Goal: Task Accomplishment & Management: Complete application form

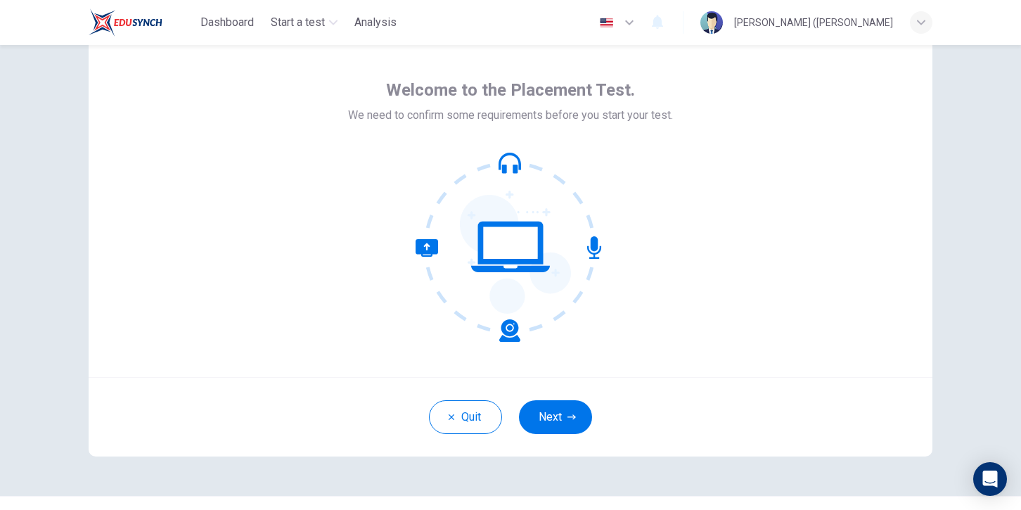
scroll to position [33, 0]
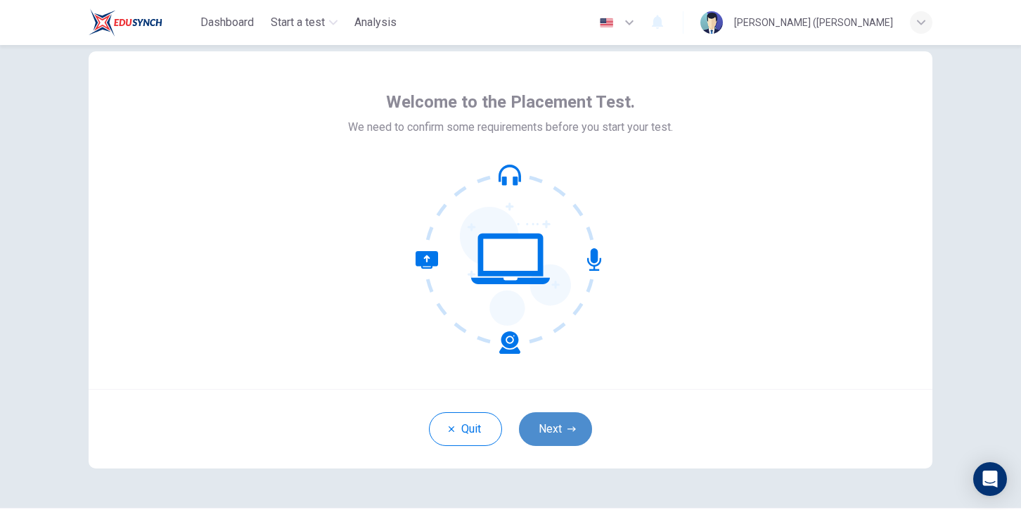
click at [567, 437] on button "Next" at bounding box center [555, 429] width 73 height 34
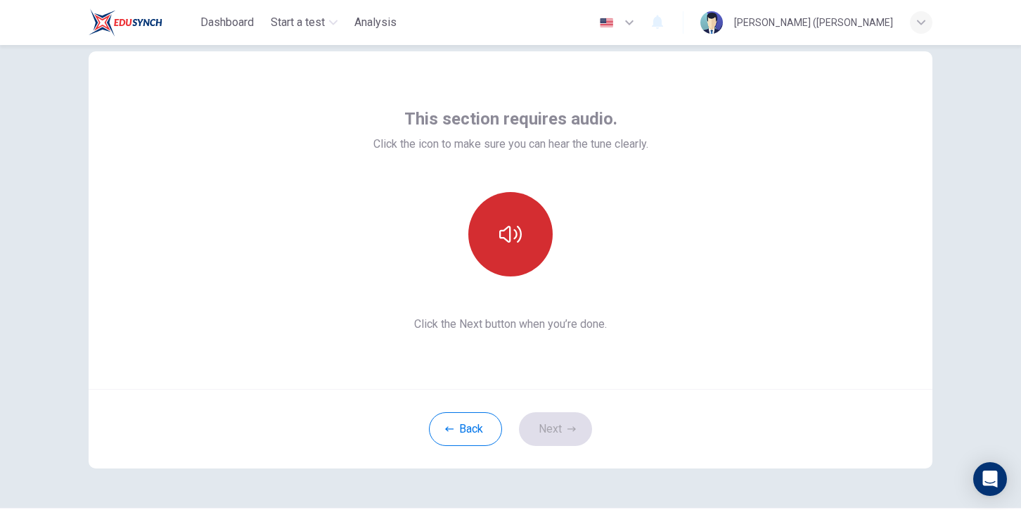
click at [514, 232] on icon "button" at bounding box center [510, 234] width 23 height 23
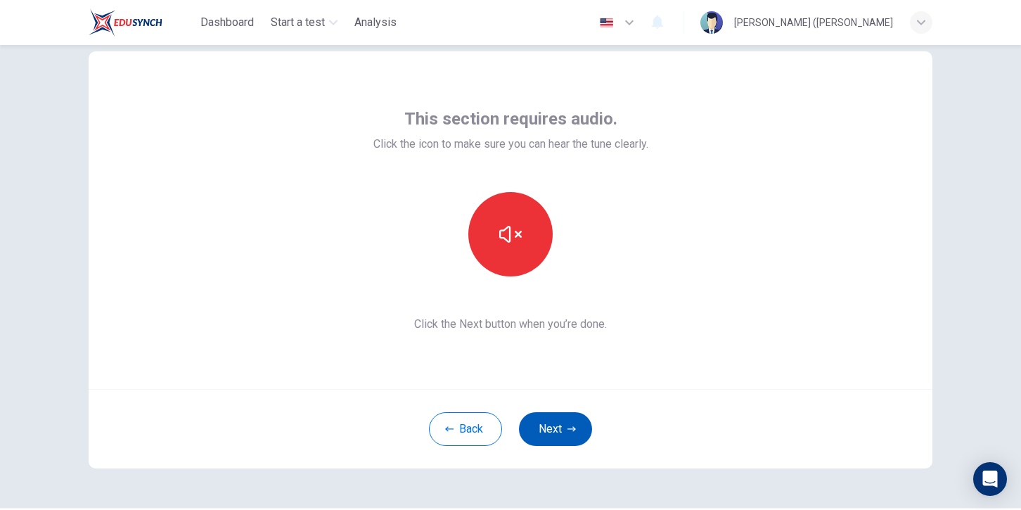
click at [562, 427] on button "Next" at bounding box center [555, 429] width 73 height 34
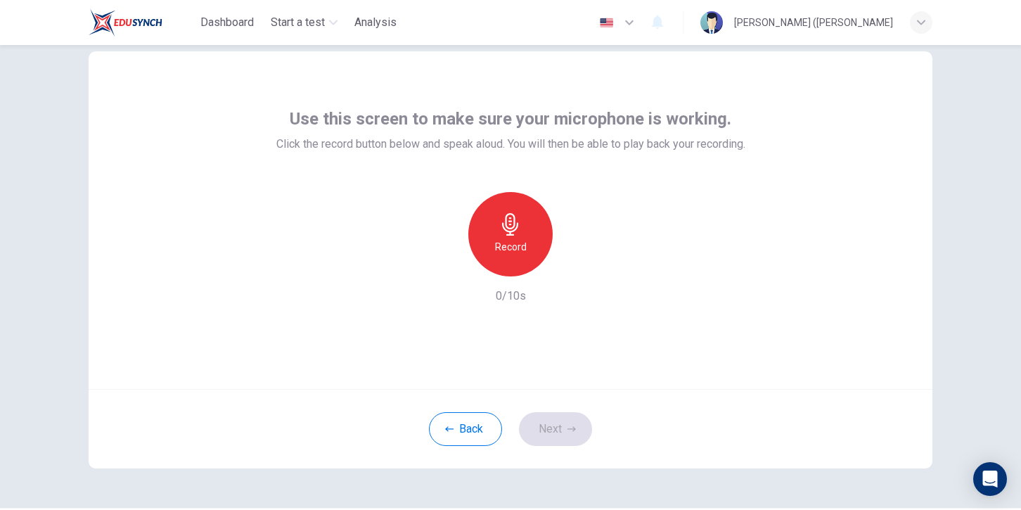
click at [511, 224] on icon "button" at bounding box center [510, 224] width 23 height 23
click at [559, 429] on button "Next" at bounding box center [555, 429] width 73 height 34
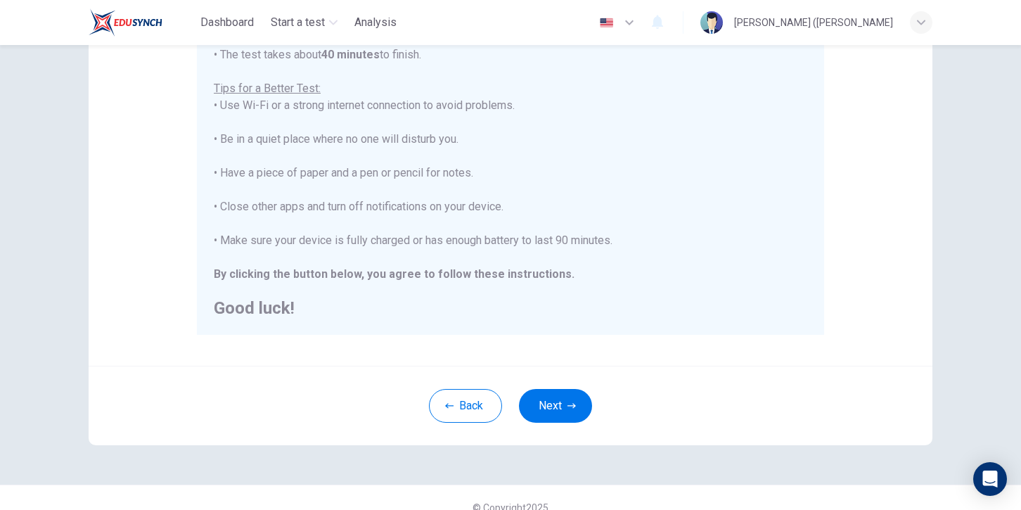
scroll to position [272, 0]
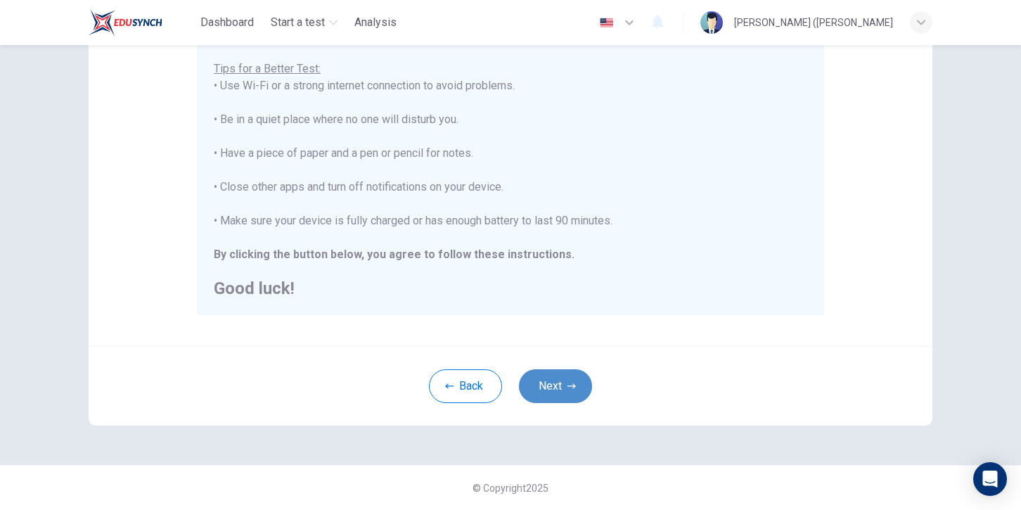
click at [560, 392] on button "Next" at bounding box center [555, 386] width 73 height 34
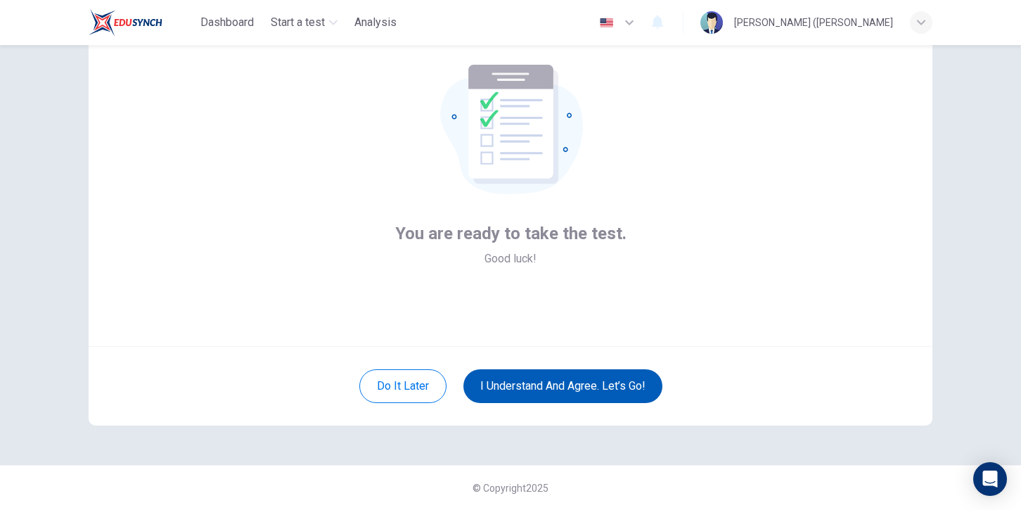
scroll to position [76, 0]
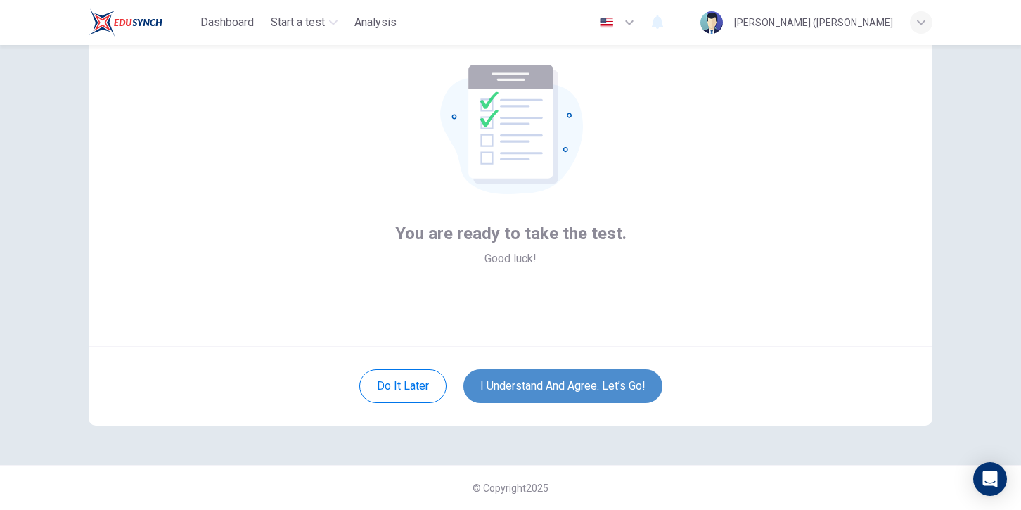
click at [560, 391] on button "I understand and agree. Let’s go!" at bounding box center [562, 386] width 199 height 34
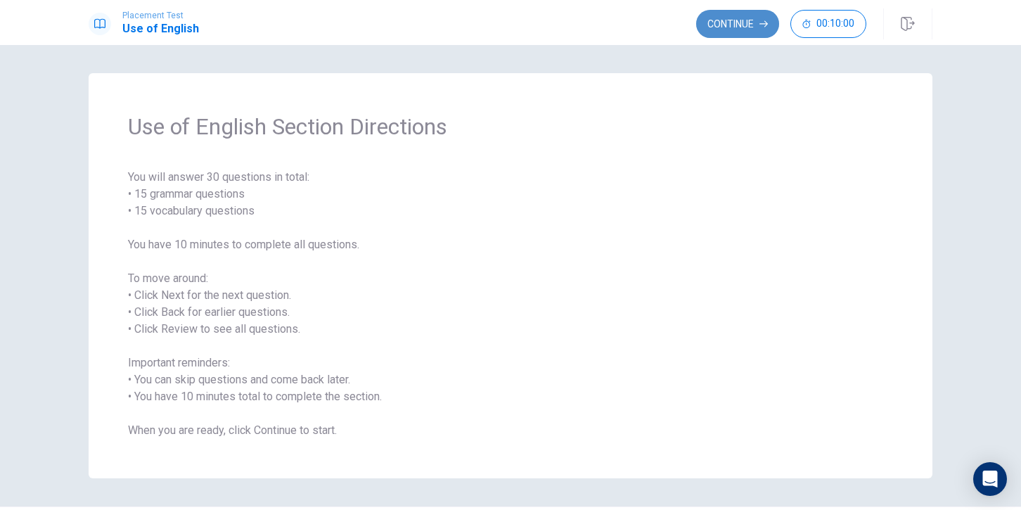
click at [722, 19] on button "Continue" at bounding box center [737, 24] width 83 height 28
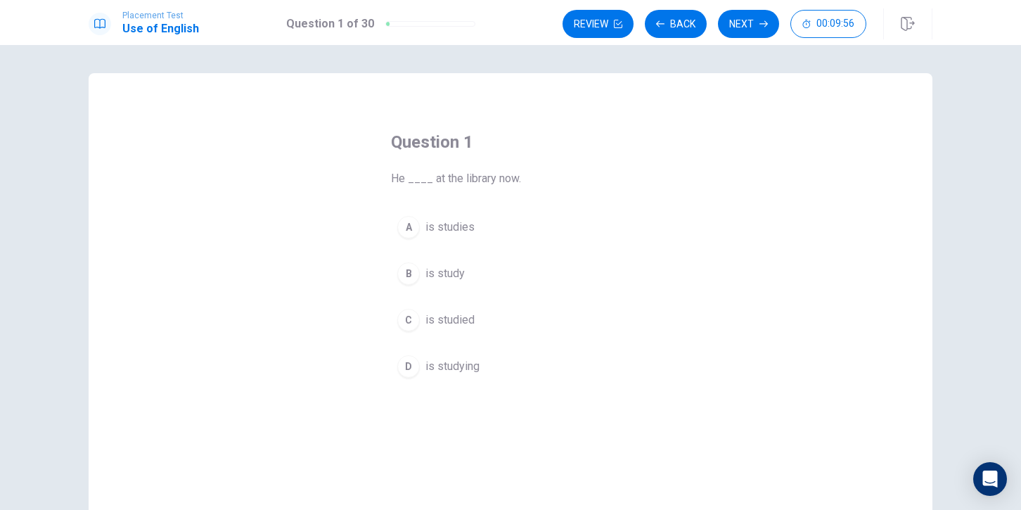
click at [415, 177] on span "He ____ at the library now." at bounding box center [510, 178] width 239 height 17
click at [420, 179] on span "He ____ at the library now." at bounding box center [510, 178] width 239 height 17
click at [414, 274] on div "B" at bounding box center [408, 273] width 23 height 23
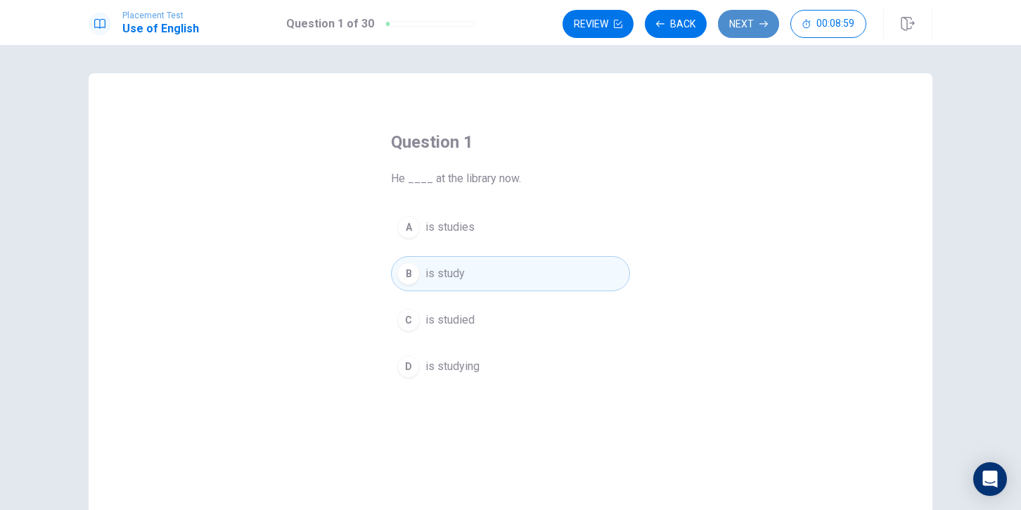
click at [749, 27] on button "Next" at bounding box center [748, 24] width 61 height 28
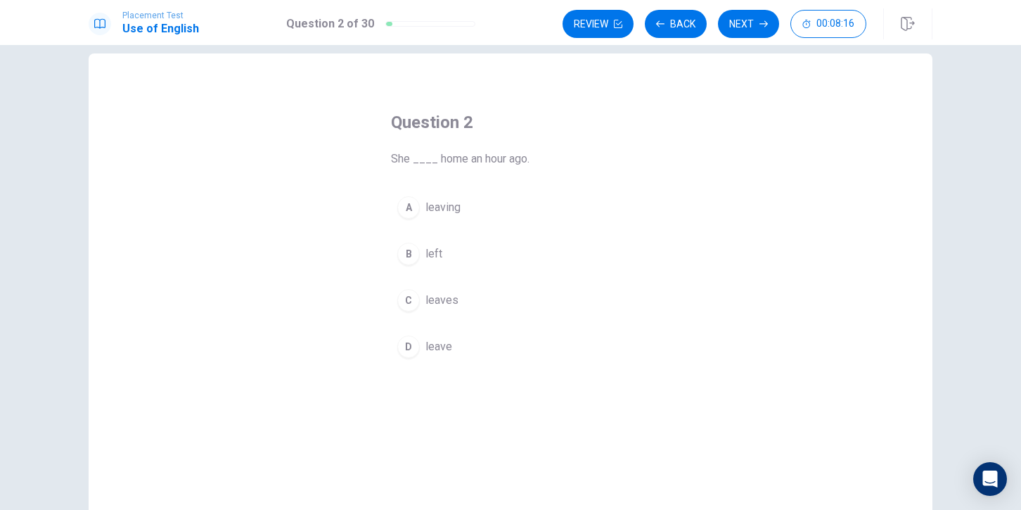
scroll to position [18, 0]
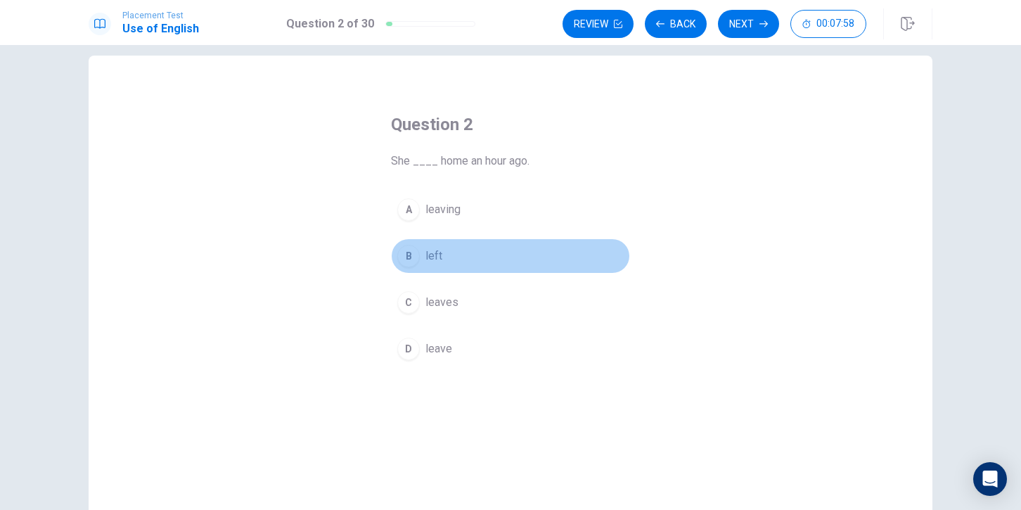
click at [405, 258] on div "B" at bounding box center [408, 256] width 23 height 23
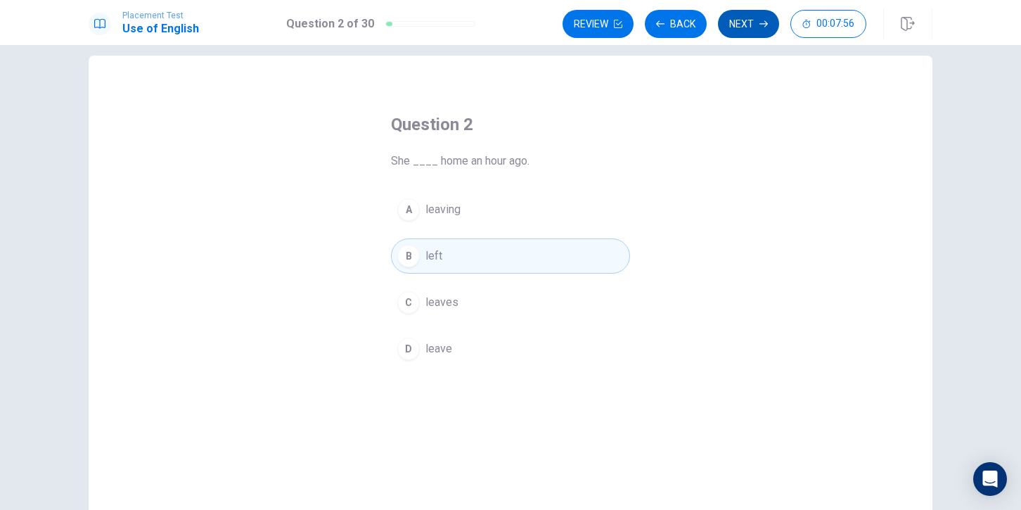
click at [757, 22] on button "Next" at bounding box center [748, 24] width 61 height 28
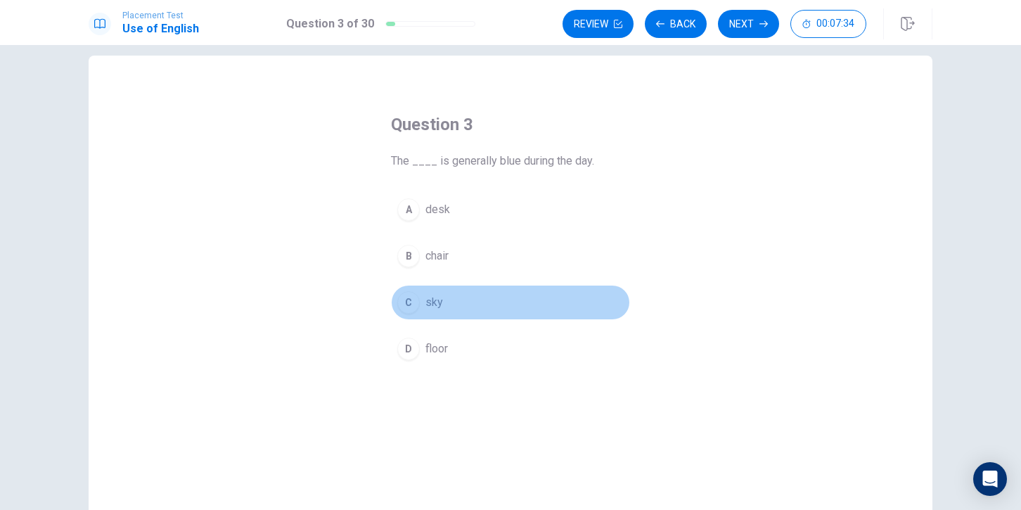
click at [409, 300] on div "C" at bounding box center [408, 302] width 23 height 23
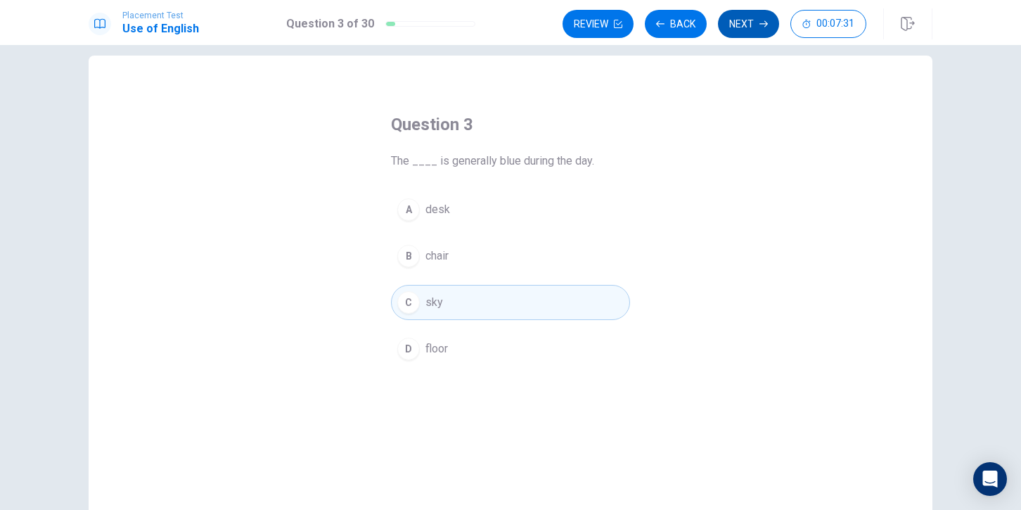
click at [743, 22] on button "Next" at bounding box center [748, 24] width 61 height 28
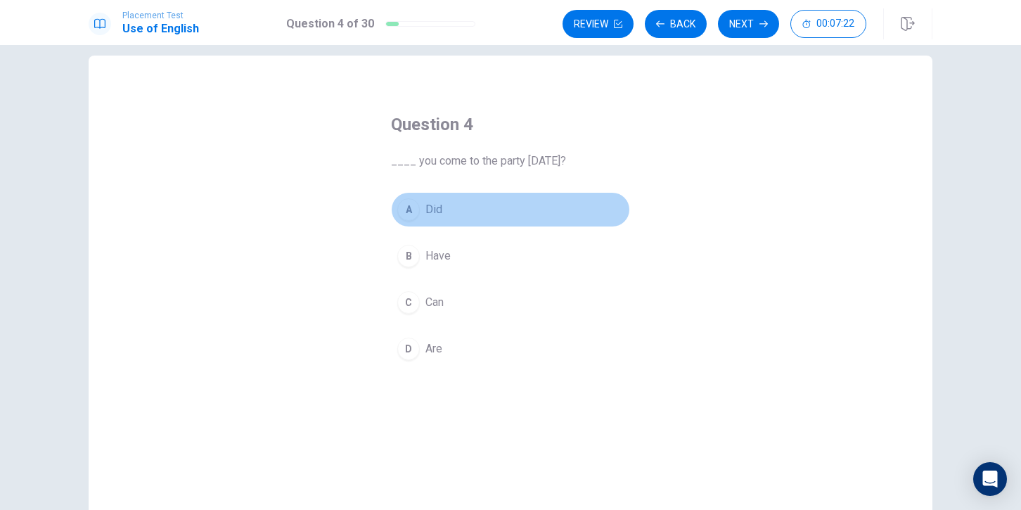
click at [404, 207] on div "A" at bounding box center [408, 209] width 23 height 23
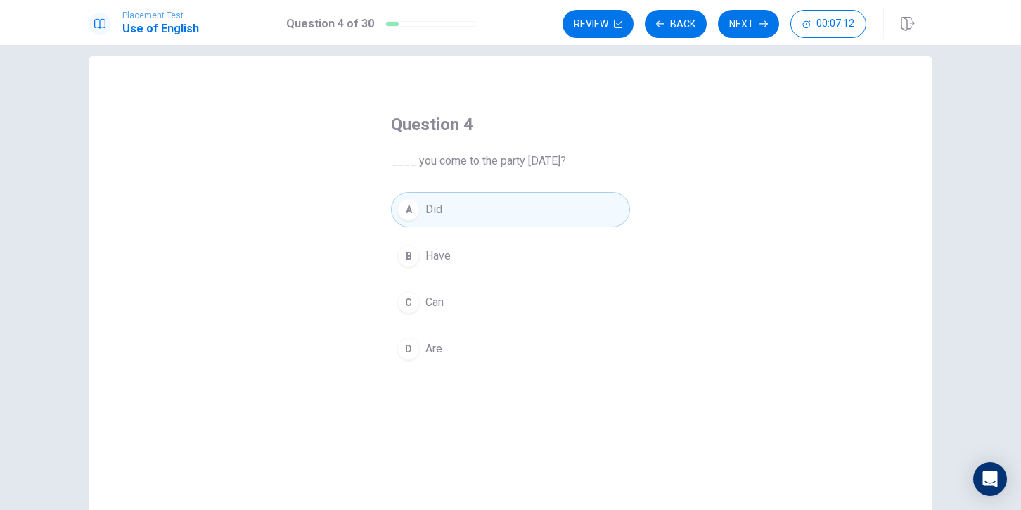
click at [398, 296] on button "C Can" at bounding box center [510, 302] width 239 height 35
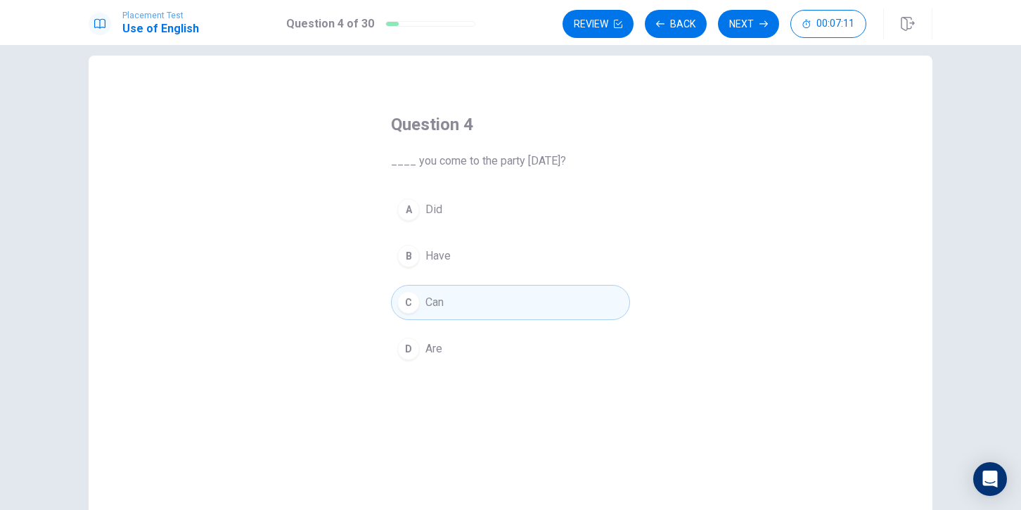
drag, startPoint x: 610, startPoint y: 172, endPoint x: 630, endPoint y: 150, distance: 29.3
click at [630, 150] on div "Question 4 ____ you come to the party [DATE]? A Did B Have C Can D Are" at bounding box center [510, 240] width 295 height 298
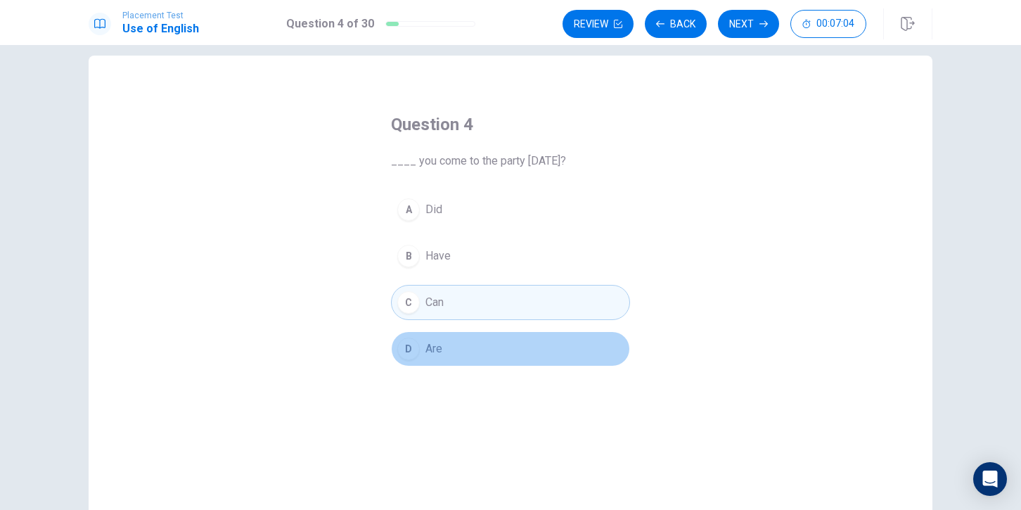
click at [403, 352] on div "D" at bounding box center [408, 349] width 23 height 23
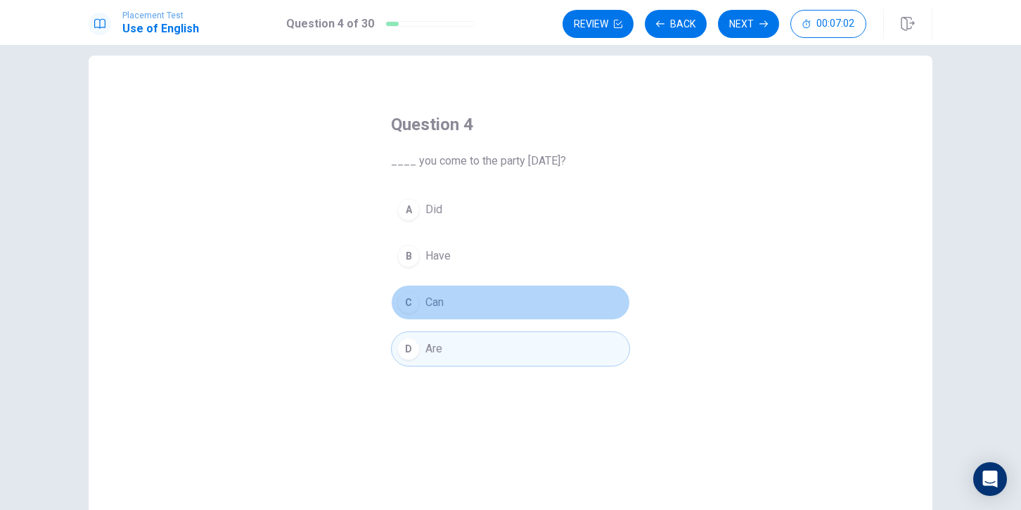
click at [410, 306] on div "C" at bounding box center [408, 302] width 23 height 23
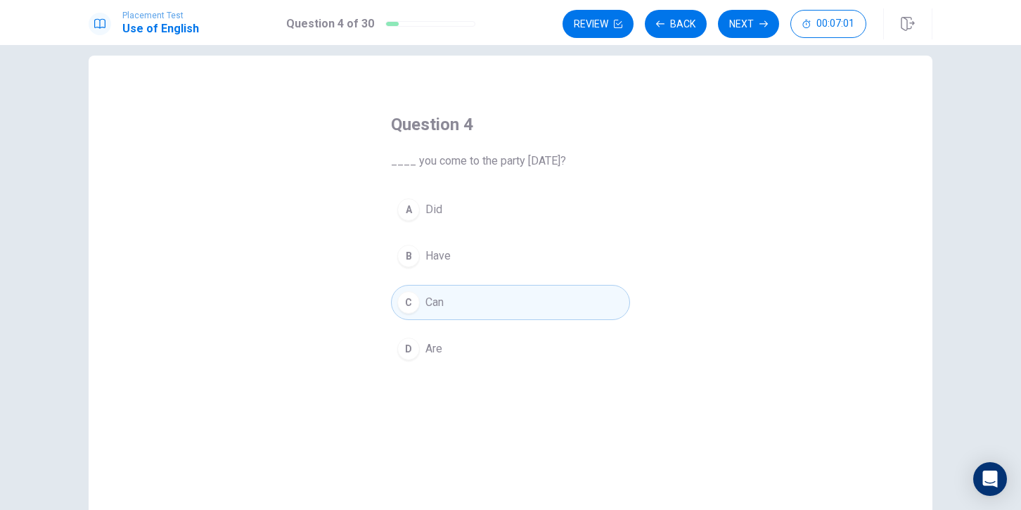
click at [403, 343] on div "D" at bounding box center [408, 349] width 23 height 23
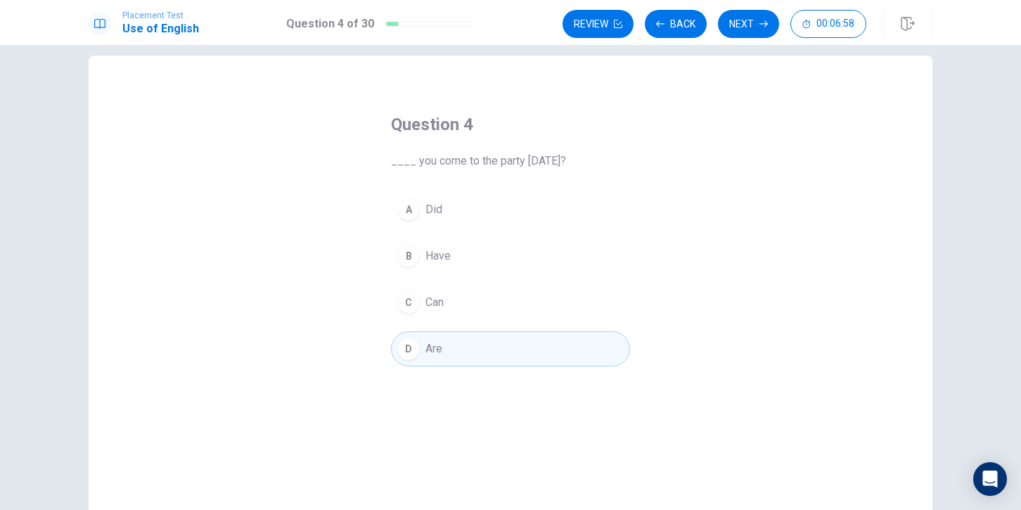
drag, startPoint x: 757, startPoint y: 30, endPoint x: 744, endPoint y: 33, distance: 13.0
click at [756, 30] on button "Next" at bounding box center [748, 24] width 61 height 28
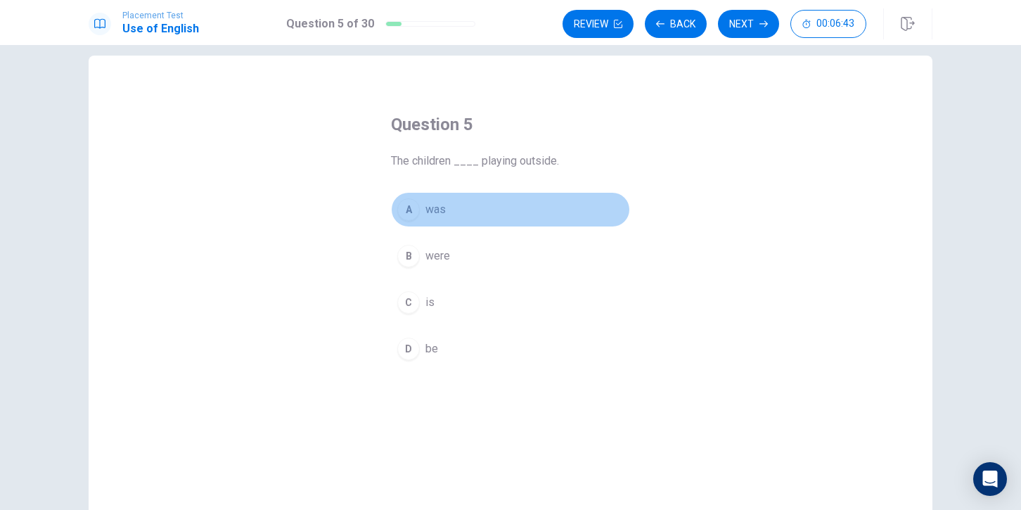
drag, startPoint x: 412, startPoint y: 205, endPoint x: 416, endPoint y: 189, distance: 16.0
click at [416, 189] on div "Question 5 The children ____ playing outside. A was B were C is D be" at bounding box center [510, 240] width 295 height 298
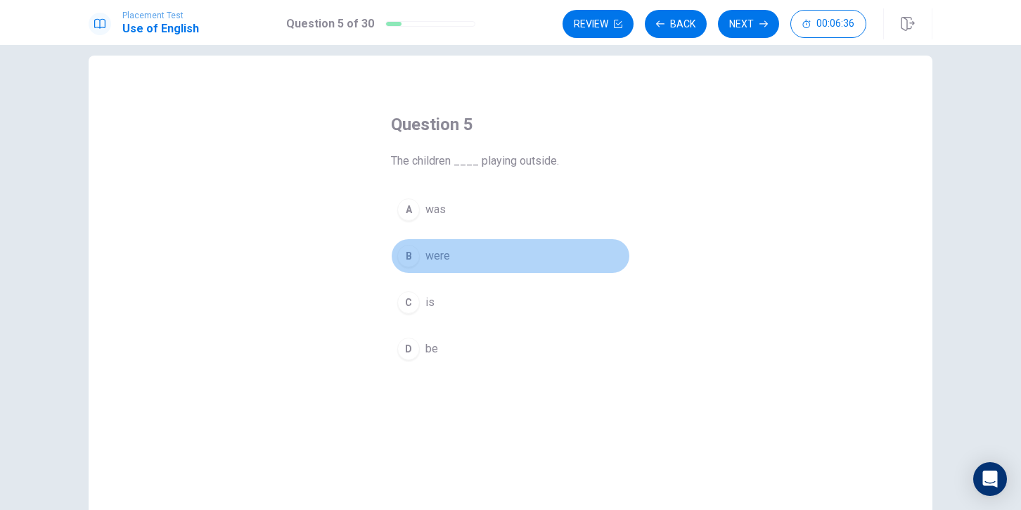
click at [410, 254] on div "B" at bounding box center [408, 256] width 23 height 23
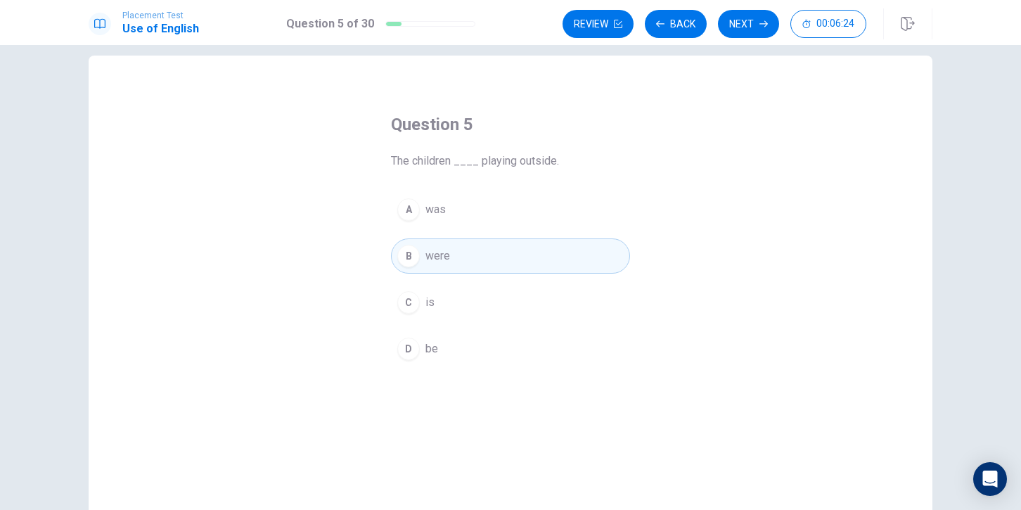
click at [407, 310] on div "C" at bounding box center [408, 302] width 23 height 23
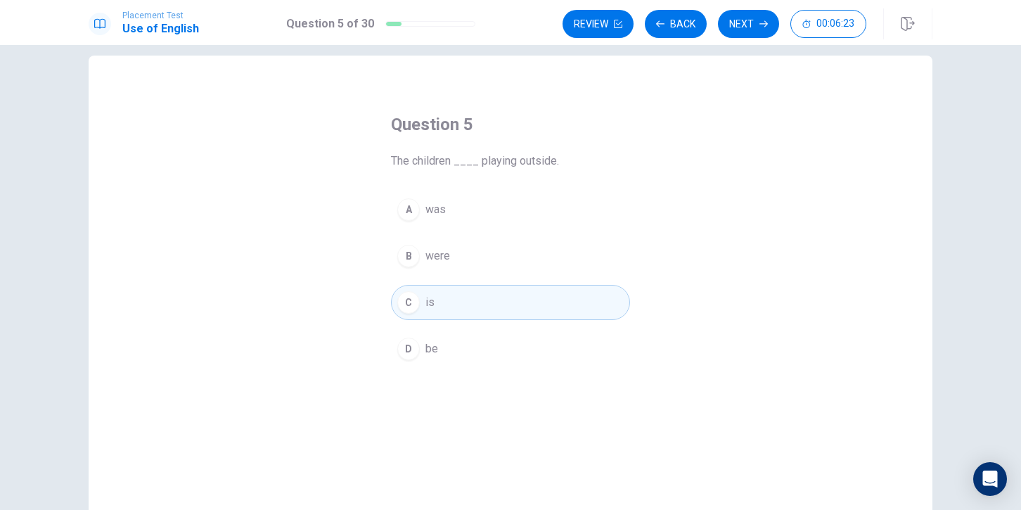
click at [413, 259] on div "B" at bounding box center [408, 256] width 23 height 23
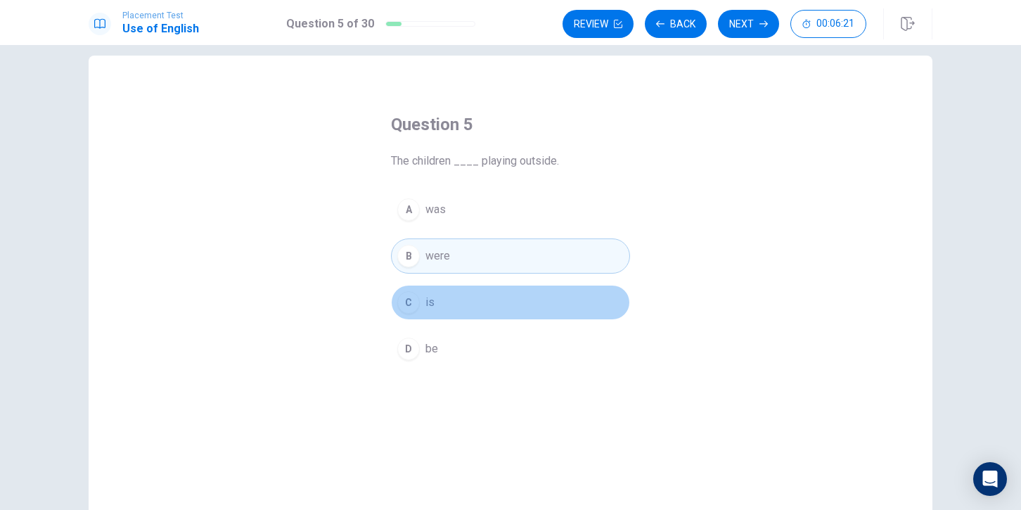
click at [409, 298] on div "C" at bounding box center [408, 302] width 23 height 23
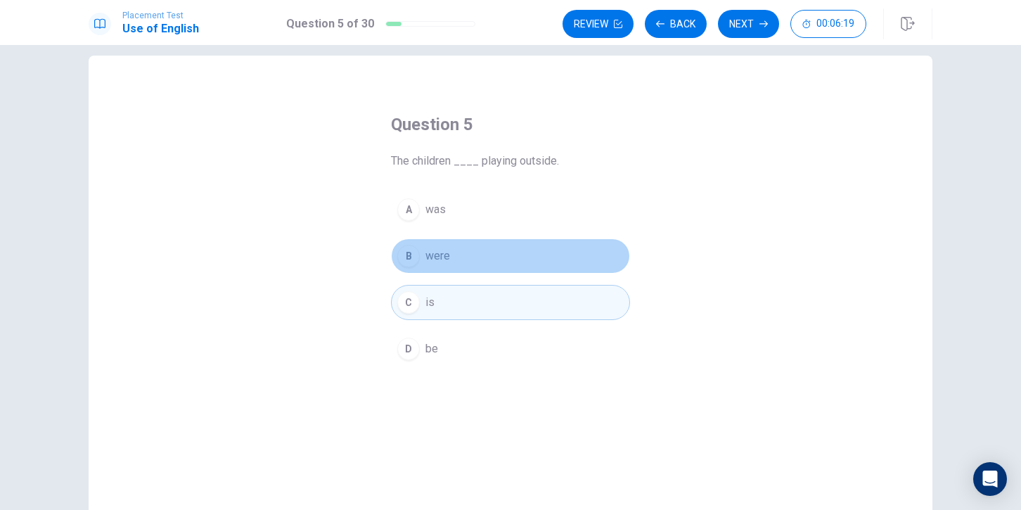
click at [411, 271] on button "B were" at bounding box center [510, 255] width 239 height 35
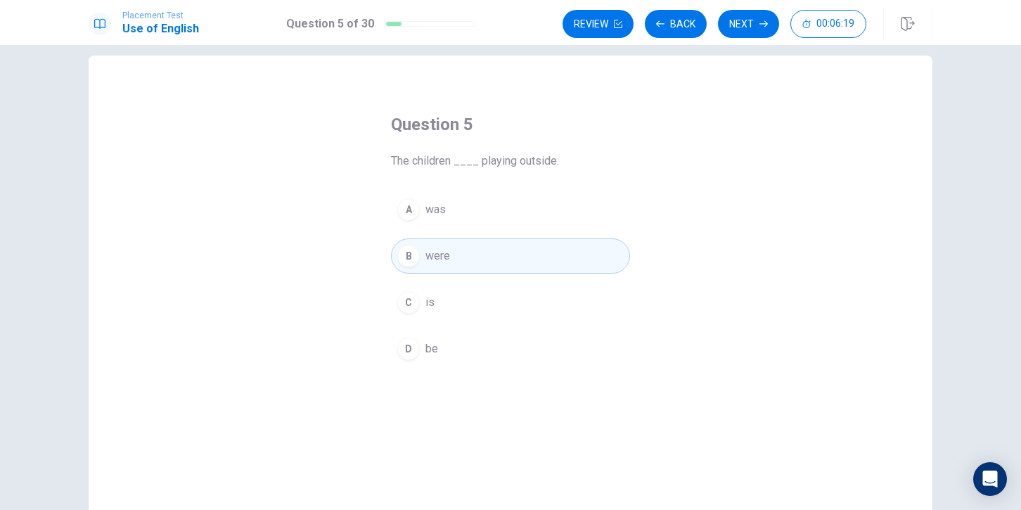
click at [405, 287] on button "C is" at bounding box center [510, 302] width 239 height 35
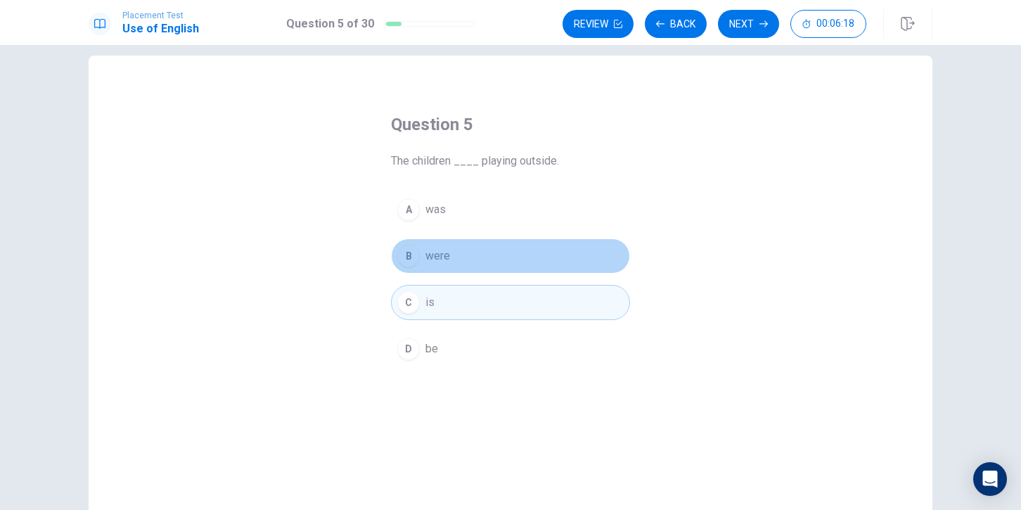
drag, startPoint x: 404, startPoint y: 260, endPoint x: 404, endPoint y: 271, distance: 10.6
click at [404, 263] on div "B" at bounding box center [408, 256] width 23 height 23
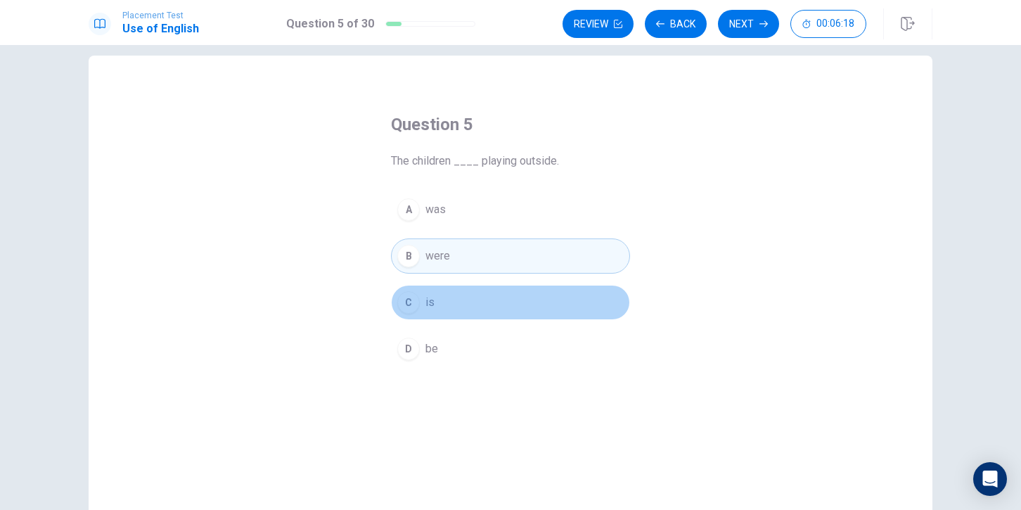
drag, startPoint x: 401, startPoint y: 288, endPoint x: 406, endPoint y: 271, distance: 18.3
click at [401, 288] on button "C is" at bounding box center [510, 302] width 239 height 35
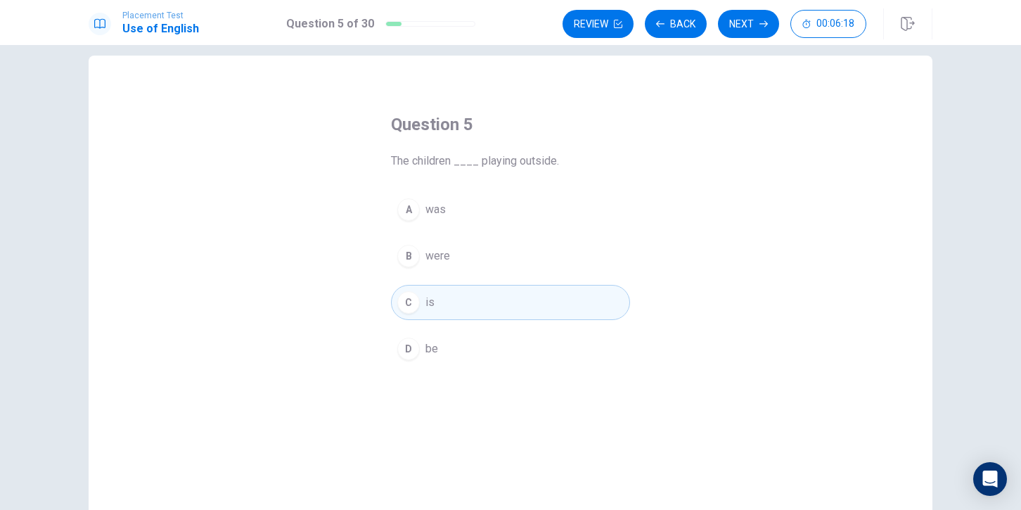
click at [407, 259] on div "B" at bounding box center [408, 256] width 23 height 23
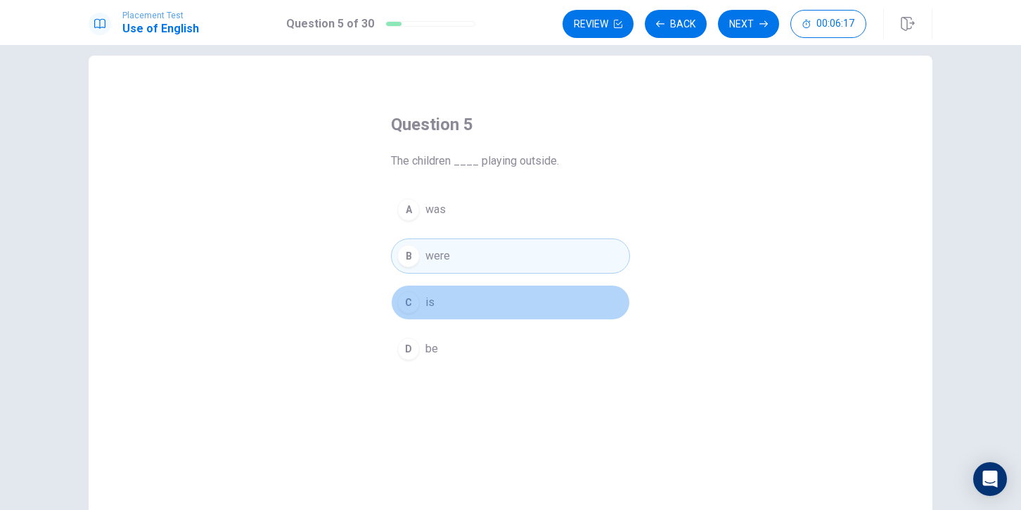
click at [400, 293] on button "C is" at bounding box center [510, 302] width 239 height 35
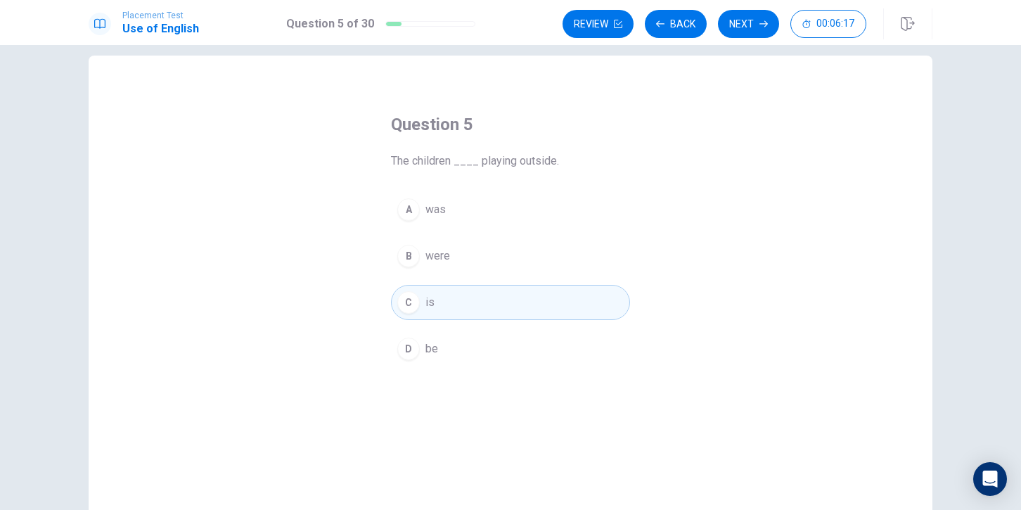
click at [404, 259] on div "B" at bounding box center [408, 256] width 23 height 23
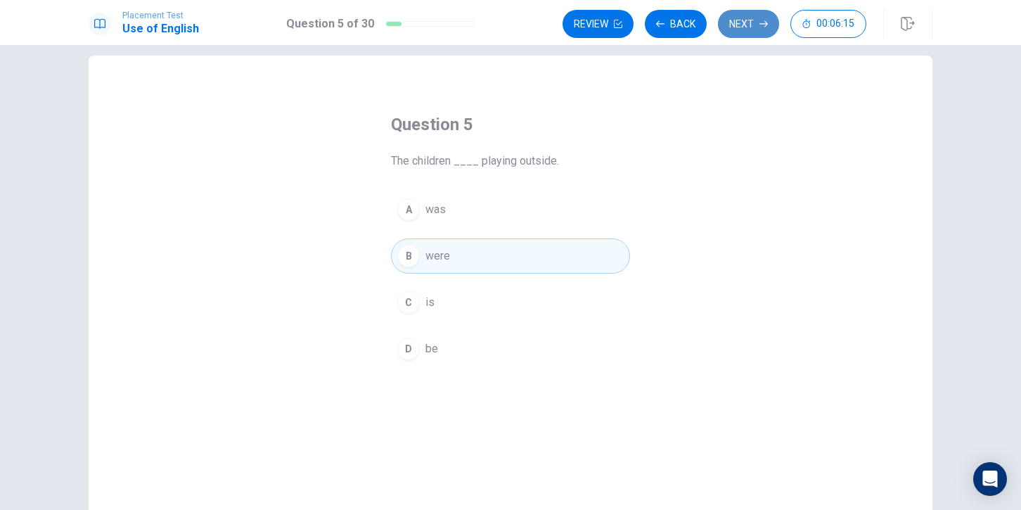
click at [750, 27] on button "Next" at bounding box center [748, 24] width 61 height 28
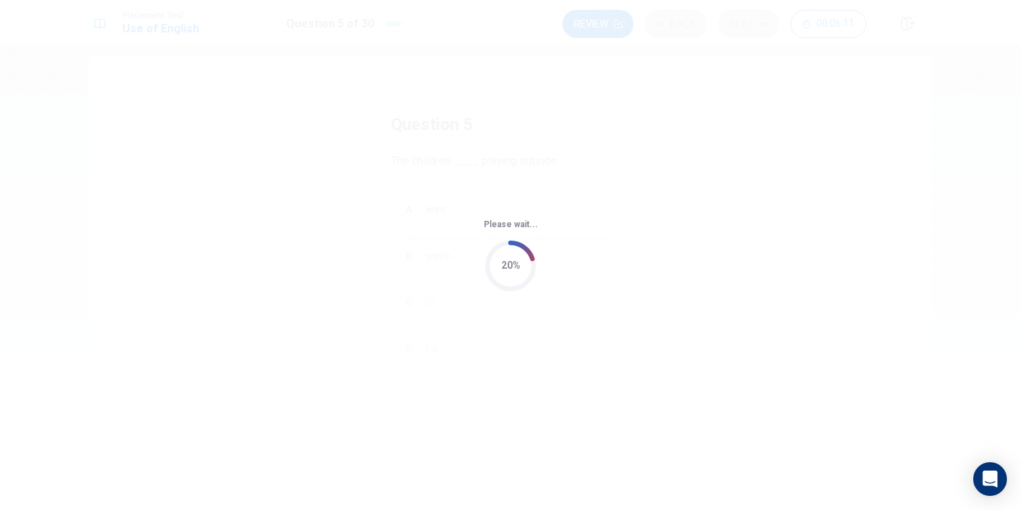
scroll to position [0, 0]
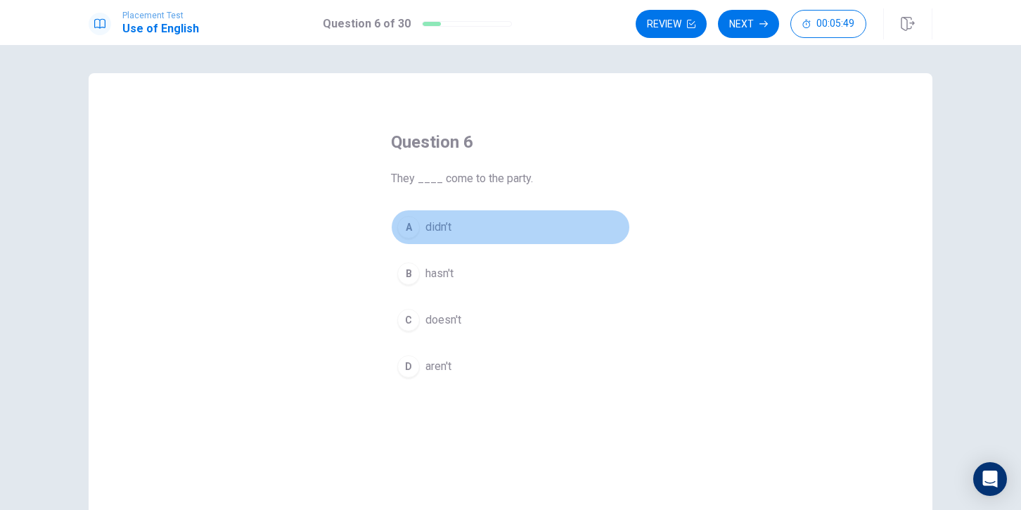
click at [406, 225] on div "A" at bounding box center [408, 227] width 23 height 23
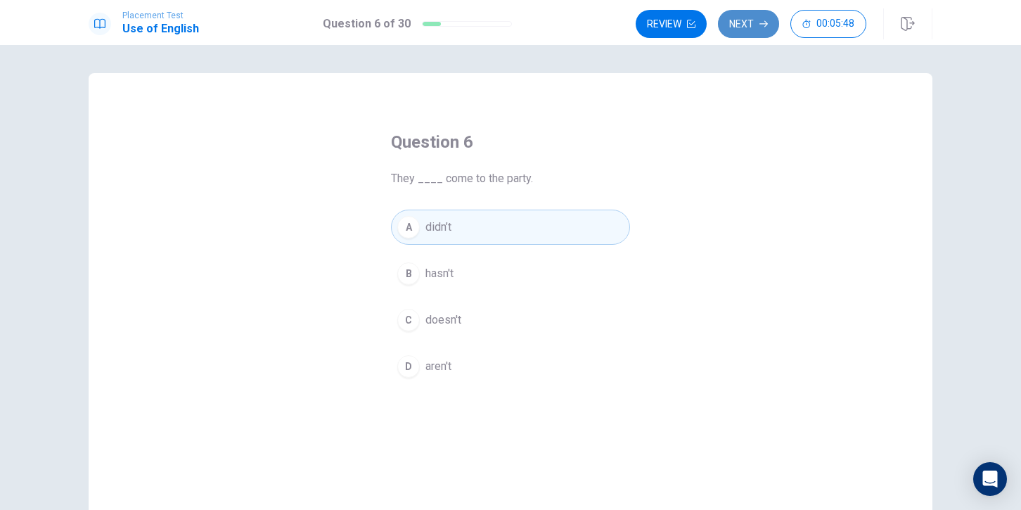
click at [739, 20] on button "Next" at bounding box center [748, 24] width 61 height 28
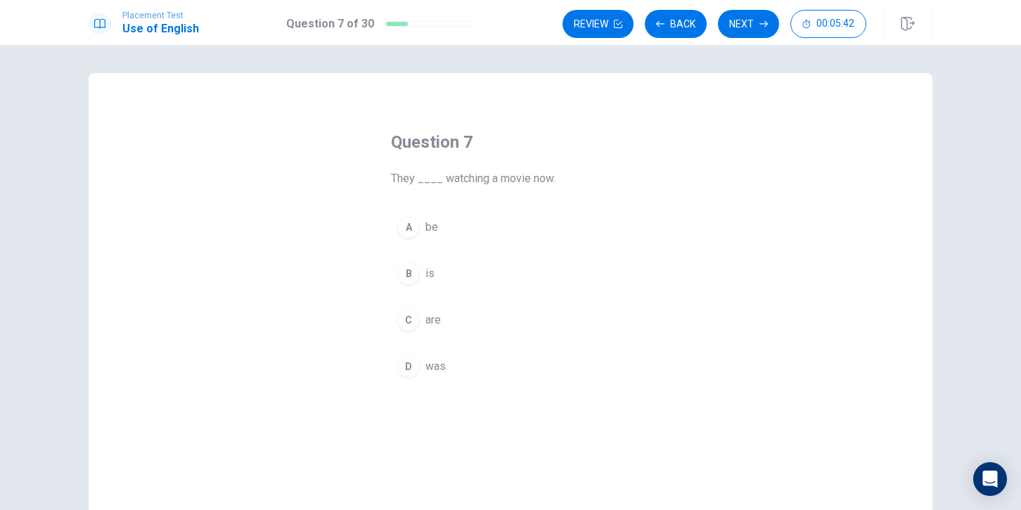
click at [409, 181] on span "They ____ watching a movie now." at bounding box center [510, 178] width 239 height 17
click at [401, 326] on div "C" at bounding box center [408, 320] width 23 height 23
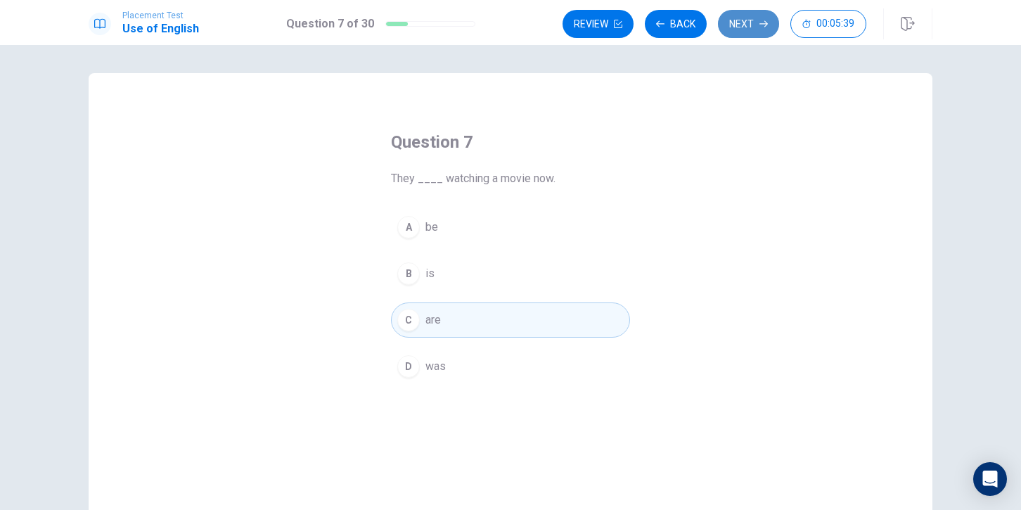
click at [761, 32] on button "Next" at bounding box center [748, 24] width 61 height 28
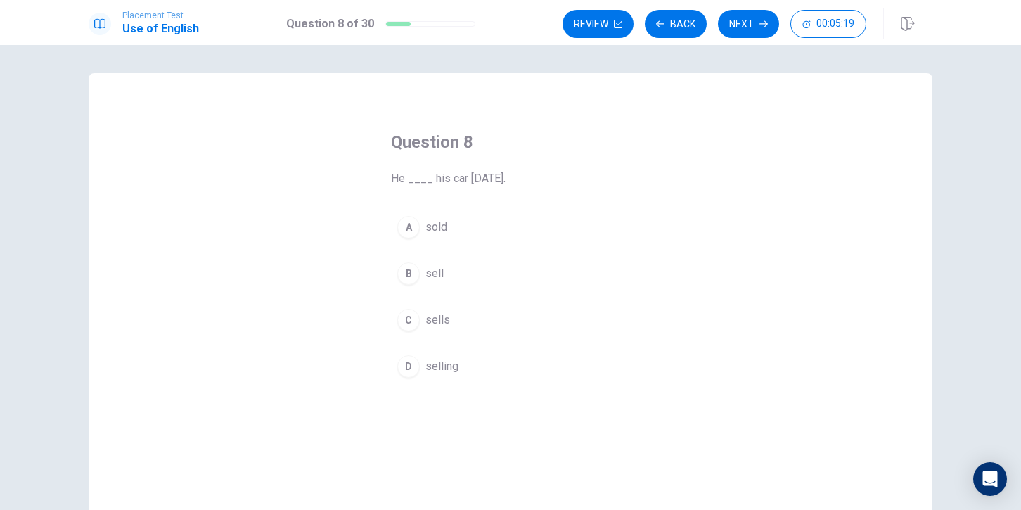
click at [409, 223] on div "A" at bounding box center [408, 227] width 23 height 23
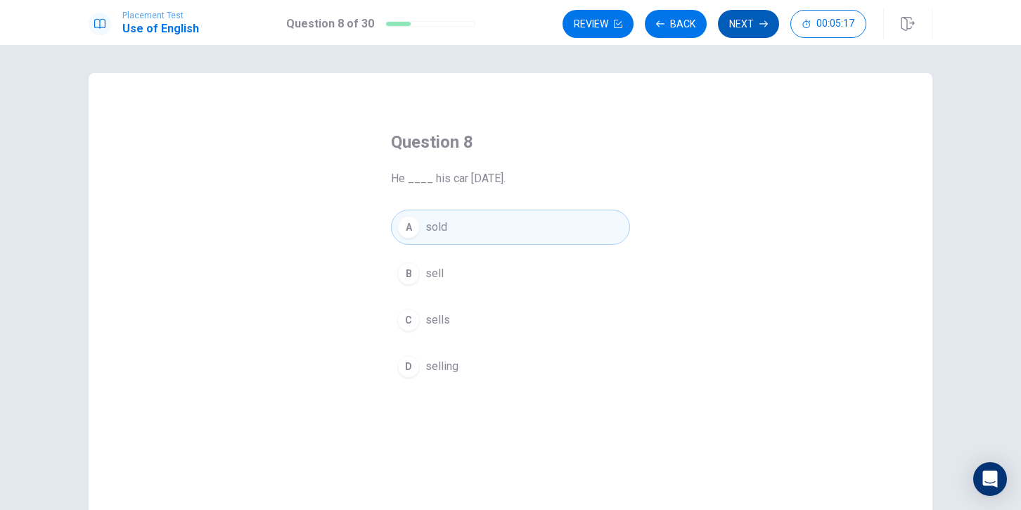
click at [753, 22] on button "Next" at bounding box center [748, 24] width 61 height 28
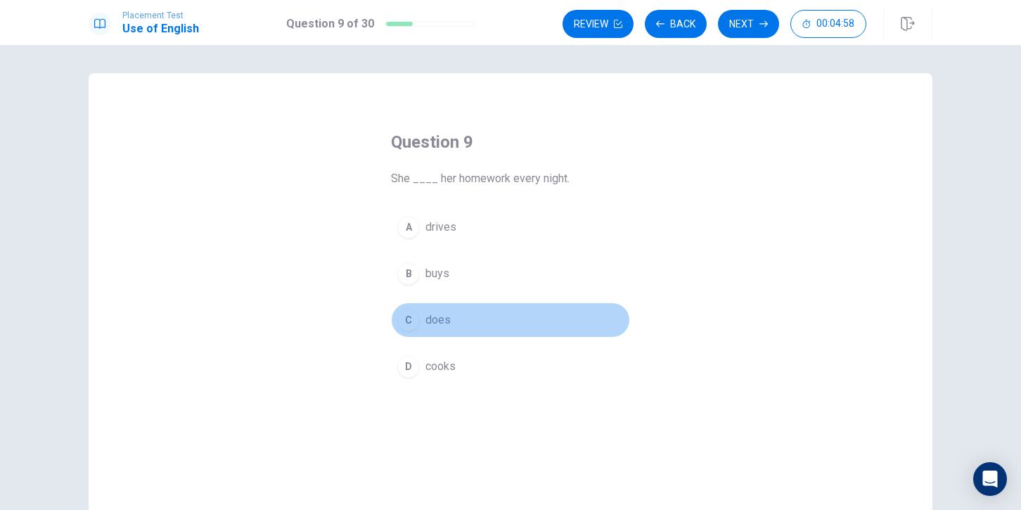
click at [409, 323] on div "C" at bounding box center [408, 320] width 23 height 23
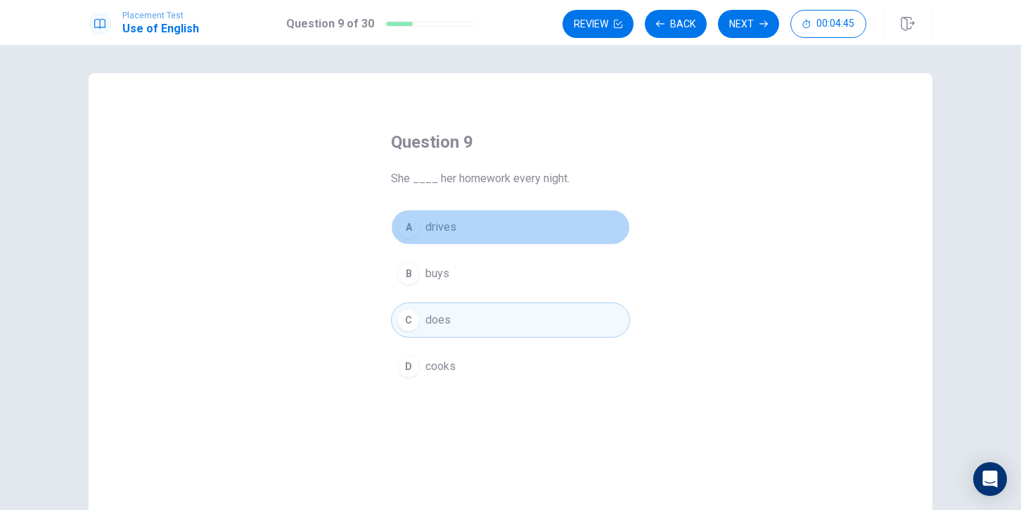
click at [406, 225] on div "A" at bounding box center [408, 227] width 23 height 23
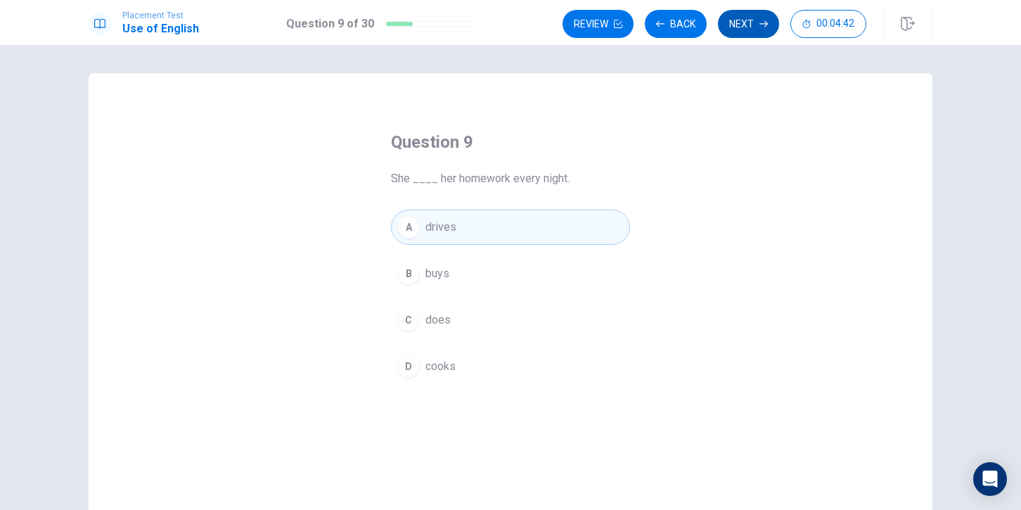
click at [754, 27] on button "Next" at bounding box center [748, 24] width 61 height 28
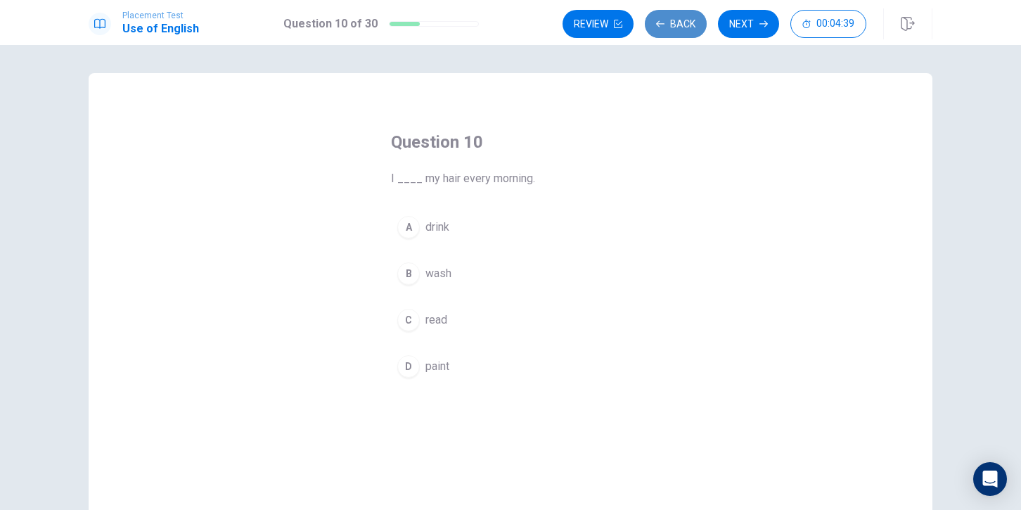
click at [671, 22] on button "Back" at bounding box center [676, 24] width 62 height 28
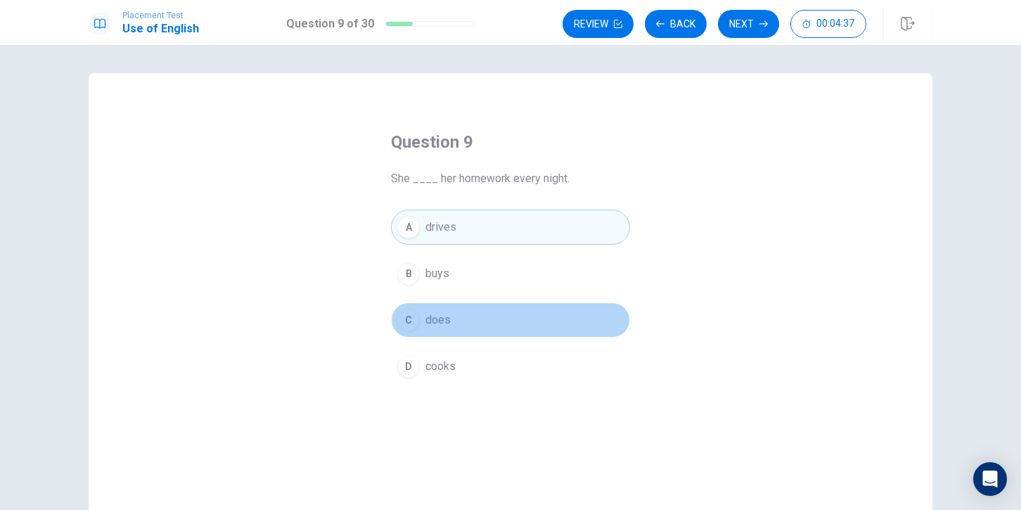
click at [396, 321] on button "C does" at bounding box center [510, 319] width 239 height 35
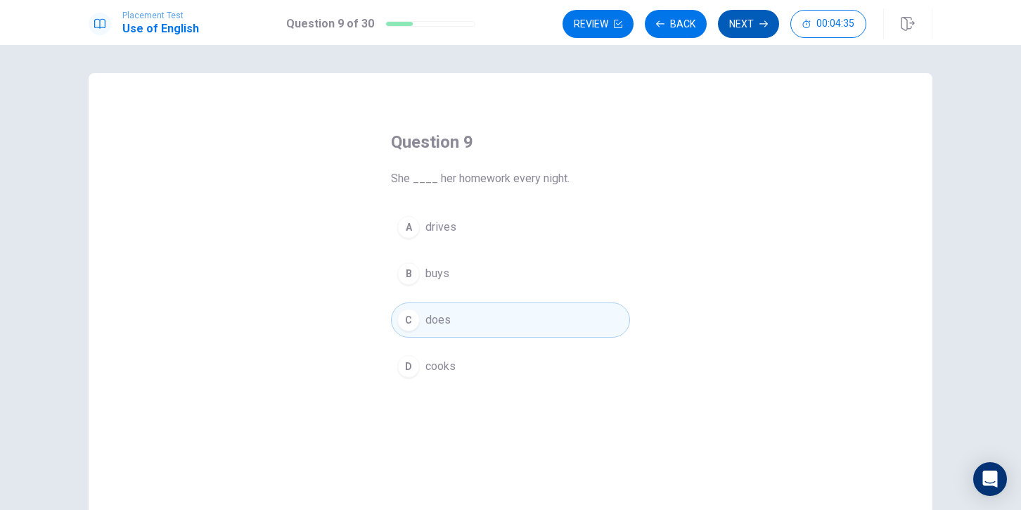
click at [755, 23] on button "Next" at bounding box center [748, 24] width 61 height 28
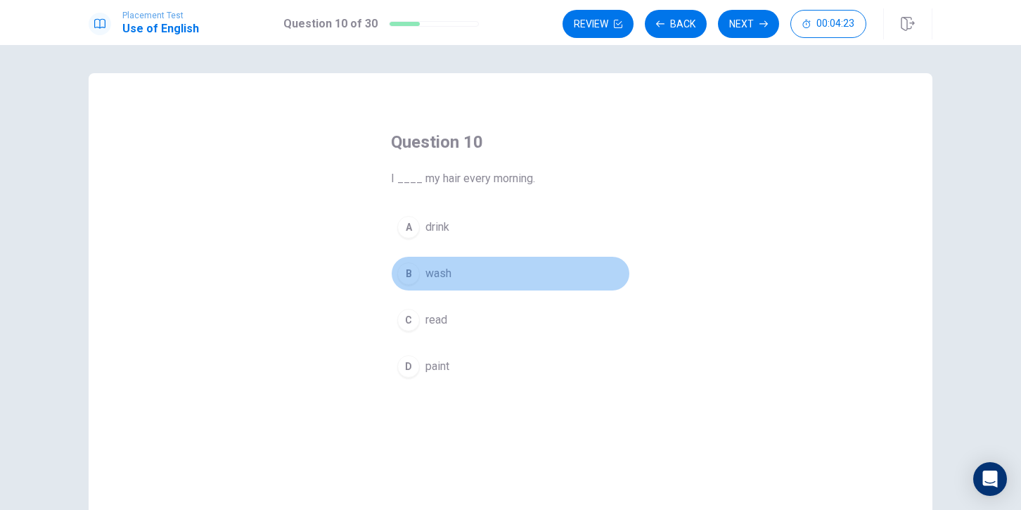
click at [396, 276] on button "B wash" at bounding box center [510, 273] width 239 height 35
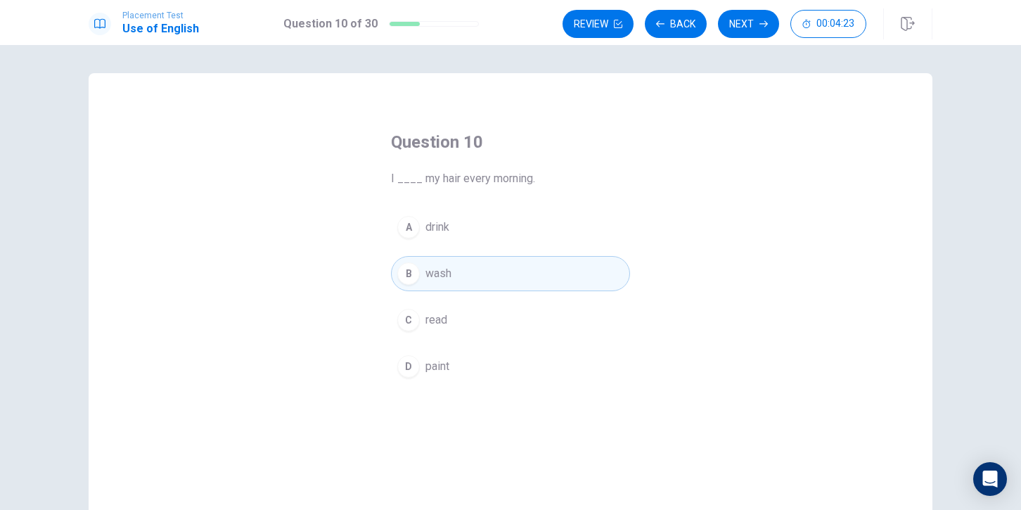
drag, startPoint x: 643, startPoint y: 20, endPoint x: 657, endPoint y: 3, distance: 22.4
click at [657, 3] on div "Placement Test Use of English Question 10 of 30 Review Back Next 00:04:23 Quest…" at bounding box center [510, 255] width 1021 height 510
click at [748, 25] on button "Next" at bounding box center [748, 24] width 61 height 28
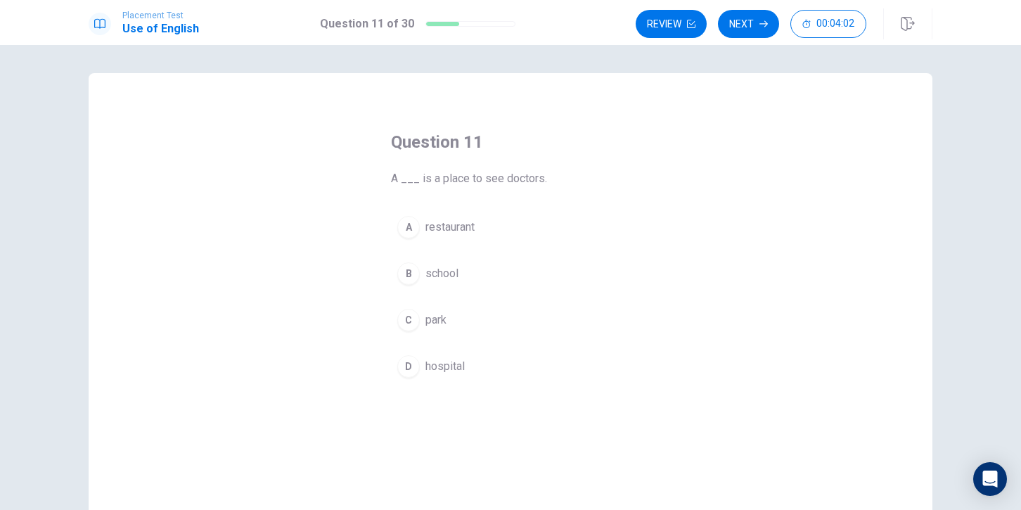
click at [413, 368] on div "D" at bounding box center [408, 366] width 23 height 23
drag, startPoint x: 689, startPoint y: 103, endPoint x: 695, endPoint y: 89, distance: 15.1
click at [695, 89] on div "Question 11 A ___ is a place to see doctors. A restaurant [GEOGRAPHIC_DATA]" at bounding box center [511, 317] width 844 height 489
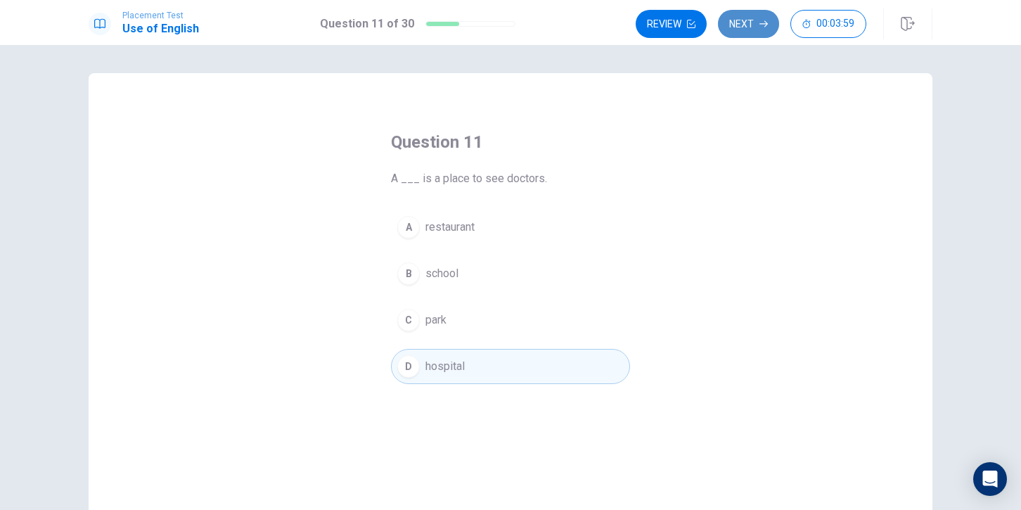
click at [744, 27] on button "Next" at bounding box center [748, 24] width 61 height 28
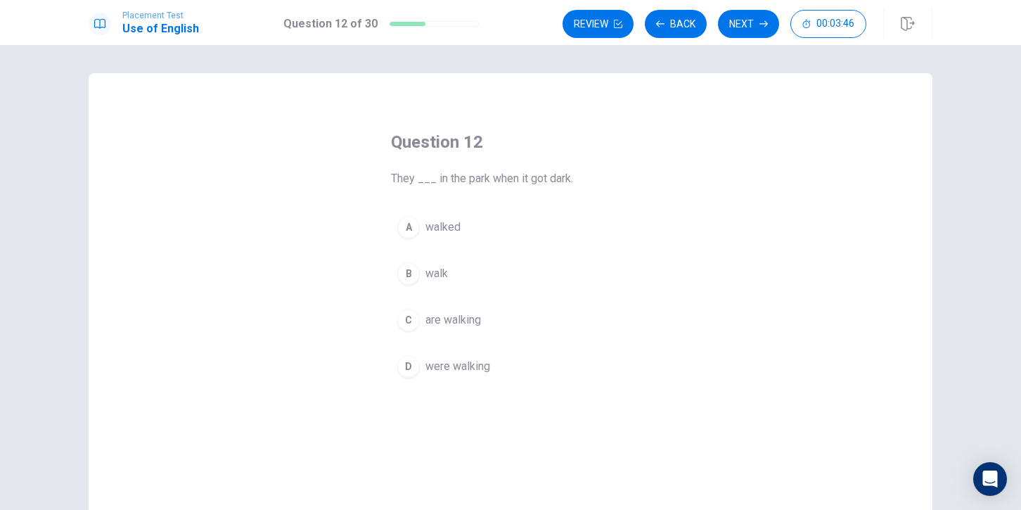
drag, startPoint x: 404, startPoint y: 364, endPoint x: 414, endPoint y: 356, distance: 12.5
click at [405, 363] on div "D" at bounding box center [408, 366] width 23 height 23
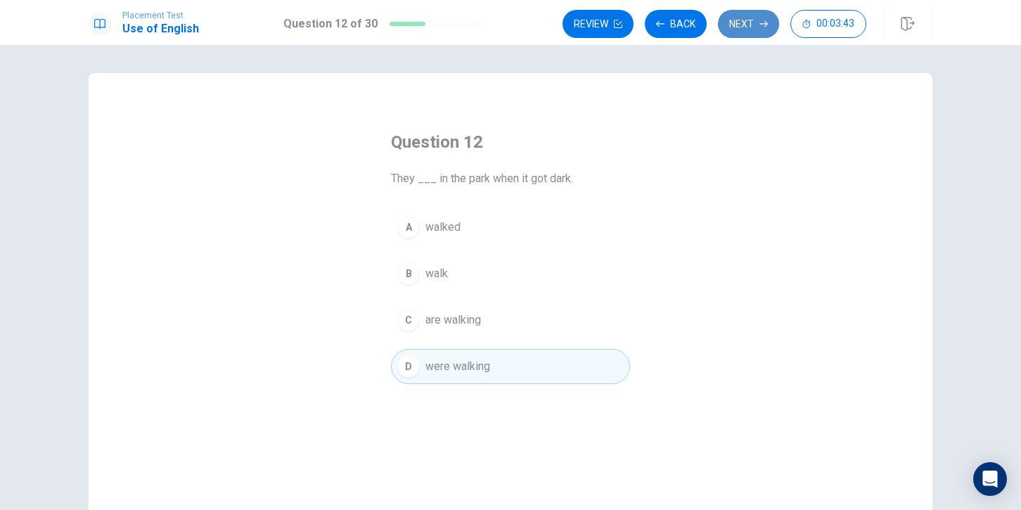
click at [753, 25] on button "Next" at bounding box center [748, 24] width 61 height 28
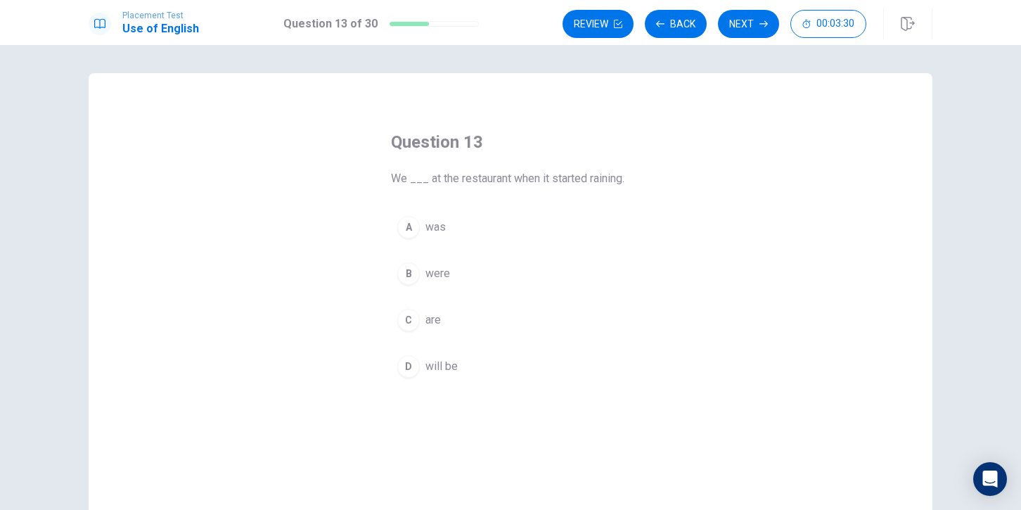
click at [405, 274] on div "B" at bounding box center [408, 273] width 23 height 23
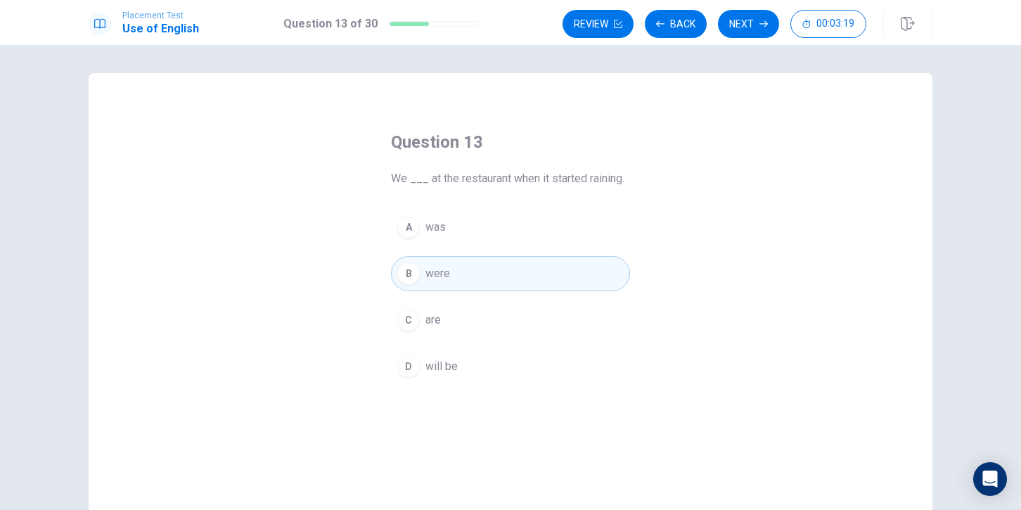
click at [405, 316] on div "C" at bounding box center [408, 320] width 23 height 23
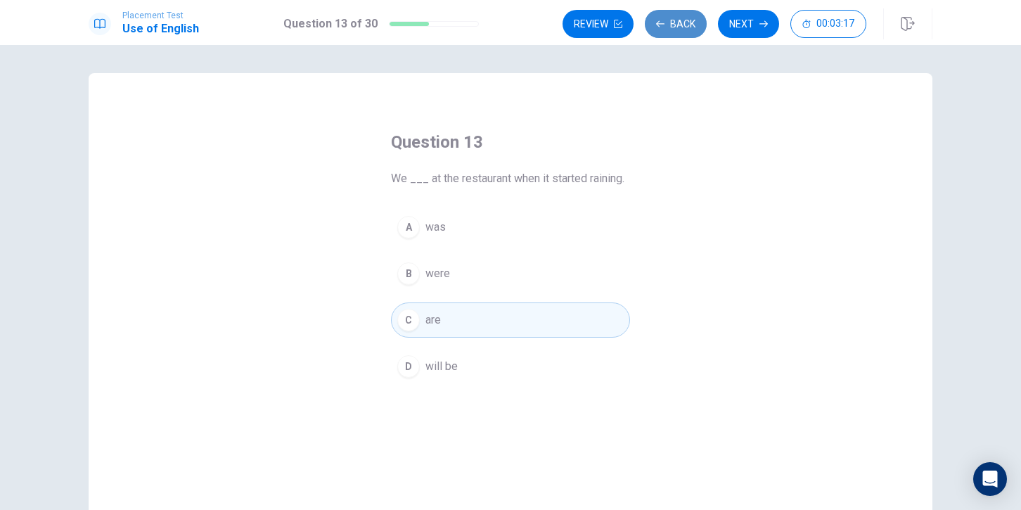
click at [690, 20] on button "Back" at bounding box center [676, 24] width 62 height 28
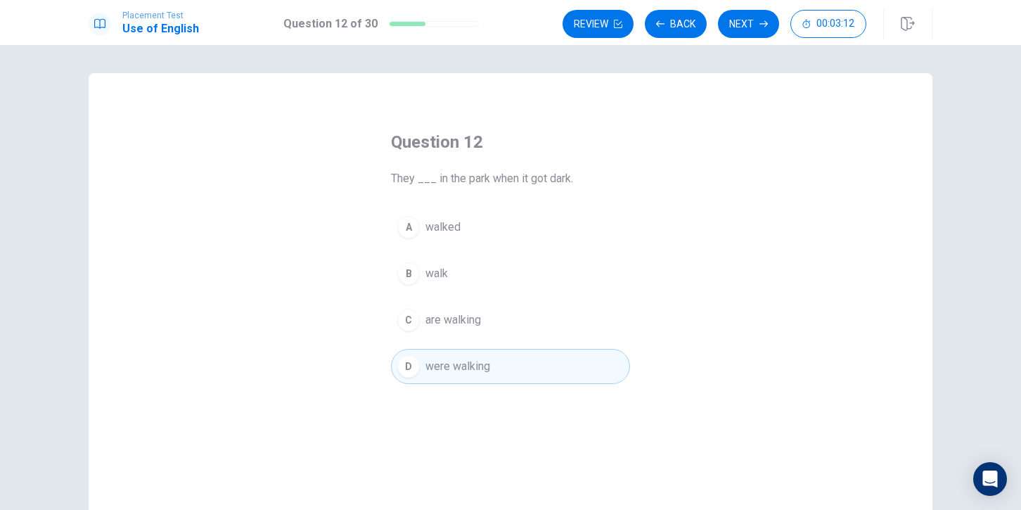
click at [414, 316] on div "C" at bounding box center [408, 320] width 23 height 23
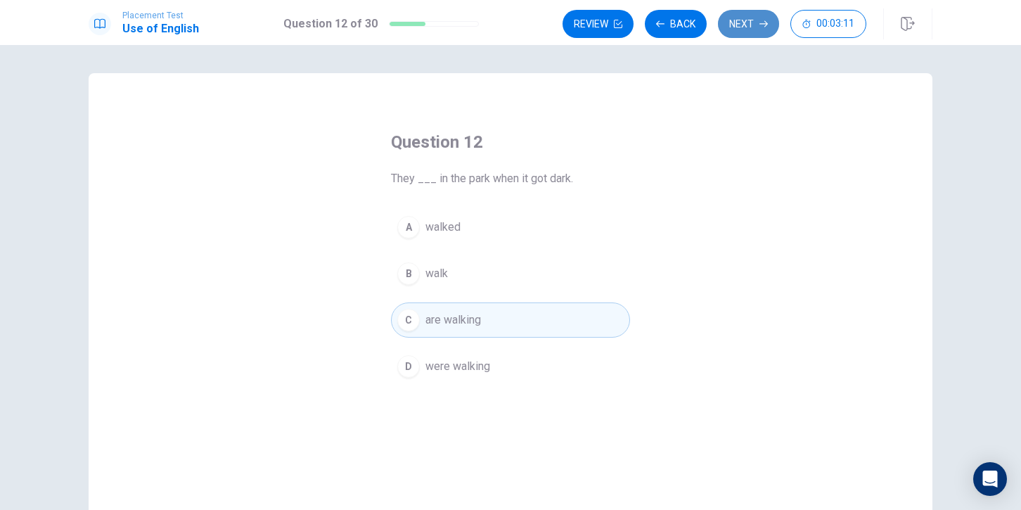
click at [747, 32] on button "Next" at bounding box center [748, 24] width 61 height 28
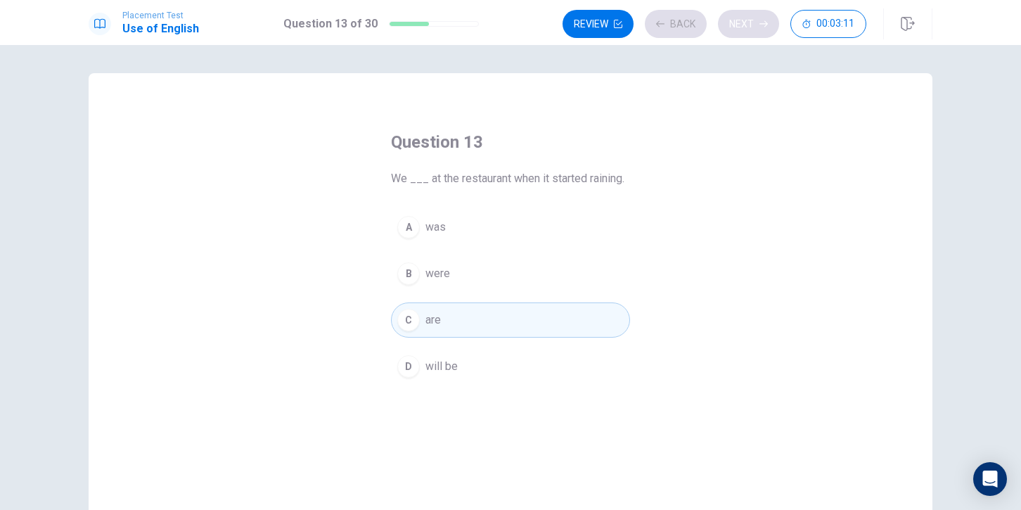
click at [747, 32] on div "Review Back Next 00:03:11" at bounding box center [715, 24] width 304 height 28
click at [744, 27] on button "Next" at bounding box center [748, 24] width 61 height 28
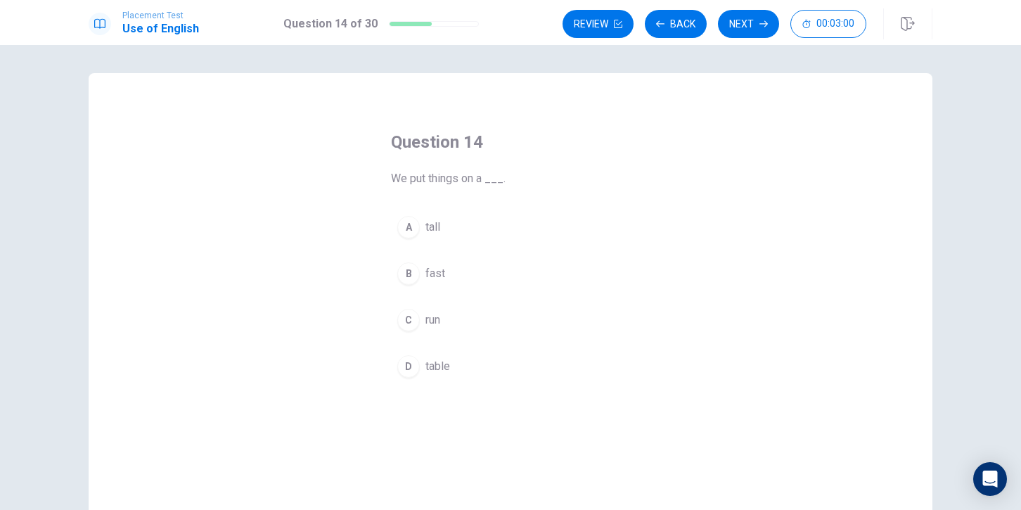
click at [411, 366] on div "D" at bounding box center [408, 366] width 23 height 23
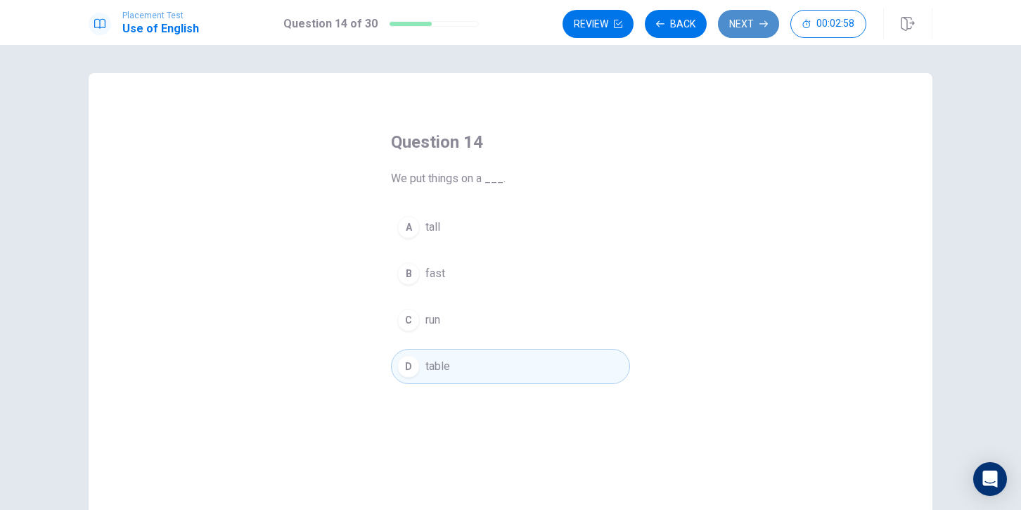
click at [740, 23] on button "Next" at bounding box center [748, 24] width 61 height 28
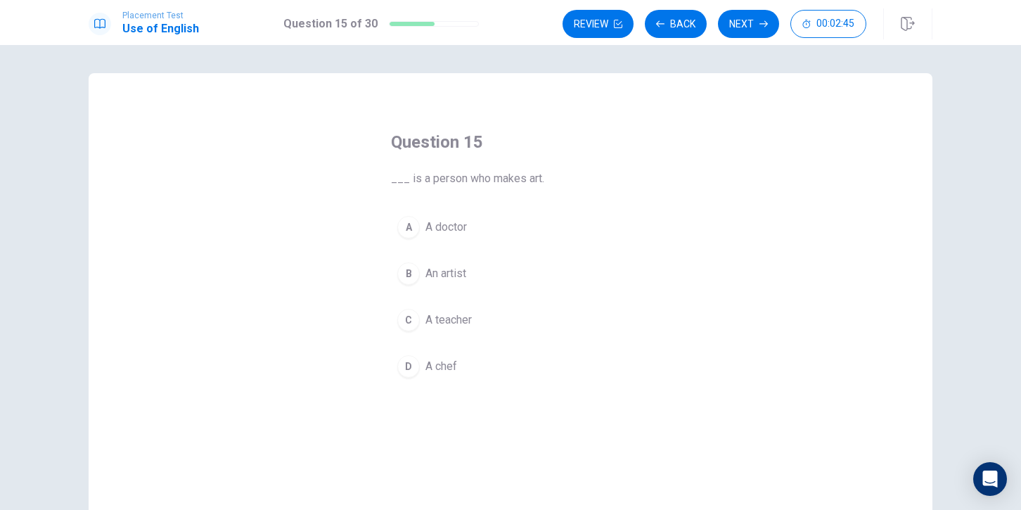
click at [401, 271] on div "B" at bounding box center [408, 273] width 23 height 23
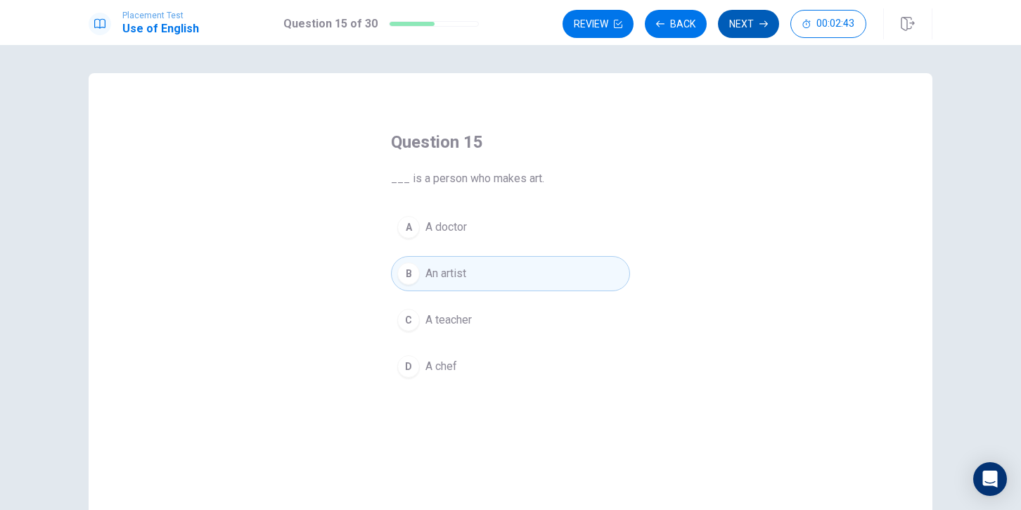
click at [752, 26] on button "Next" at bounding box center [748, 24] width 61 height 28
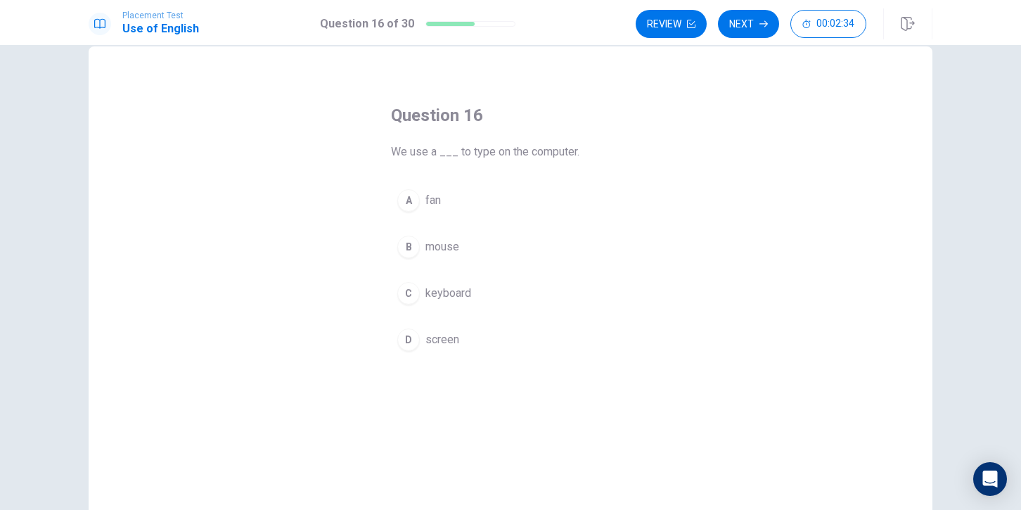
scroll to position [26, 0]
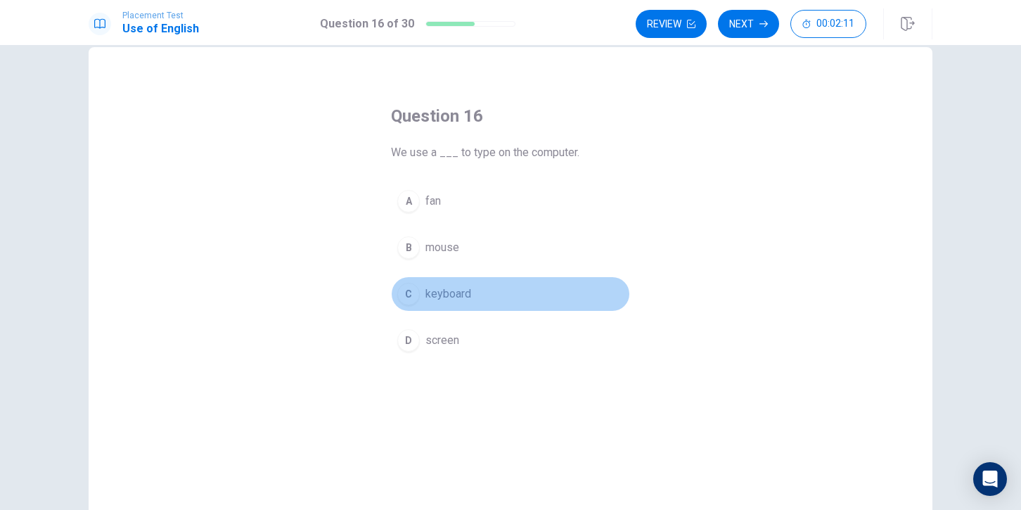
drag, startPoint x: 410, startPoint y: 294, endPoint x: 493, endPoint y: 247, distance: 95.4
click at [411, 294] on div "C" at bounding box center [408, 294] width 23 height 23
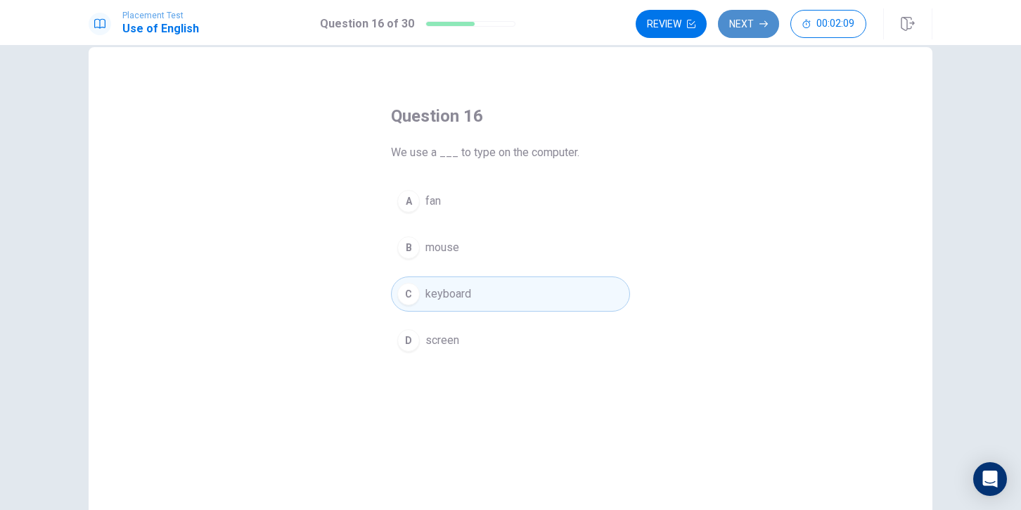
click at [755, 26] on button "Next" at bounding box center [748, 24] width 61 height 28
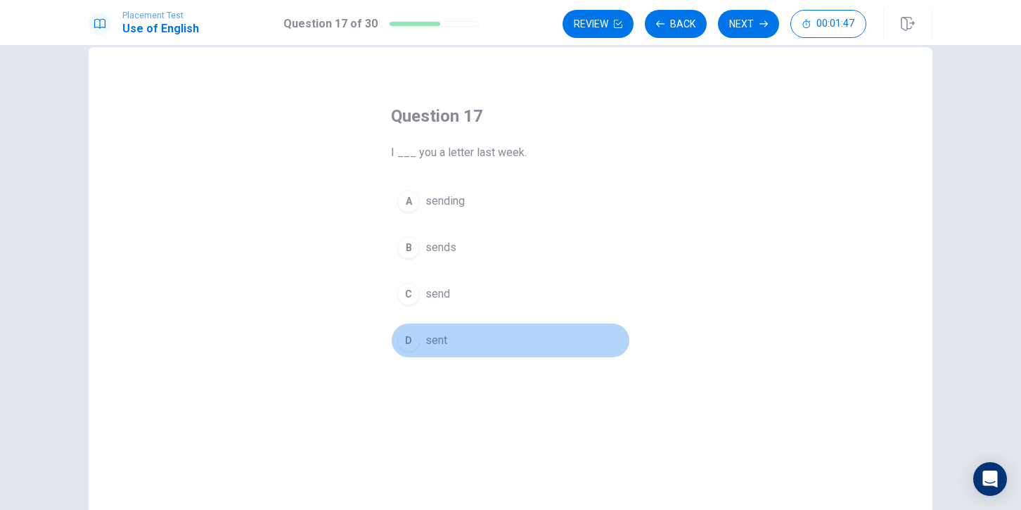
click at [409, 335] on div "D" at bounding box center [408, 340] width 23 height 23
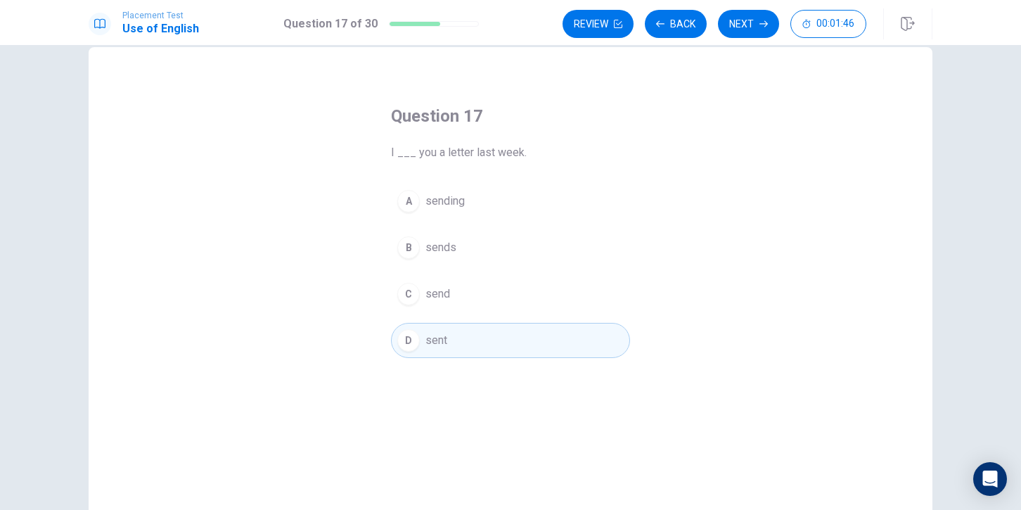
click at [406, 305] on button "C send" at bounding box center [510, 293] width 239 height 35
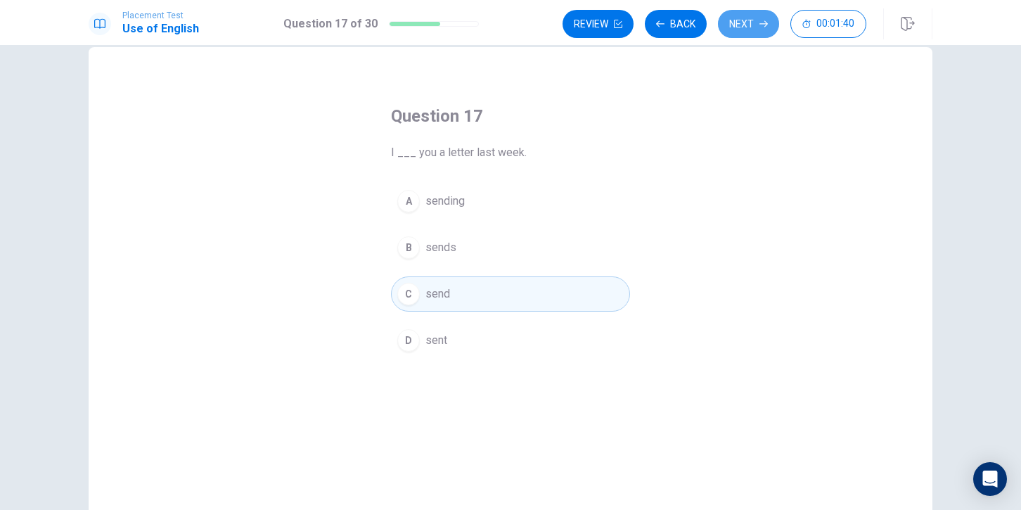
click at [753, 26] on button "Next" at bounding box center [748, 24] width 61 height 28
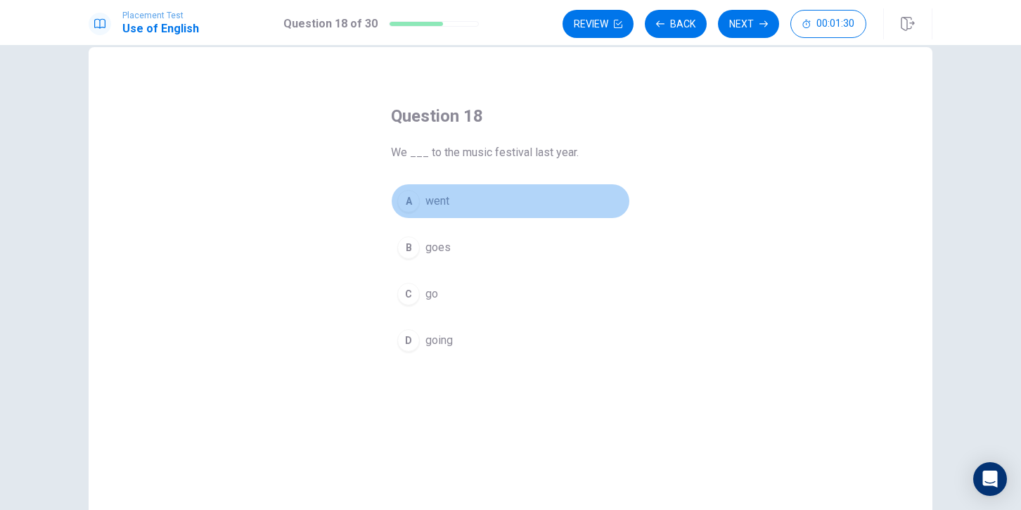
click at [411, 202] on div "A" at bounding box center [408, 201] width 23 height 23
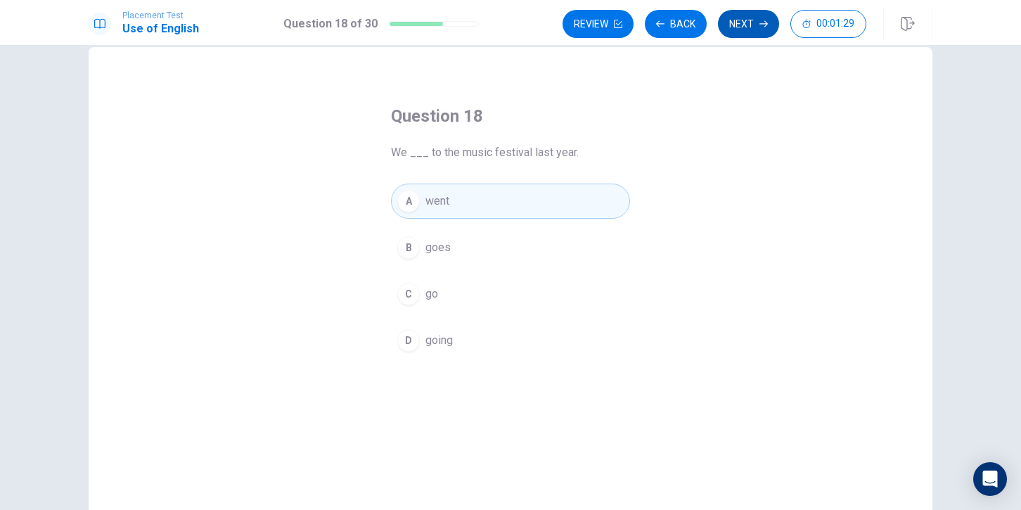
drag, startPoint x: 738, startPoint y: 40, endPoint x: 740, endPoint y: 27, distance: 13.5
click at [740, 27] on div "Placement Test Use of English Question 18 of 30 Review Back Next 00:01:29 Quest…" at bounding box center [510, 255] width 1021 height 510
click at [740, 27] on button "Next" at bounding box center [748, 24] width 61 height 28
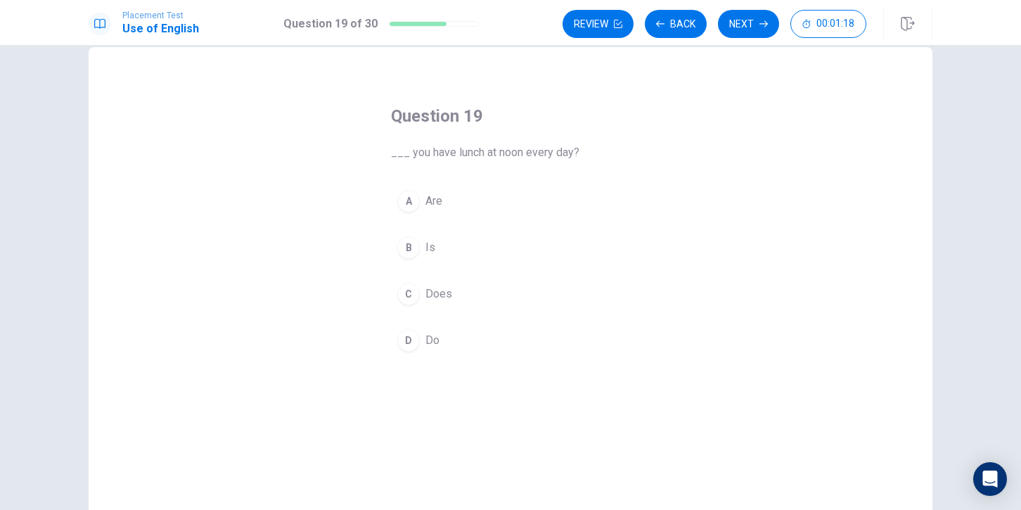
click at [417, 203] on div "A" at bounding box center [408, 201] width 23 height 23
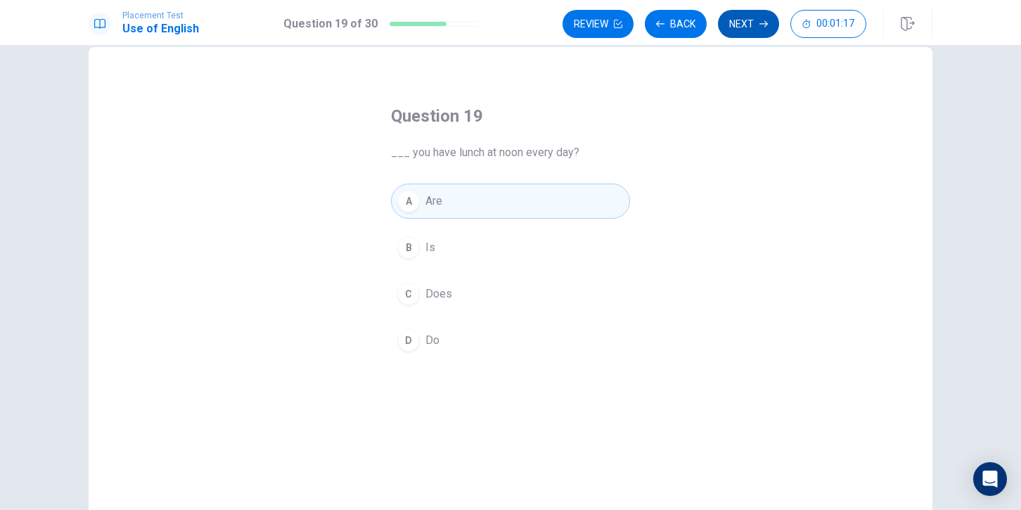
click at [748, 28] on button "Next" at bounding box center [748, 24] width 61 height 28
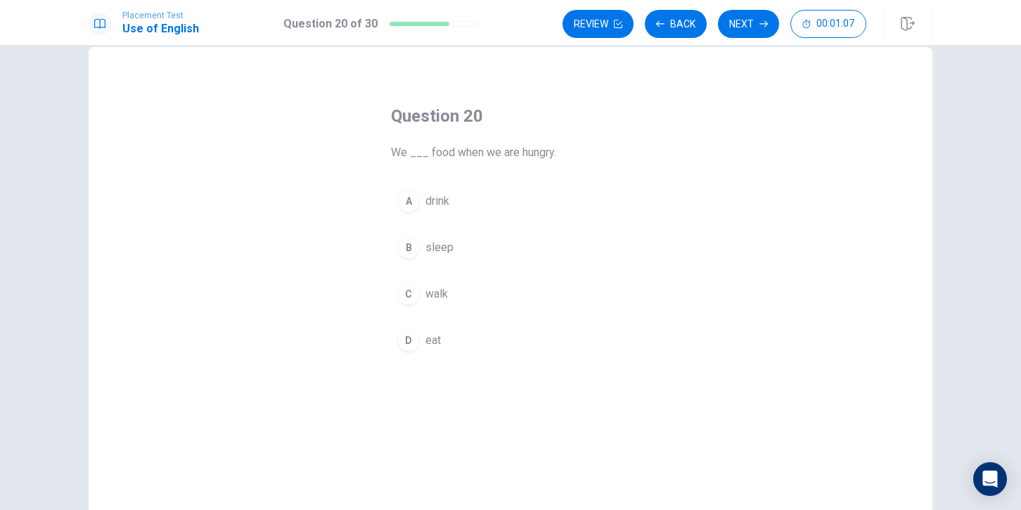
click at [412, 340] on div "D" at bounding box center [408, 340] width 23 height 23
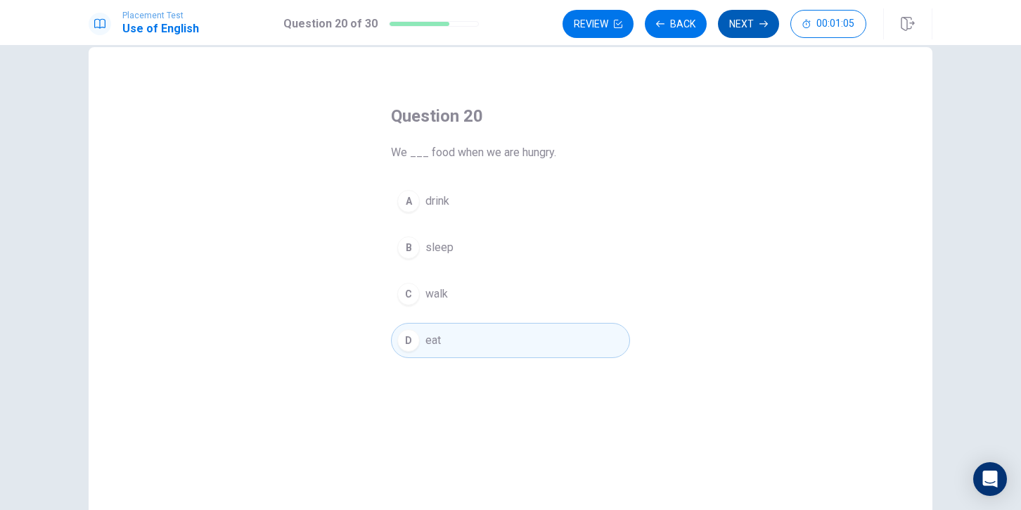
click at [750, 25] on button "Next" at bounding box center [748, 24] width 61 height 28
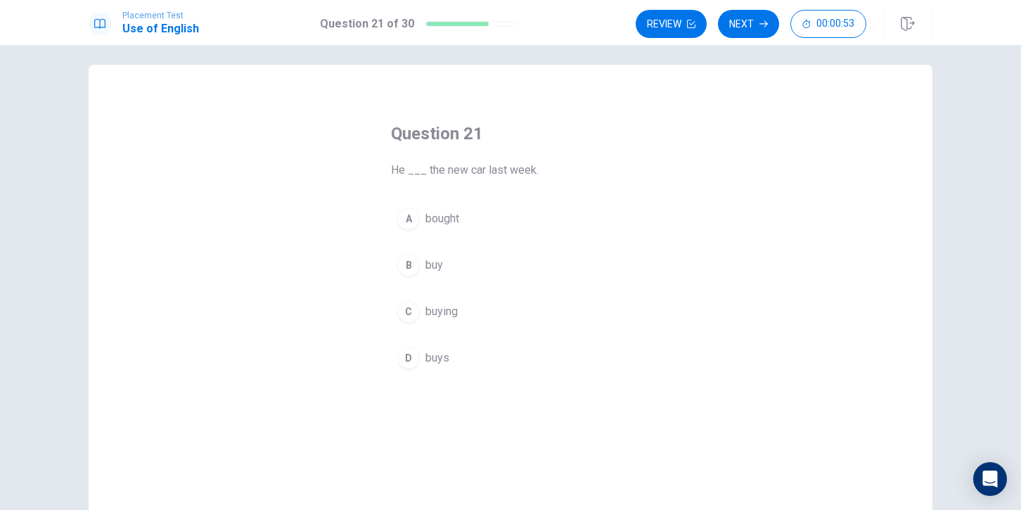
scroll to position [9, 0]
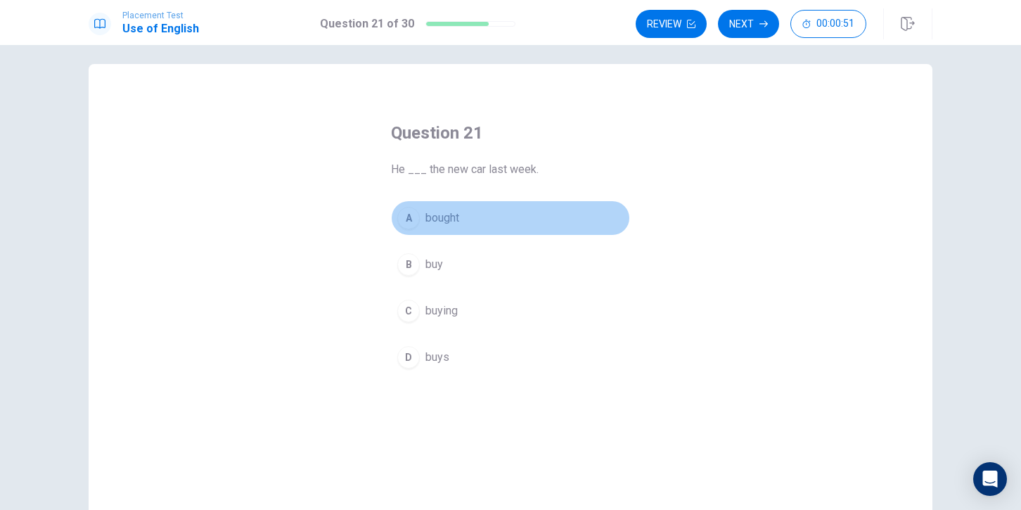
click at [405, 223] on div "A" at bounding box center [408, 218] width 23 height 23
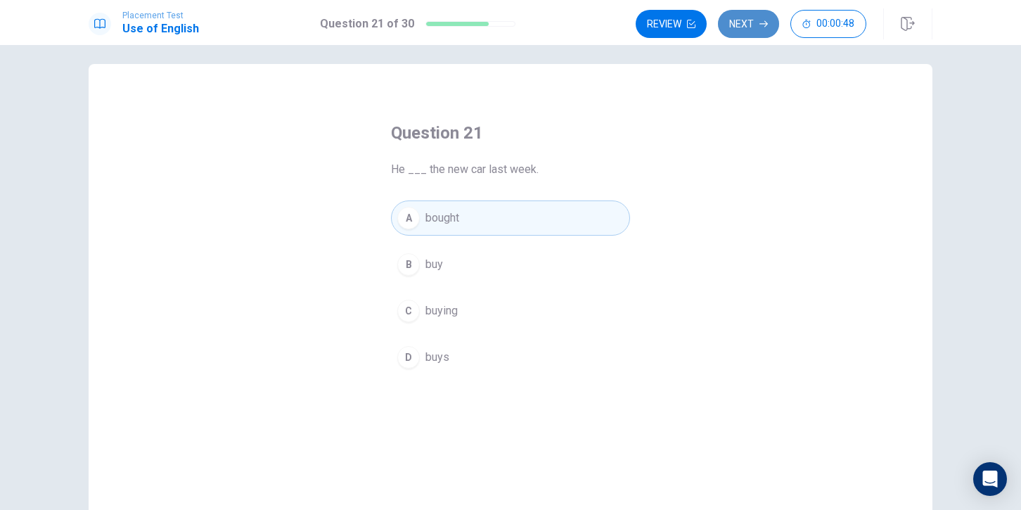
click at [733, 34] on button "Next" at bounding box center [748, 24] width 61 height 28
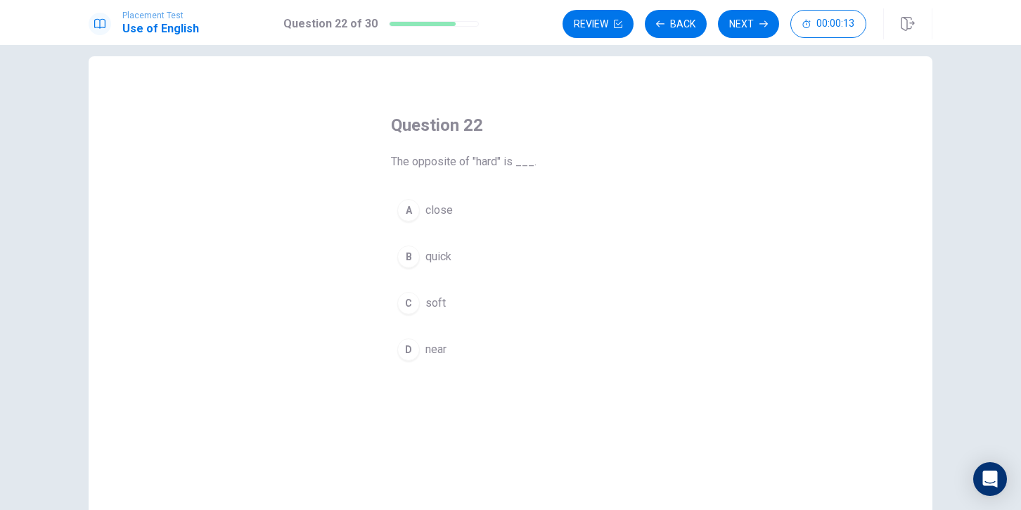
scroll to position [0, 0]
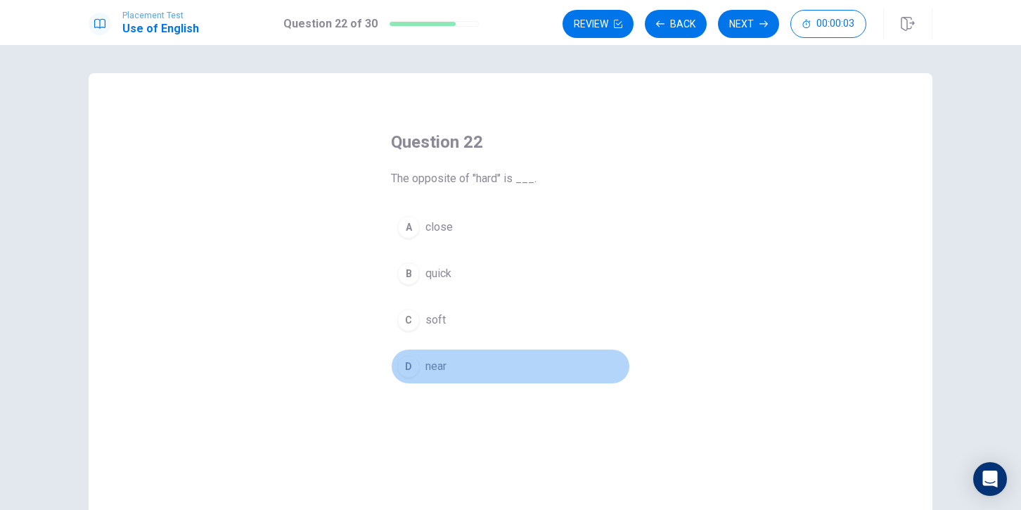
drag, startPoint x: 406, startPoint y: 361, endPoint x: 453, endPoint y: 333, distance: 54.9
click at [406, 361] on div "D" at bounding box center [408, 366] width 23 height 23
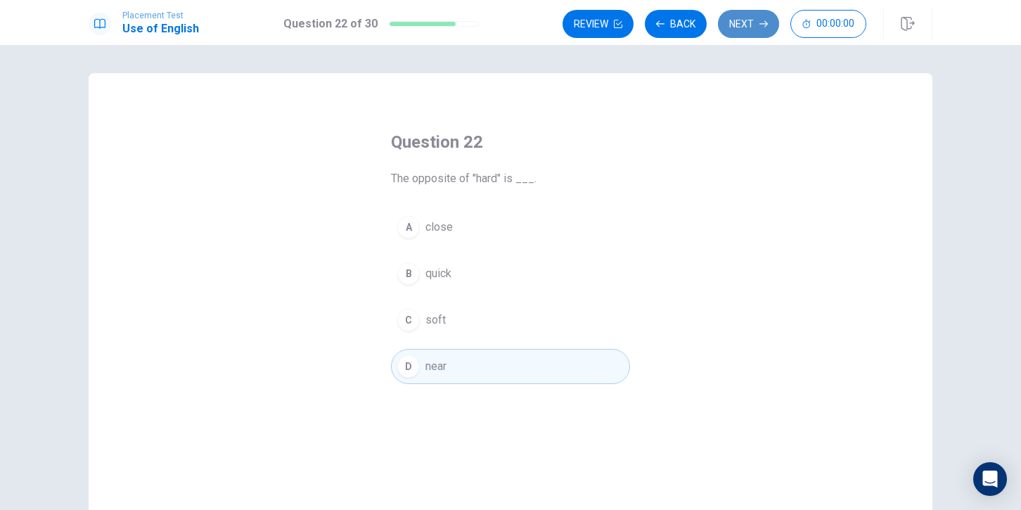
click at [743, 27] on button "Next" at bounding box center [748, 24] width 61 height 28
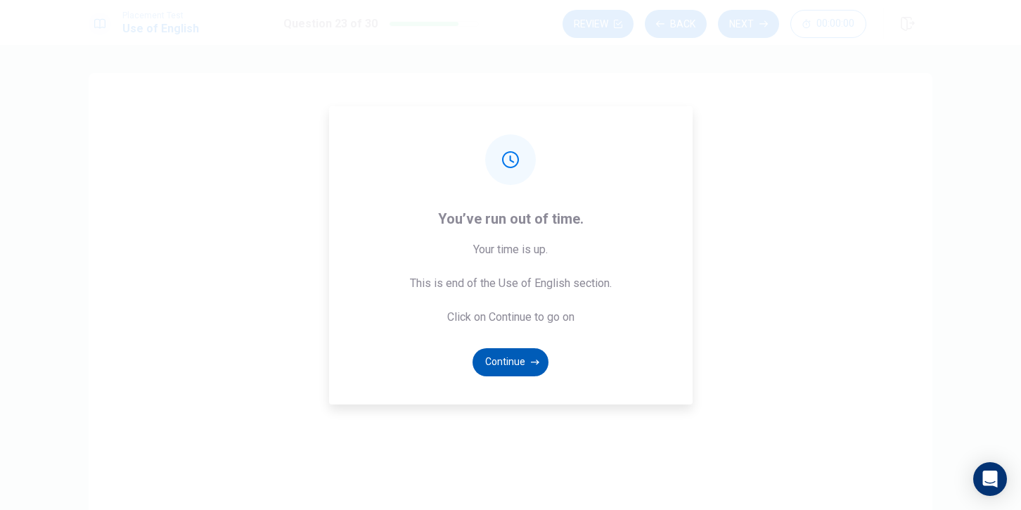
click at [496, 357] on button "Continue" at bounding box center [511, 362] width 76 height 28
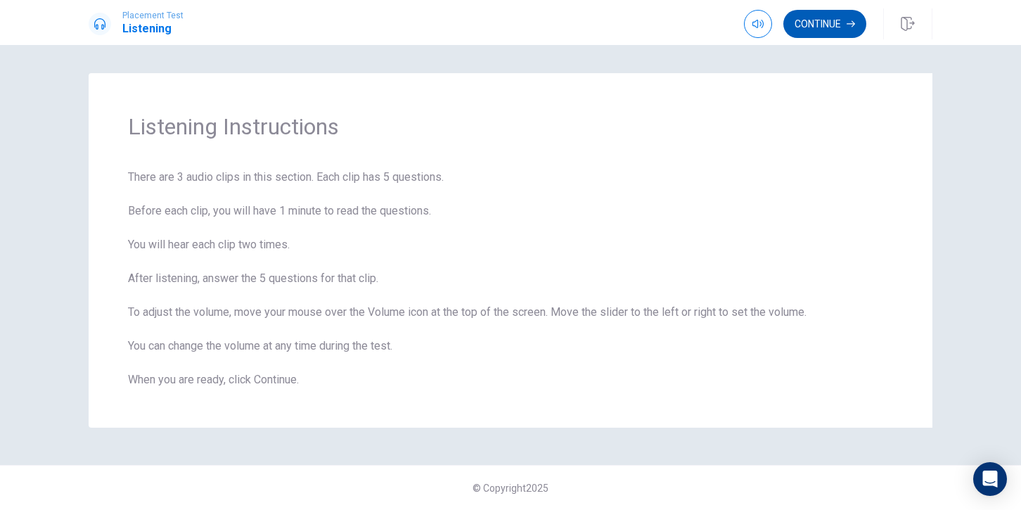
click at [820, 23] on button "Continue" at bounding box center [824, 24] width 83 height 28
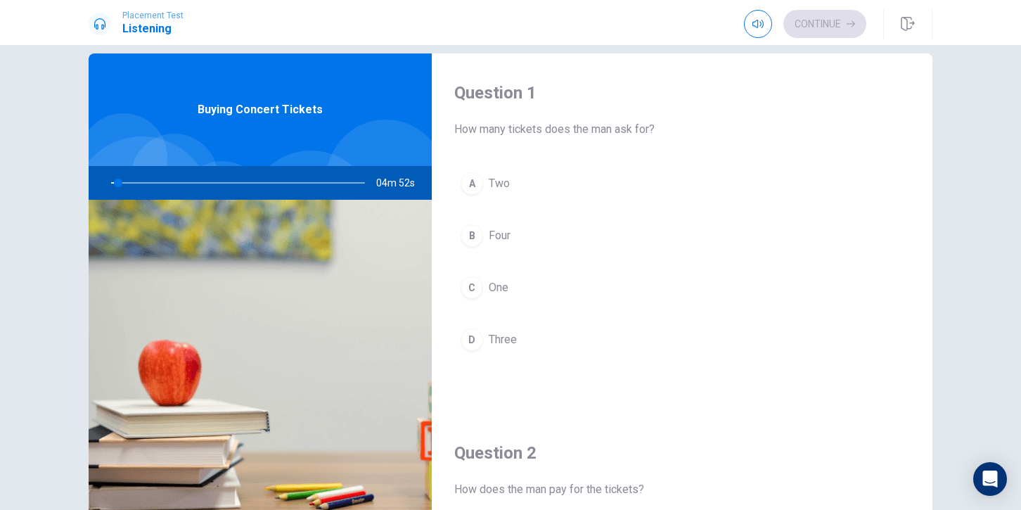
scroll to position [1, 0]
drag, startPoint x: 127, startPoint y: 186, endPoint x: 134, endPoint y: 185, distance: 7.1
click at [134, 185] on div at bounding box center [235, 183] width 282 height 34
drag, startPoint x: 127, startPoint y: 185, endPoint x: 137, endPoint y: 185, distance: 10.5
click at [137, 185] on div at bounding box center [235, 183] width 282 height 34
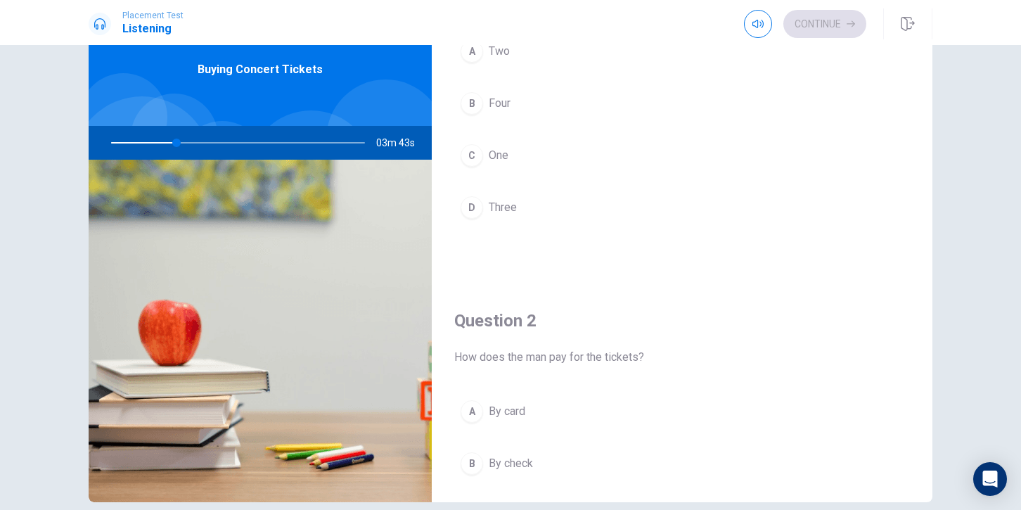
scroll to position [0, 0]
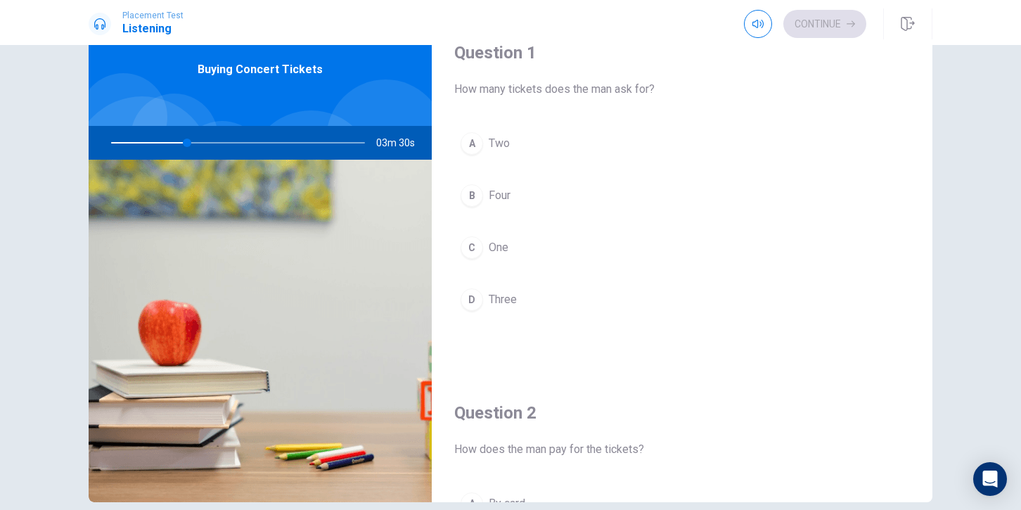
click at [470, 138] on div "A" at bounding box center [472, 143] width 23 height 23
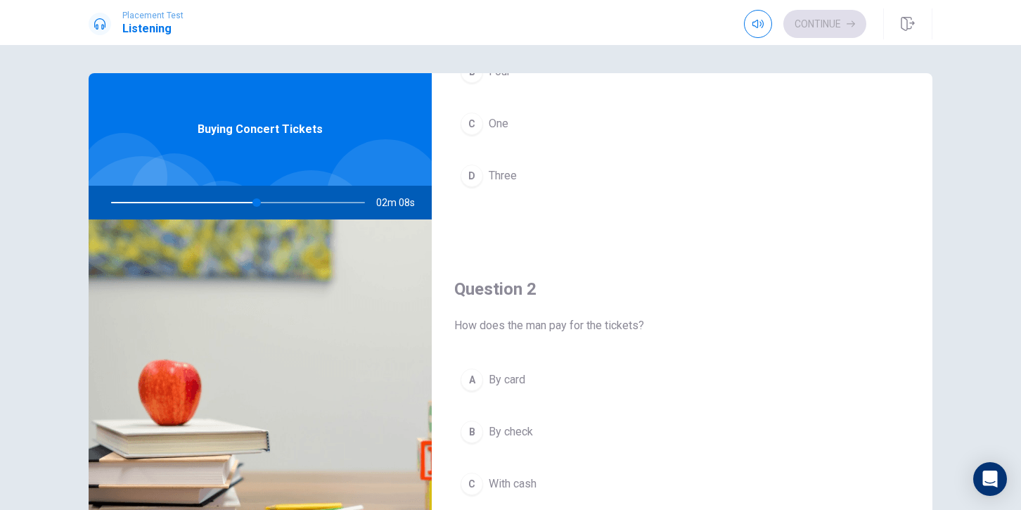
scroll to position [188, 0]
click at [539, 278] on h4 "Question 2" at bounding box center [682, 285] width 456 height 23
drag, startPoint x: 535, startPoint y: 282, endPoint x: 465, endPoint y: 288, distance: 70.5
click at [464, 288] on h4 "Question 2" at bounding box center [682, 285] width 456 height 23
drag, startPoint x: 458, startPoint y: 288, endPoint x: 569, endPoint y: 283, distance: 110.5
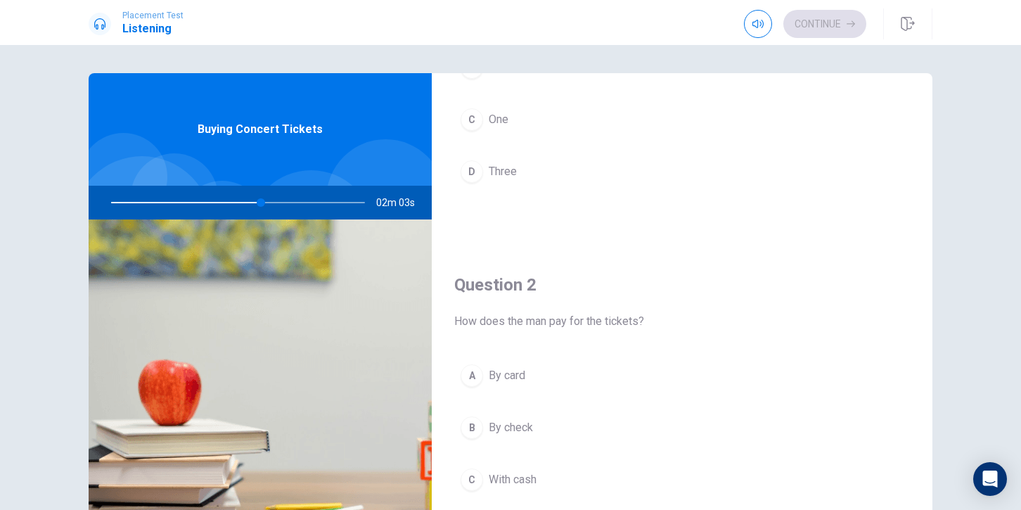
click at [603, 285] on h4 "Question 2" at bounding box center [682, 285] width 456 height 23
click at [598, 269] on div "Question 2 How does the man pay for the tickets? A By card B By check C With ca…" at bounding box center [682, 425] width 501 height 360
click at [598, 271] on div "Question 2 How does the man pay for the tickets? A By card B By check C With ca…" at bounding box center [682, 425] width 501 height 360
click at [597, 271] on div "Question 2 How does the man pay for the tickets? A By card B By check C With ca…" at bounding box center [682, 425] width 501 height 360
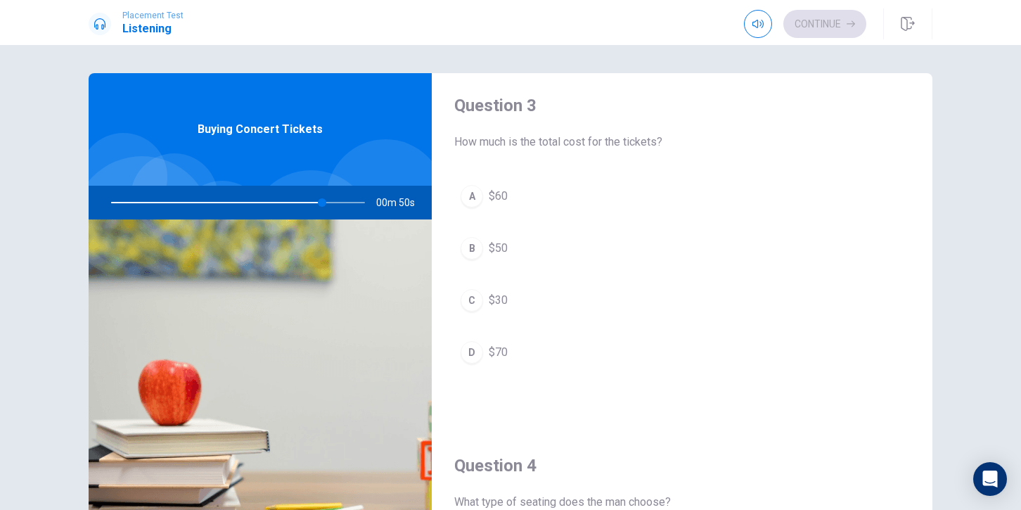
scroll to position [721, 0]
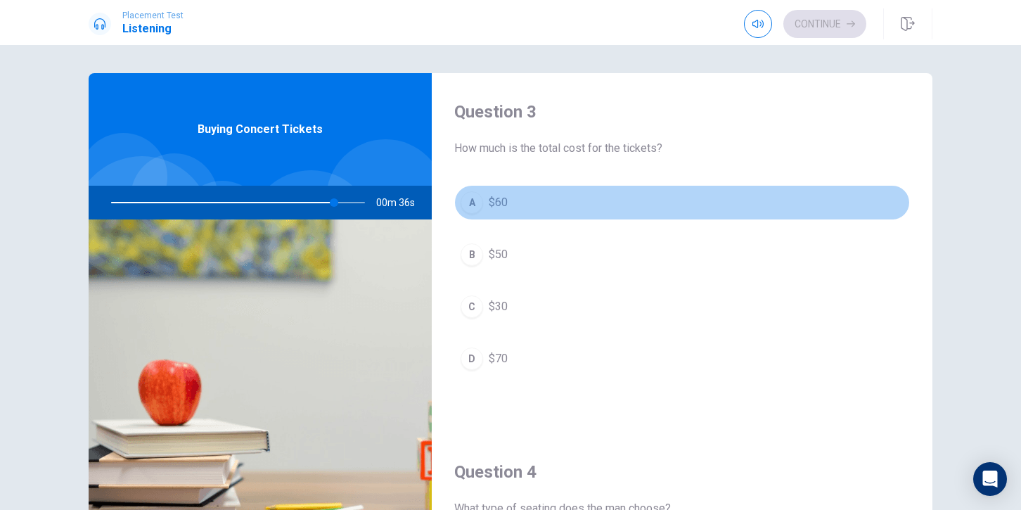
click at [477, 203] on div "A" at bounding box center [472, 202] width 23 height 23
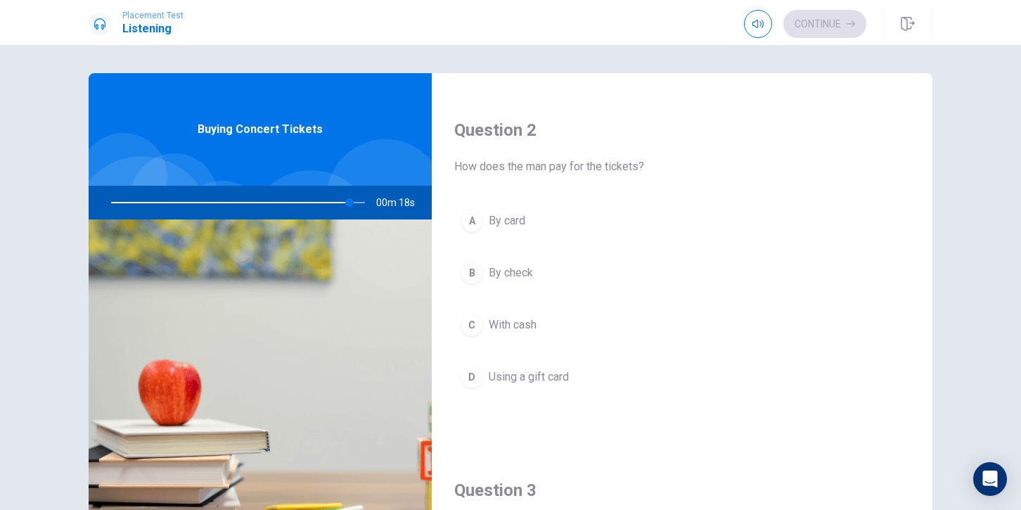
scroll to position [354, 0]
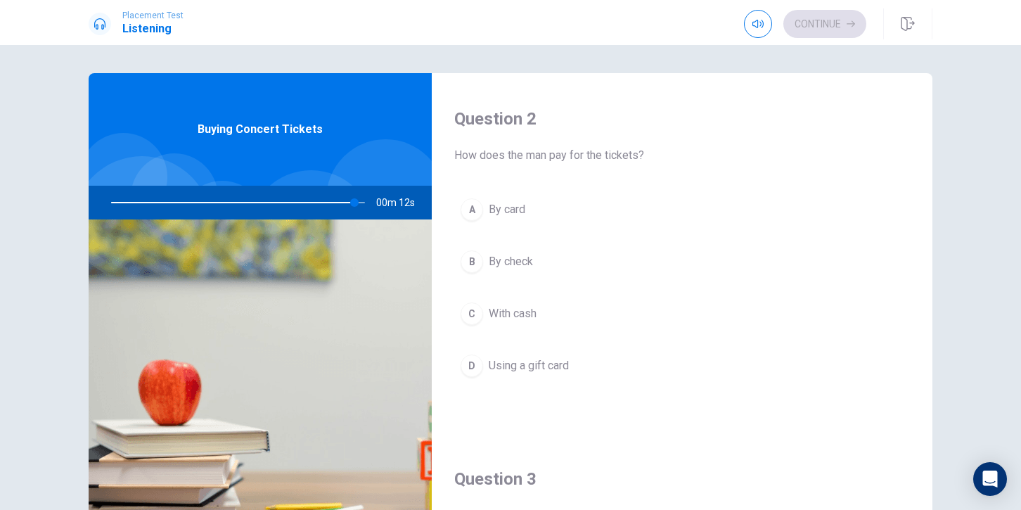
drag, startPoint x: 471, startPoint y: 308, endPoint x: 530, endPoint y: 287, distance: 62.7
click at [471, 307] on div "C" at bounding box center [472, 313] width 23 height 23
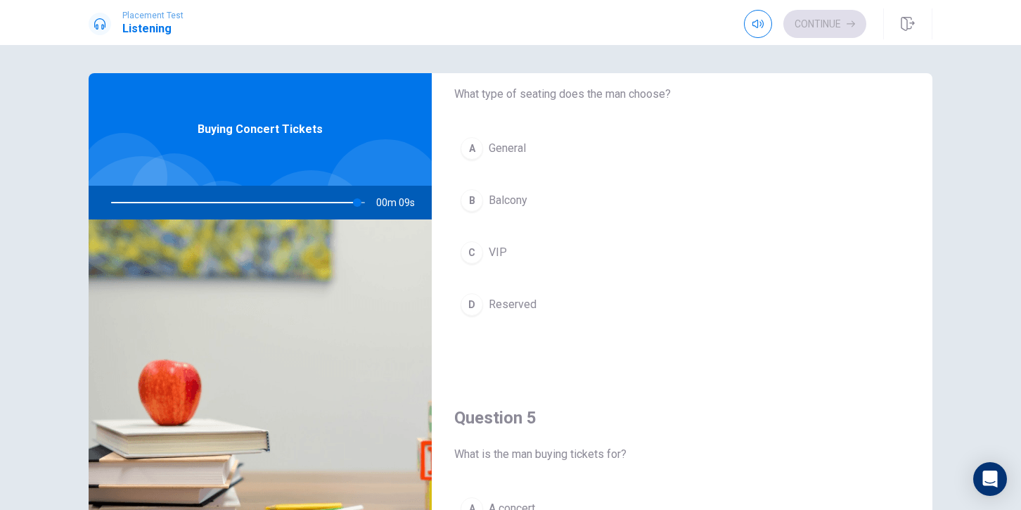
scroll to position [1133, 0]
click at [468, 198] on div "B" at bounding box center [472, 202] width 23 height 23
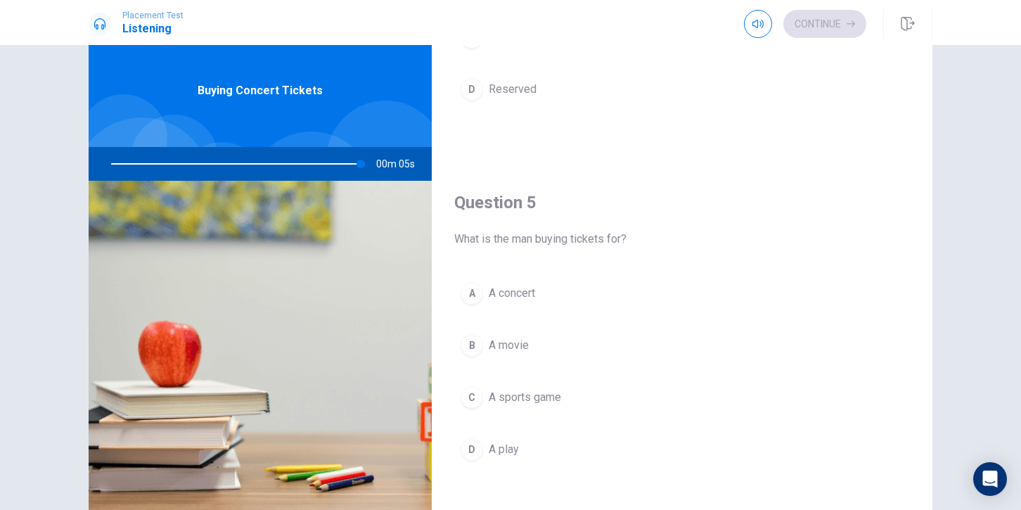
scroll to position [39, 0]
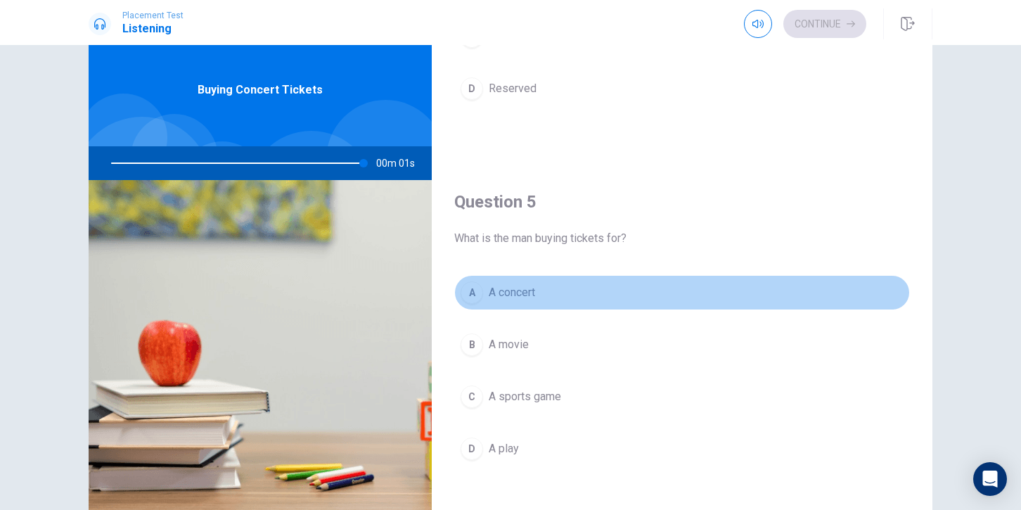
click at [467, 297] on div "A" at bounding box center [472, 292] width 23 height 23
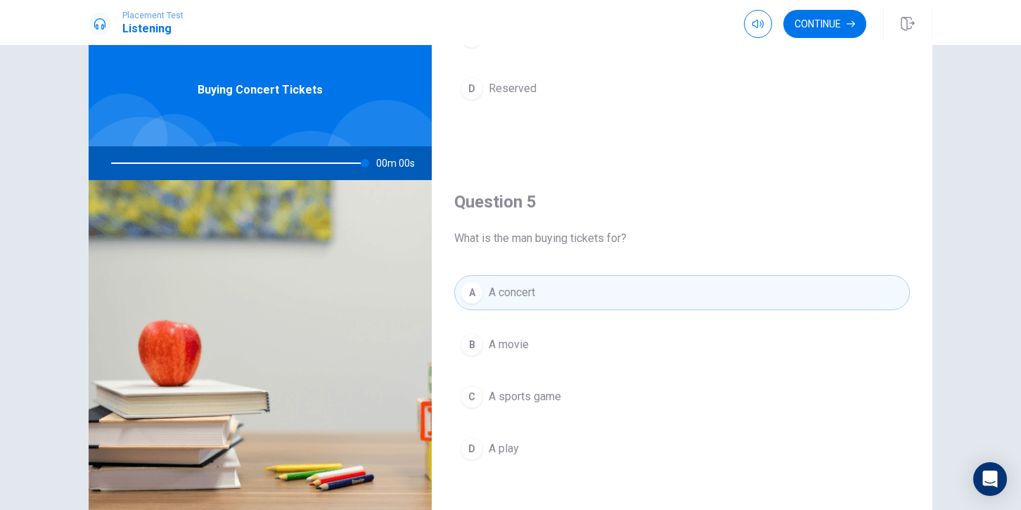
type input "0"
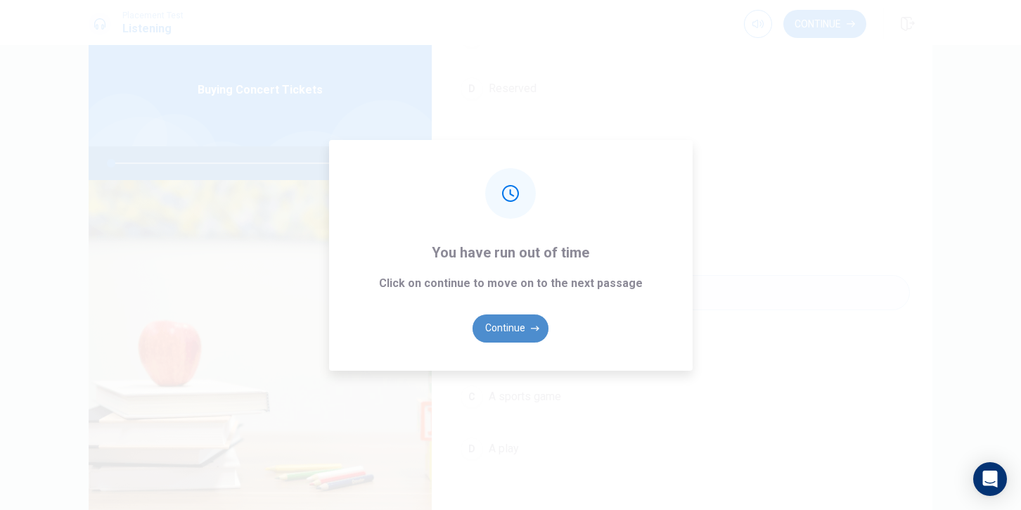
click at [522, 326] on button "Continue" at bounding box center [511, 328] width 76 height 28
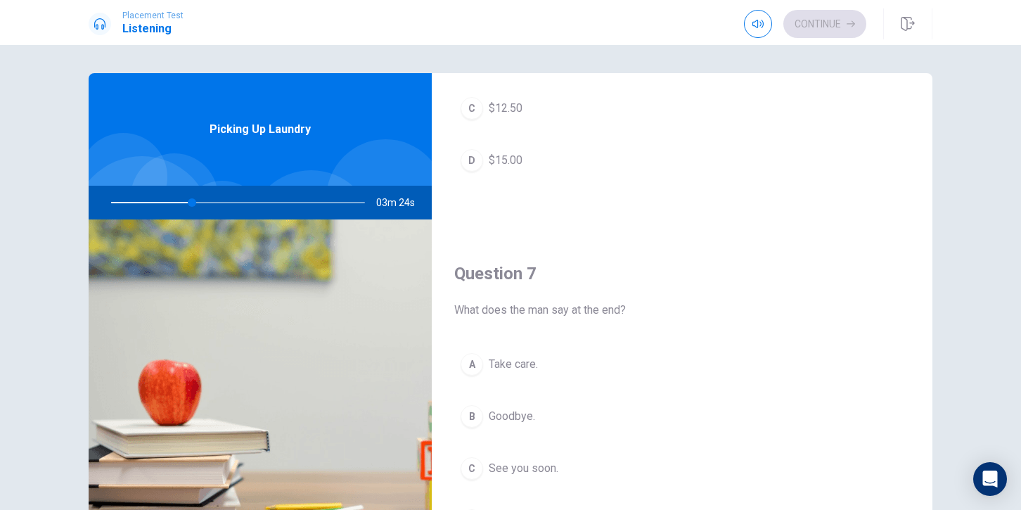
scroll to position [0, 0]
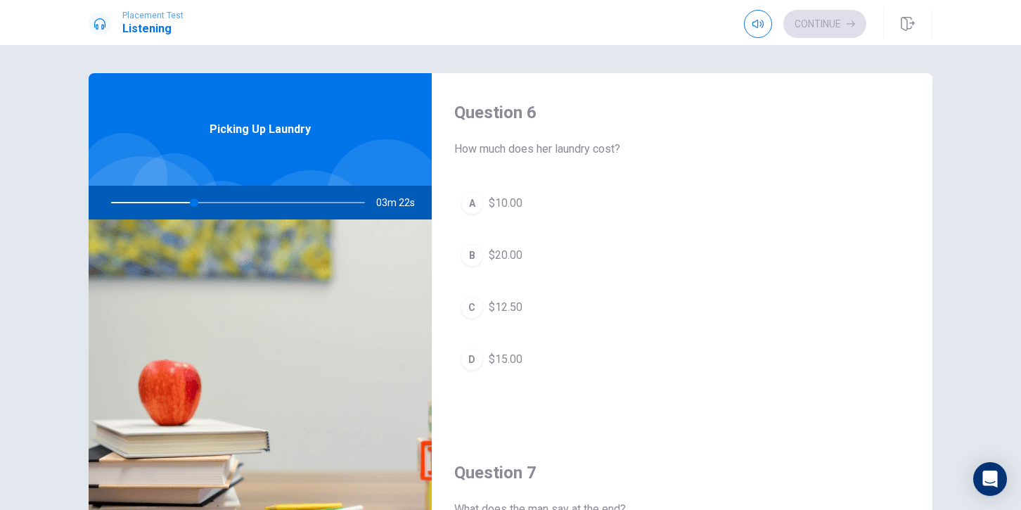
click at [468, 364] on div "D" at bounding box center [472, 359] width 23 height 23
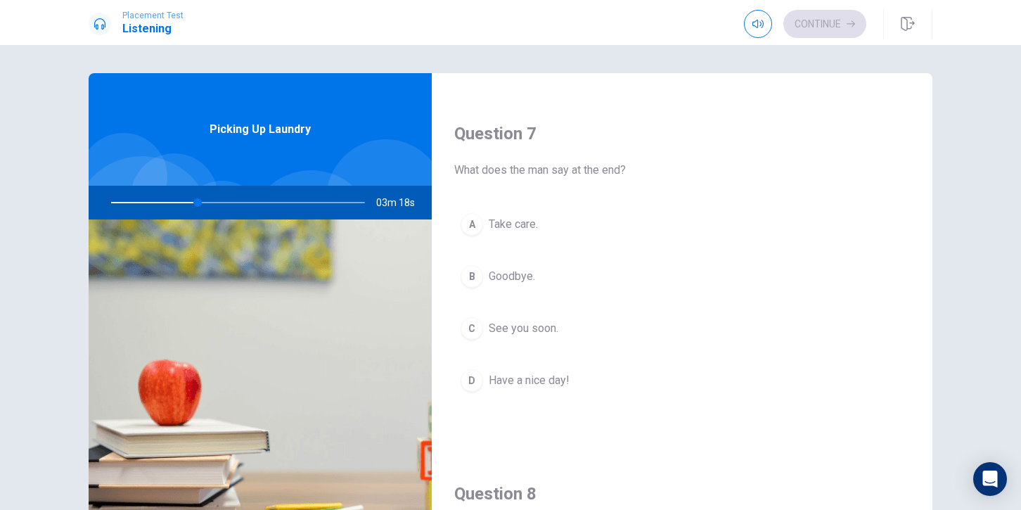
scroll to position [341, 0]
click at [461, 377] on div "D" at bounding box center [472, 378] width 23 height 23
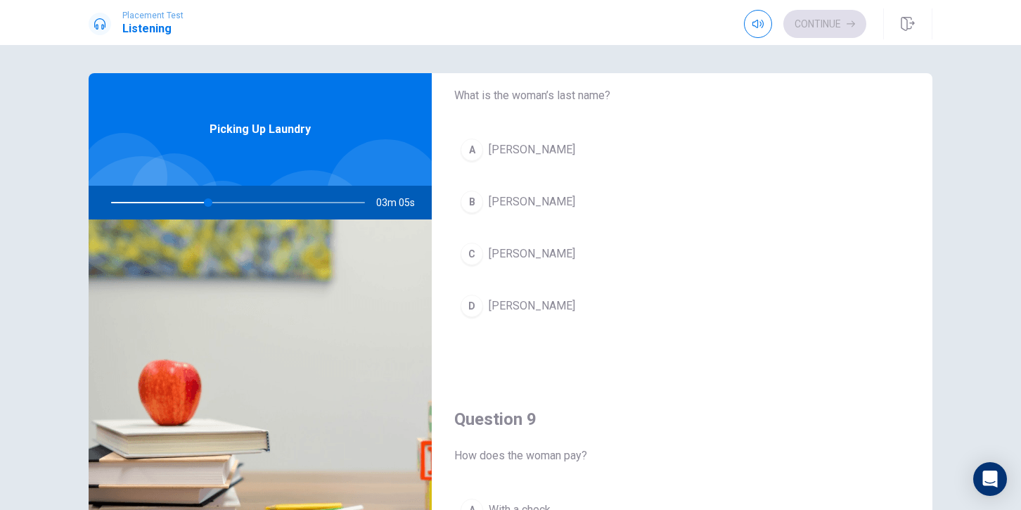
scroll to position [799, 0]
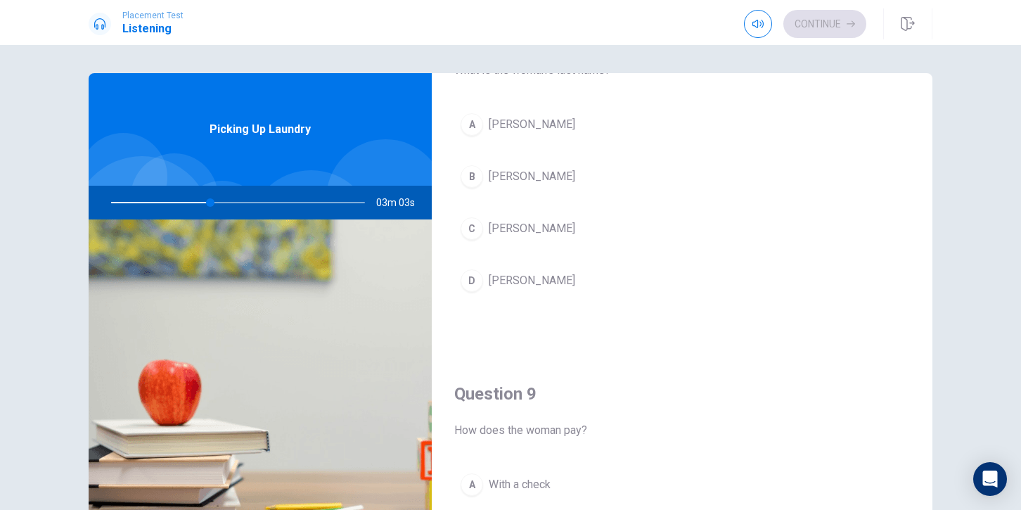
click at [468, 176] on div "B" at bounding box center [472, 176] width 23 height 23
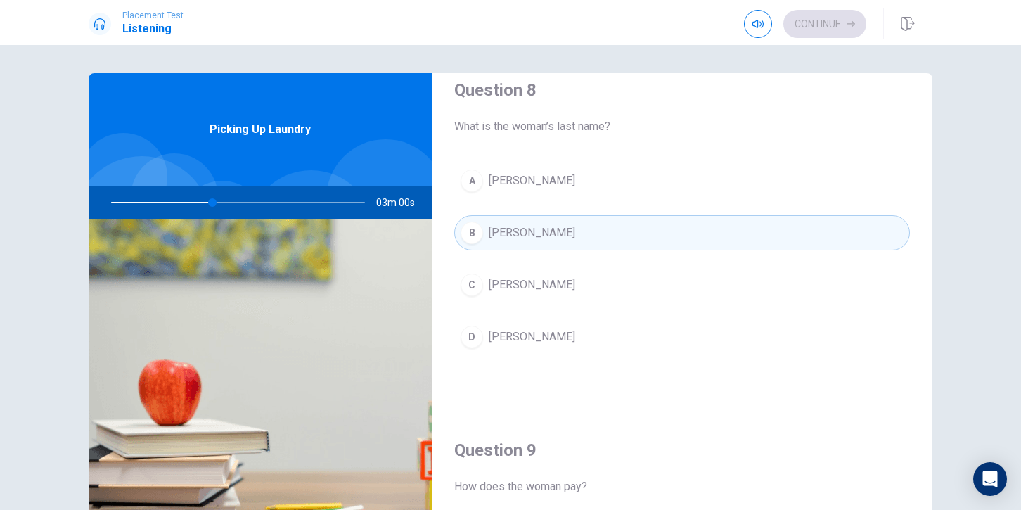
scroll to position [792, 0]
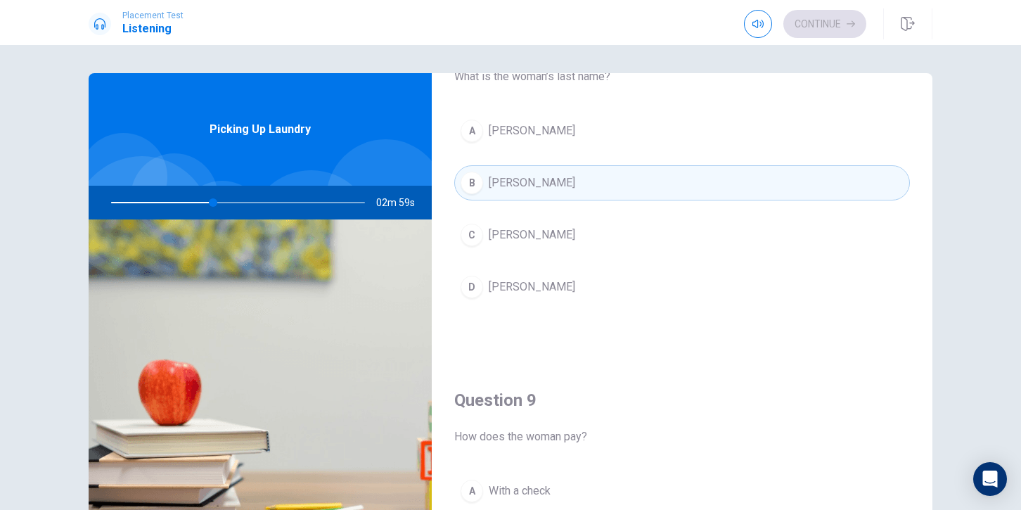
click at [471, 290] on div "D" at bounding box center [472, 287] width 23 height 23
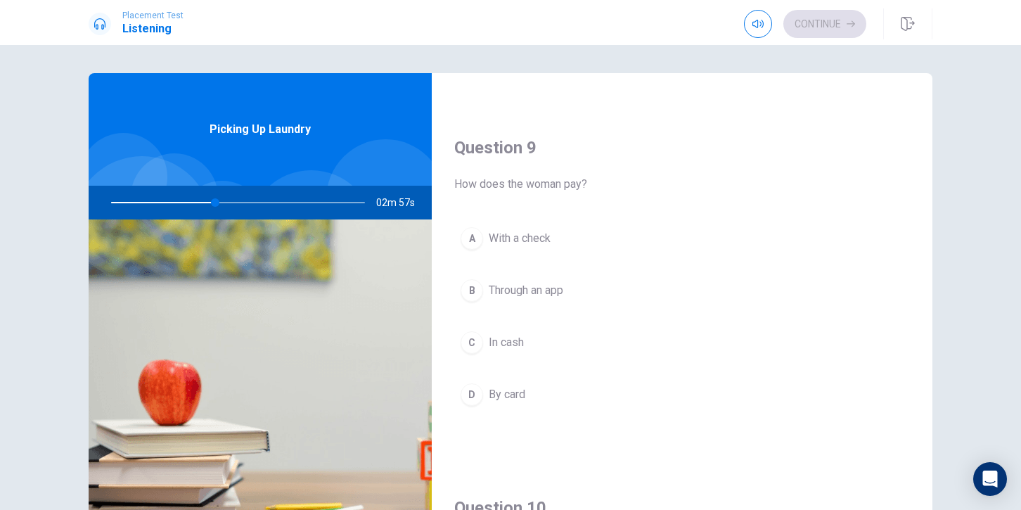
scroll to position [1048, 0]
click at [465, 340] on div "C" at bounding box center [472, 339] width 23 height 23
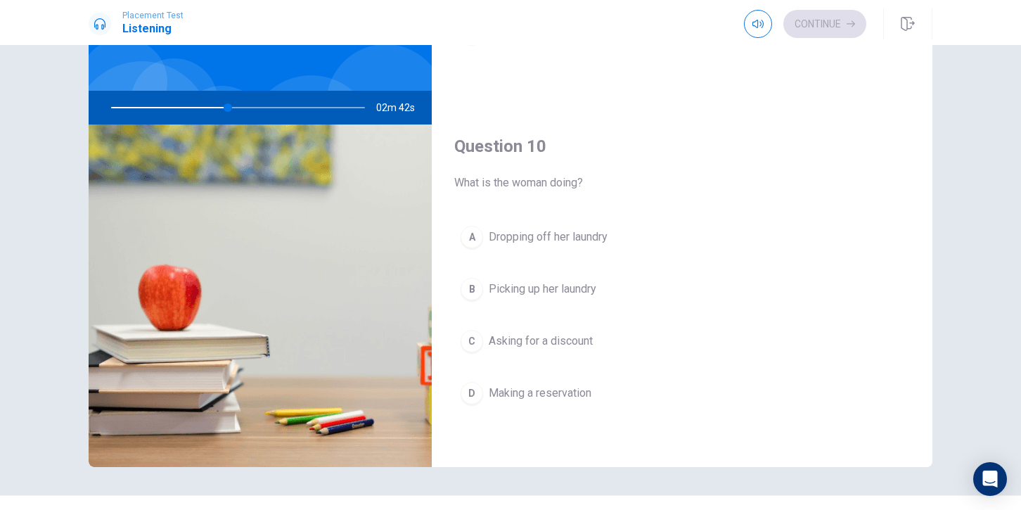
scroll to position [96, 0]
click at [468, 282] on div "B" at bounding box center [472, 288] width 23 height 23
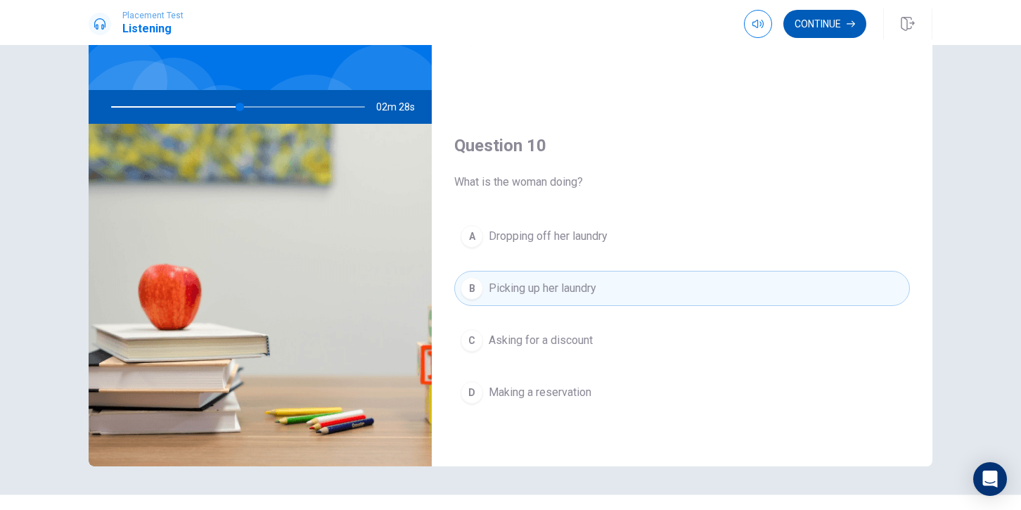
click at [813, 31] on button "Continue" at bounding box center [824, 24] width 83 height 28
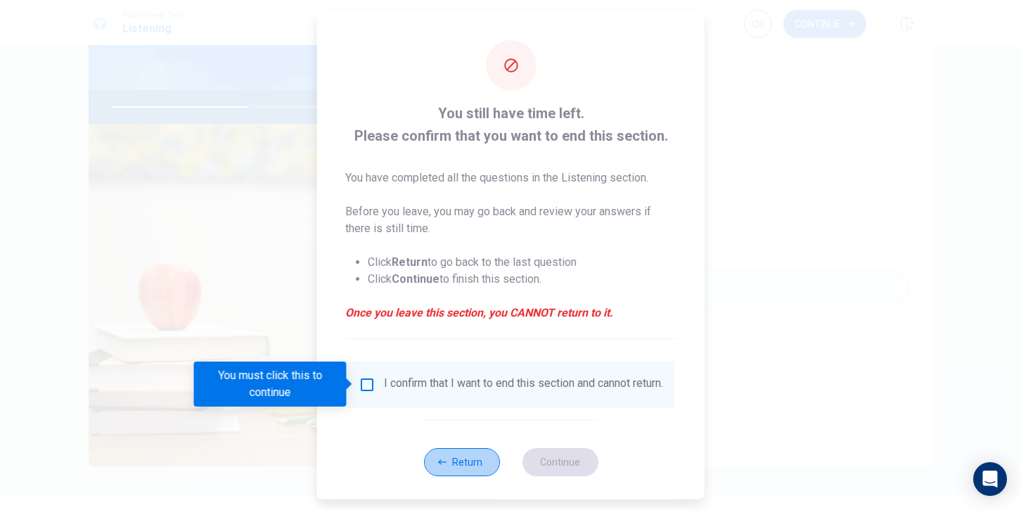
click at [460, 466] on button "Return" at bounding box center [461, 461] width 76 height 28
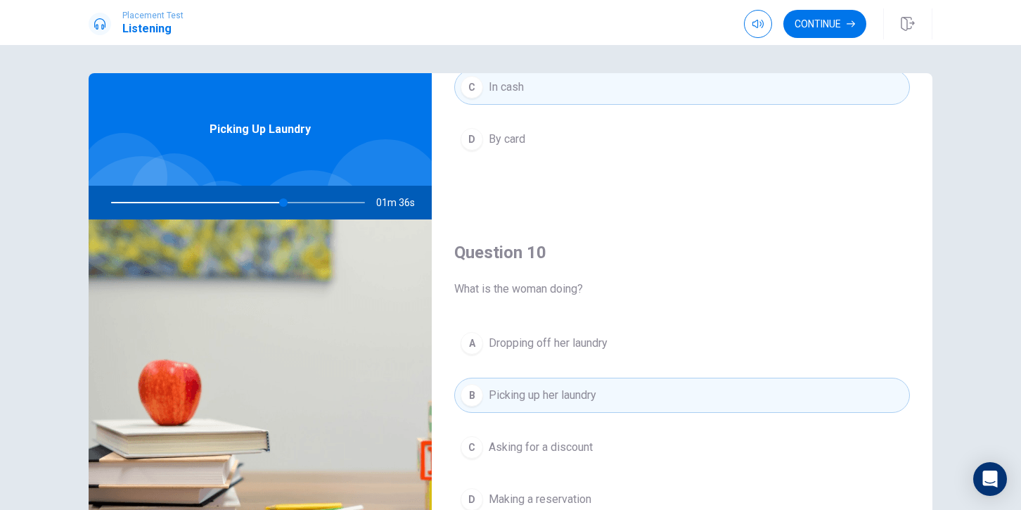
scroll to position [1311, 0]
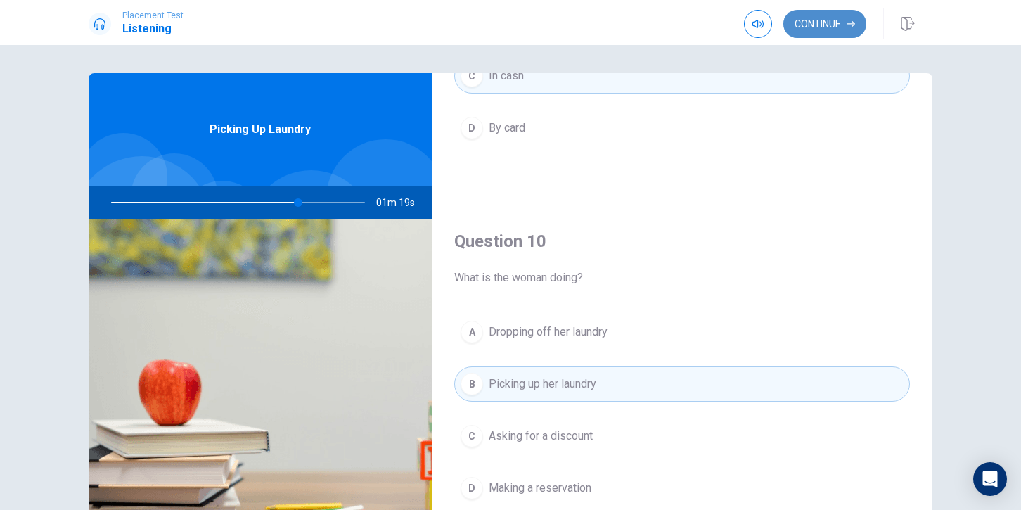
click at [841, 24] on button "Continue" at bounding box center [824, 24] width 83 height 28
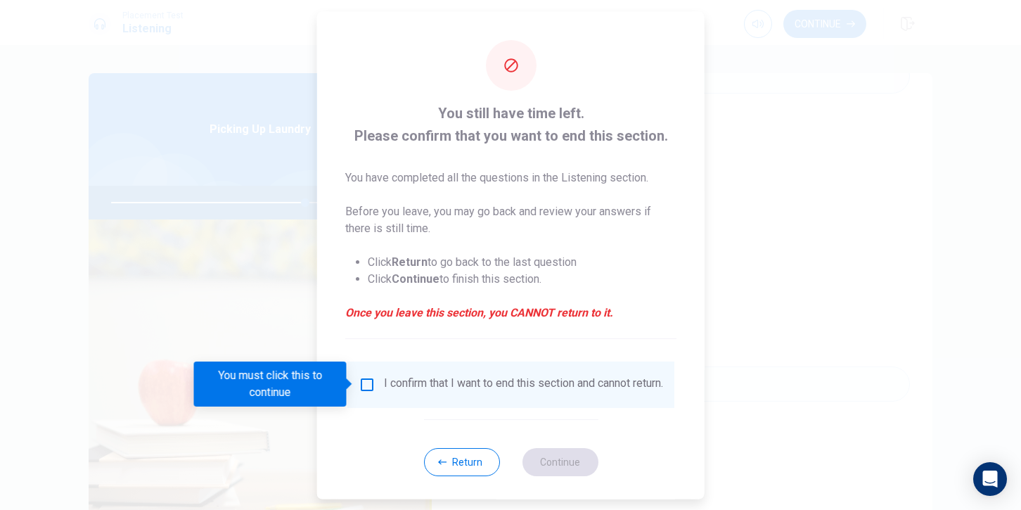
click at [365, 383] on input "You must click this to continue" at bounding box center [367, 383] width 17 height 17
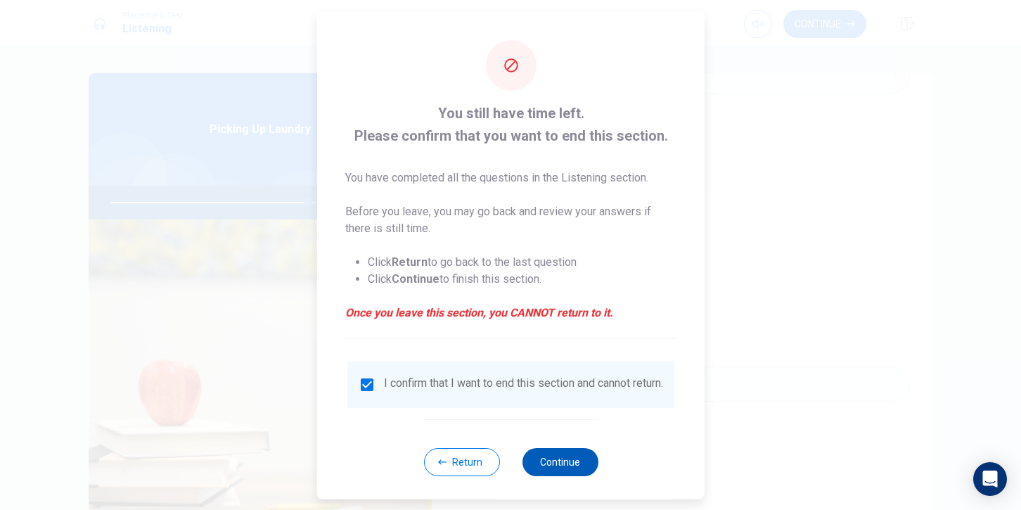
click at [569, 470] on button "Continue" at bounding box center [560, 461] width 76 height 28
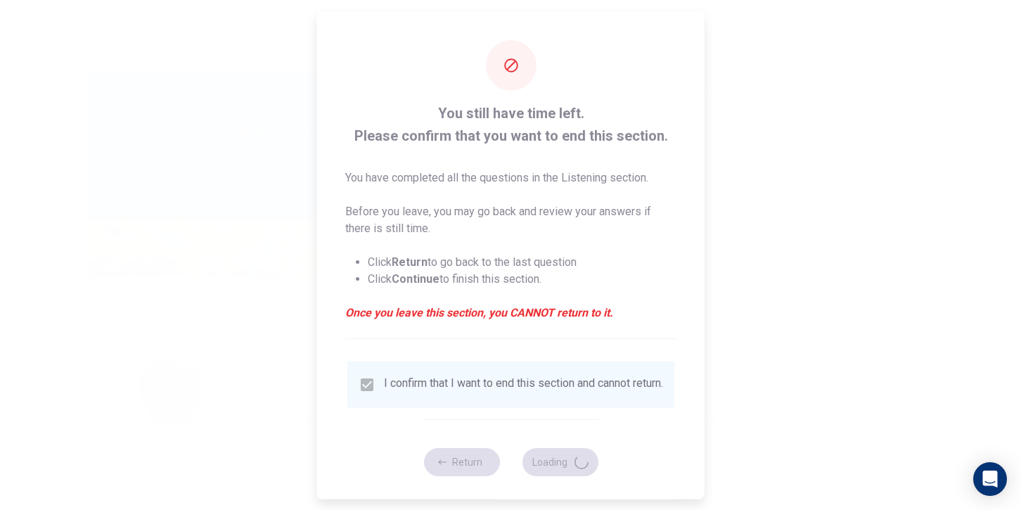
type input "79"
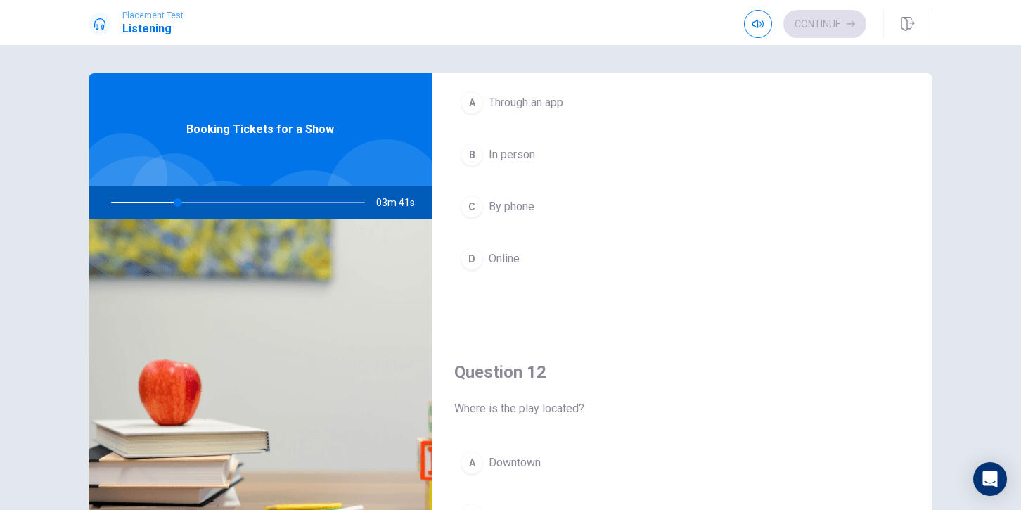
scroll to position [0, 0]
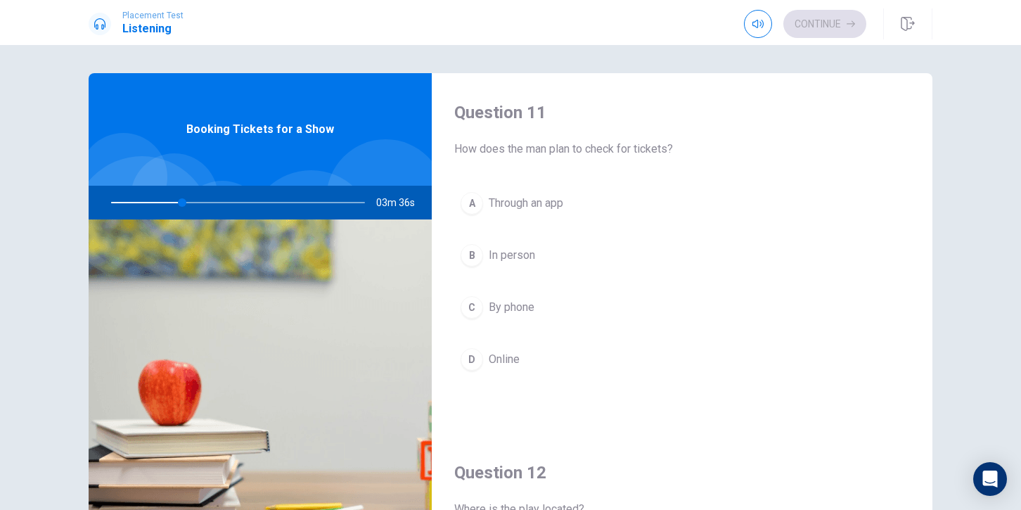
click at [456, 149] on span "How does the man plan to check for tickets?" at bounding box center [682, 149] width 456 height 17
drag, startPoint x: 490, startPoint y: 148, endPoint x: 430, endPoint y: 158, distance: 60.5
click at [430, 158] on div "Question 11 How does the man plan to check for tickets? A Through an app B In p…" at bounding box center [511, 317] width 844 height 489
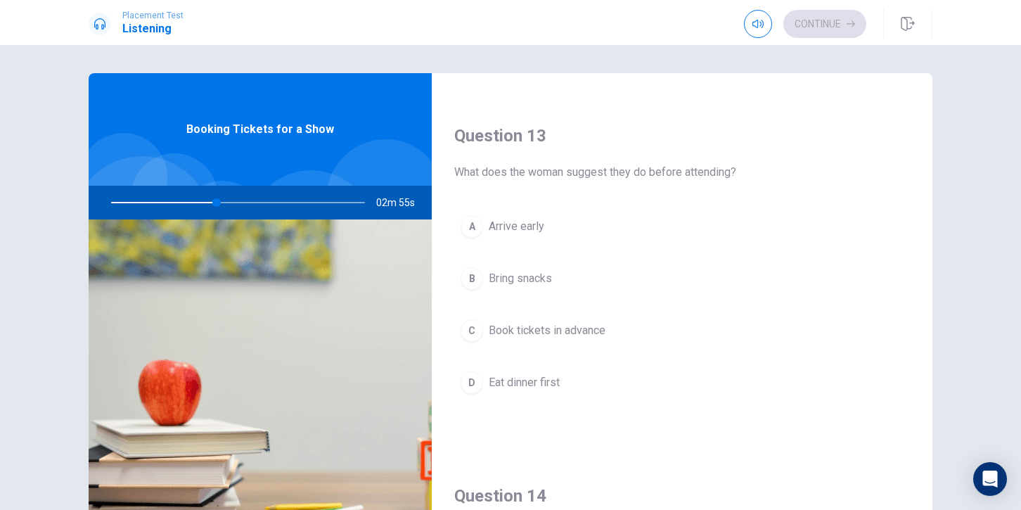
scroll to position [703, 0]
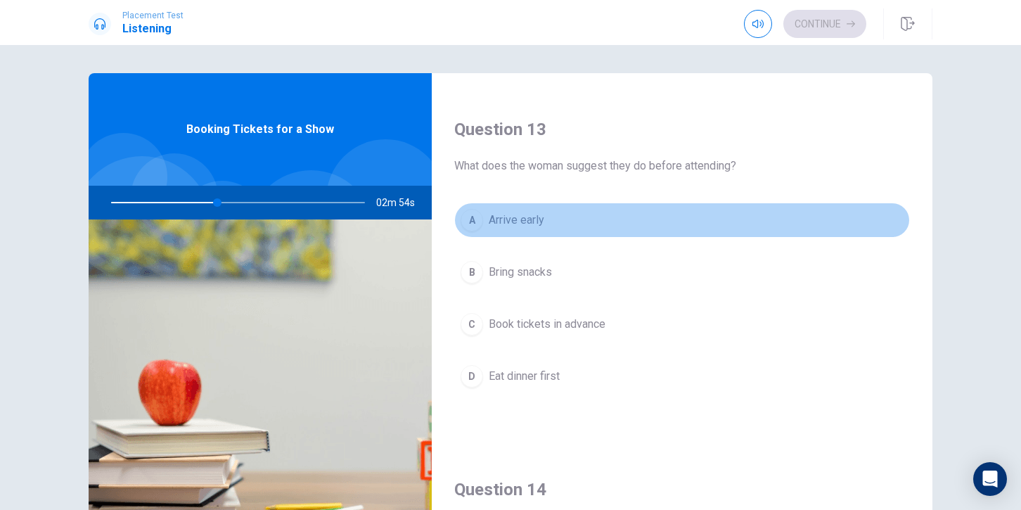
drag, startPoint x: 469, startPoint y: 216, endPoint x: 581, endPoint y: 326, distance: 156.6
click at [470, 217] on div "A" at bounding box center [472, 220] width 23 height 23
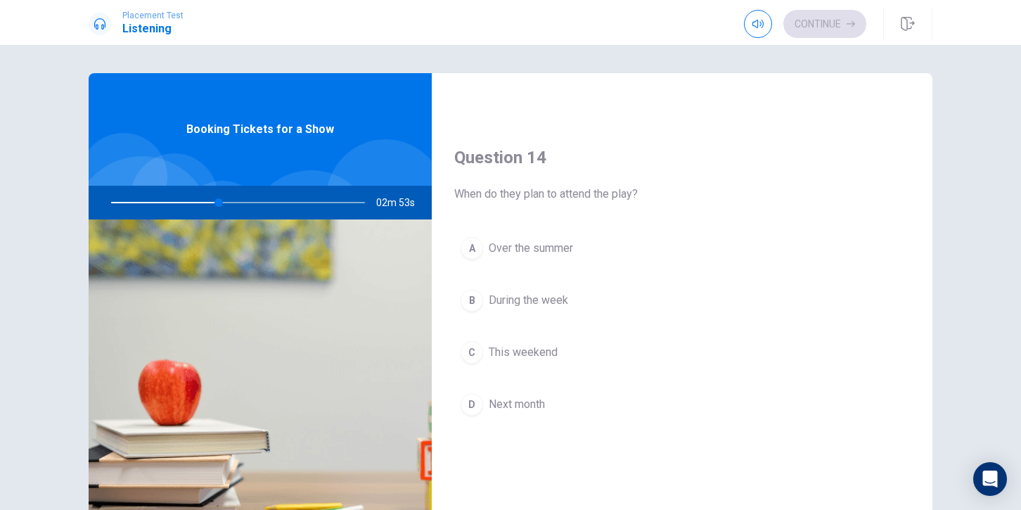
scroll to position [1120, 0]
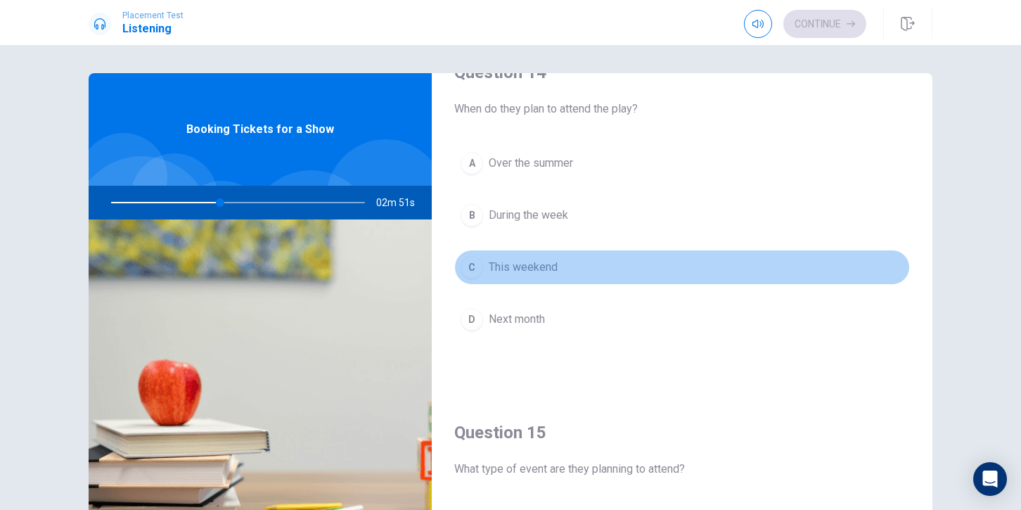
click at [473, 271] on div "C" at bounding box center [472, 267] width 23 height 23
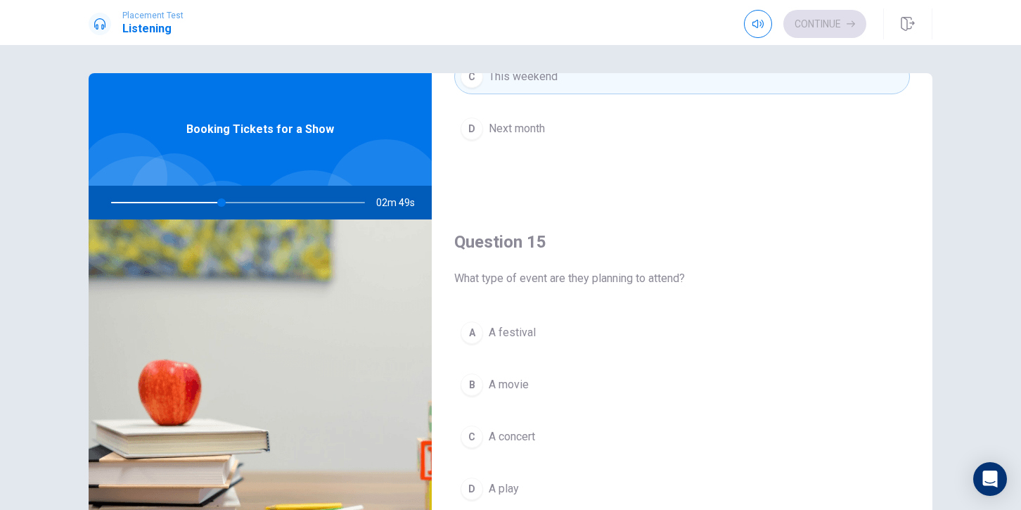
scroll to position [1311, 0]
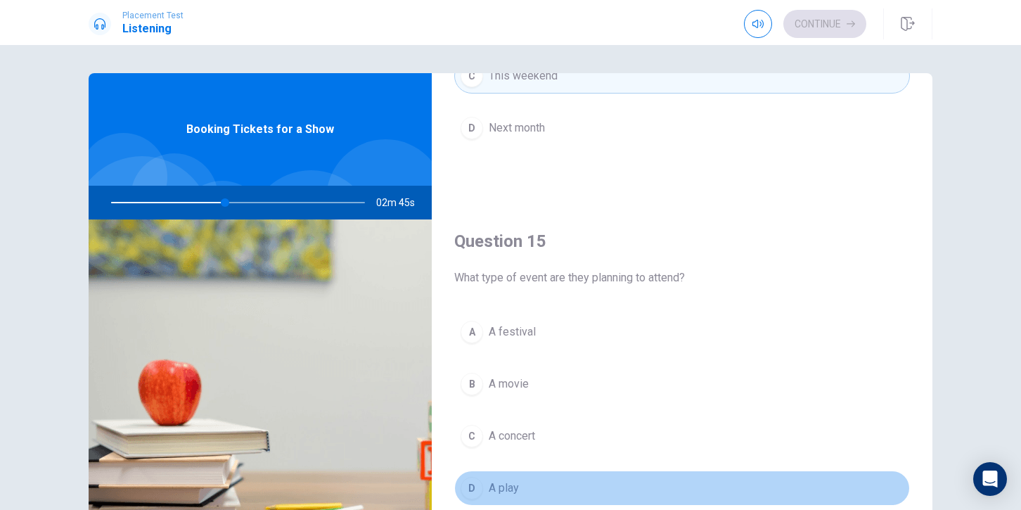
click at [468, 485] on div "D" at bounding box center [472, 488] width 23 height 23
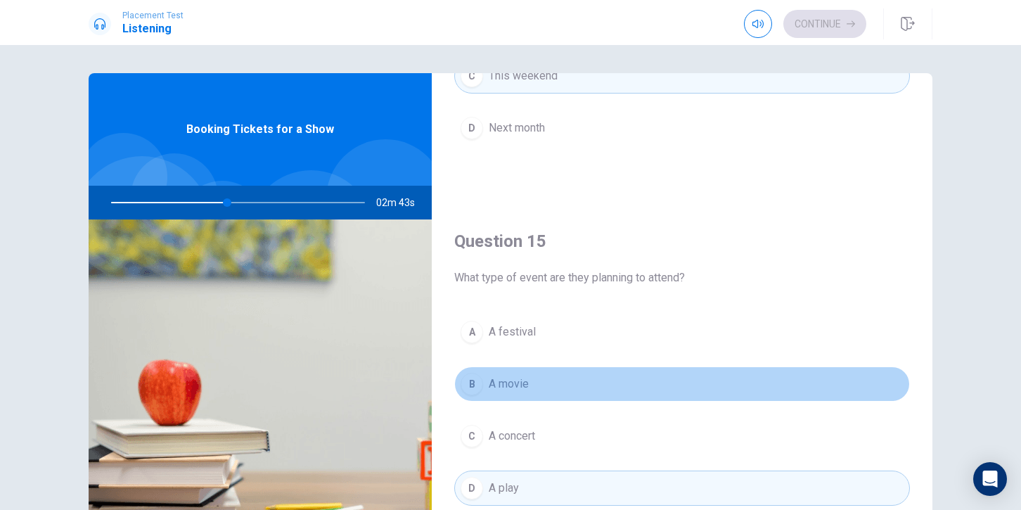
click at [470, 375] on div "B" at bounding box center [472, 384] width 23 height 23
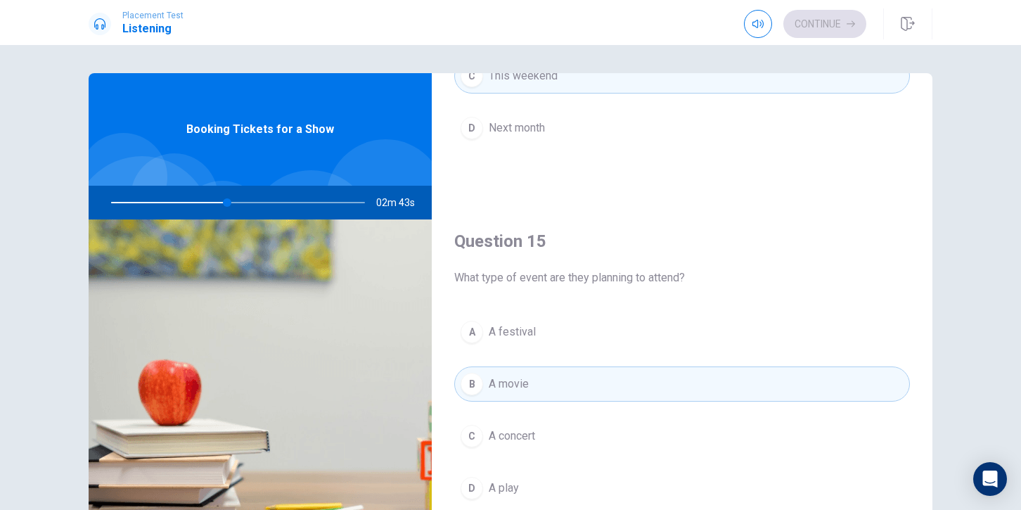
drag, startPoint x: 458, startPoint y: 418, endPoint x: 479, endPoint y: 340, distance: 81.3
click at [466, 402] on div "A A festival B A movie C A concert D A play" at bounding box center [682, 423] width 456 height 219
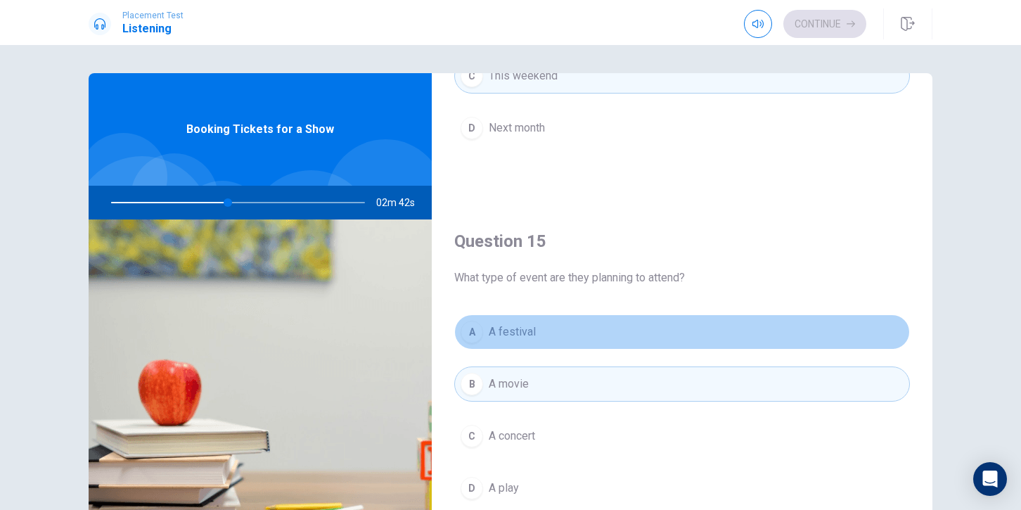
drag, startPoint x: 478, startPoint y: 323, endPoint x: 612, endPoint y: 326, distance: 133.6
click at [478, 323] on div "A" at bounding box center [472, 332] width 23 height 23
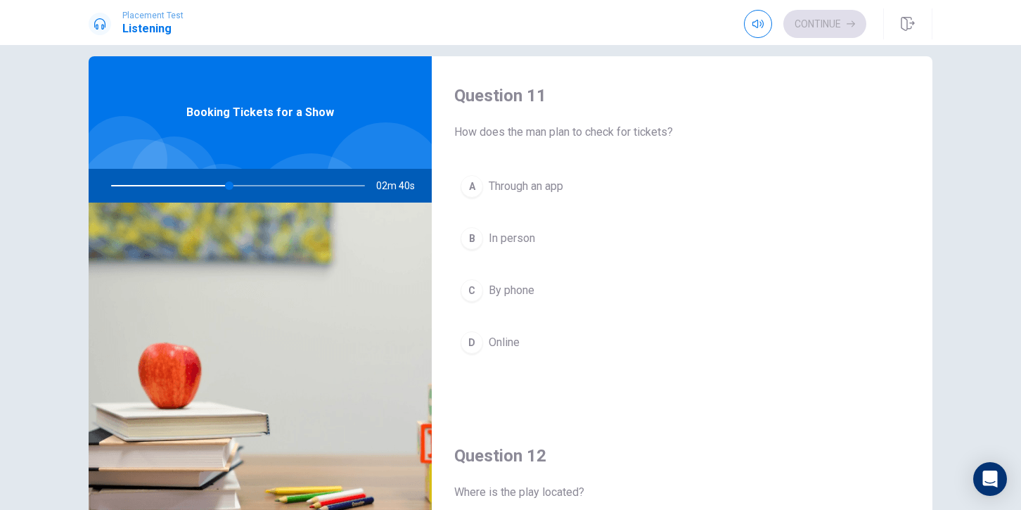
scroll to position [0, 0]
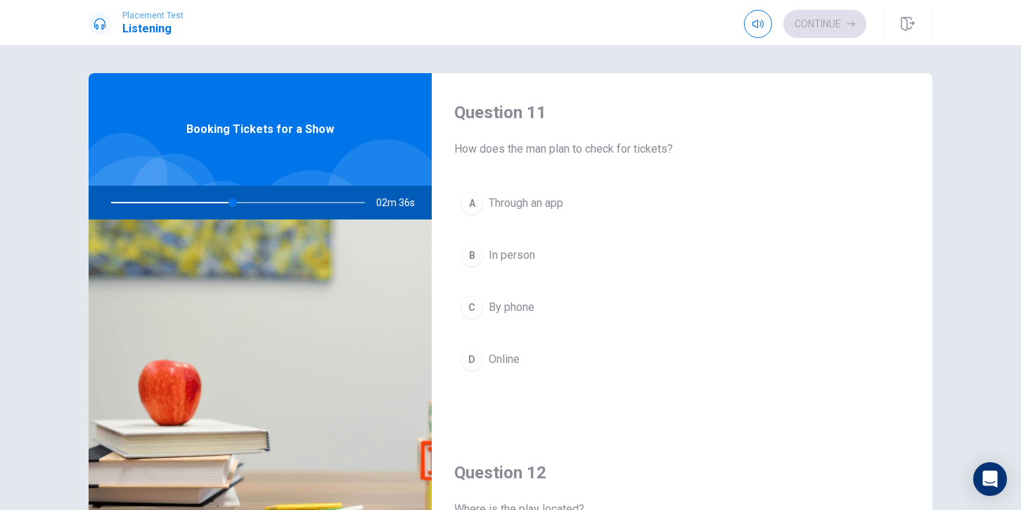
click at [475, 357] on div "D" at bounding box center [472, 359] width 23 height 23
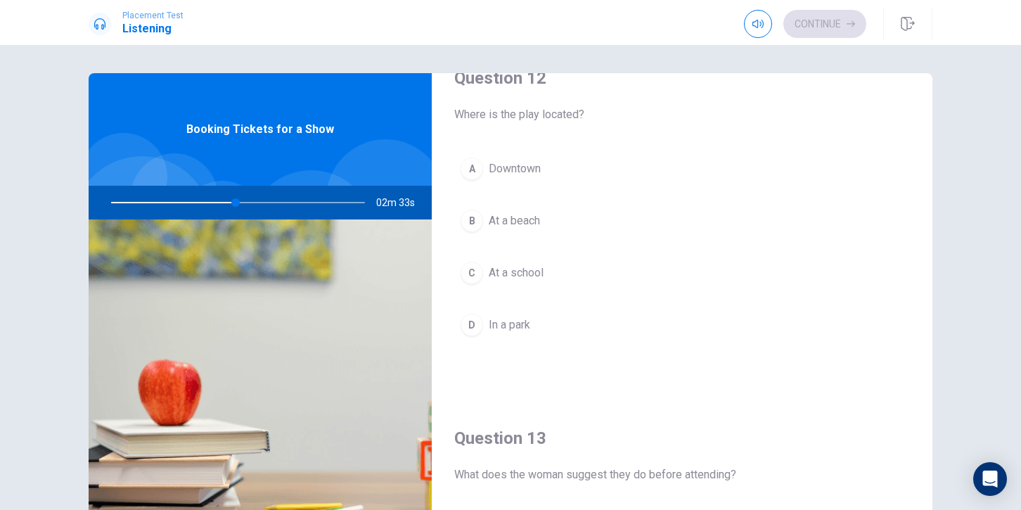
scroll to position [391, 0]
click at [475, 222] on div "B" at bounding box center [472, 224] width 23 height 23
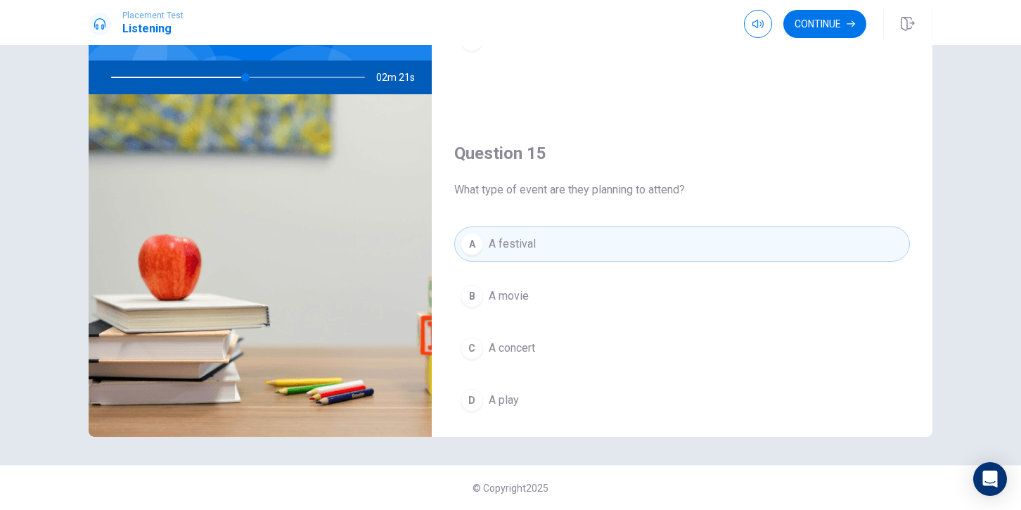
scroll to position [1282, 0]
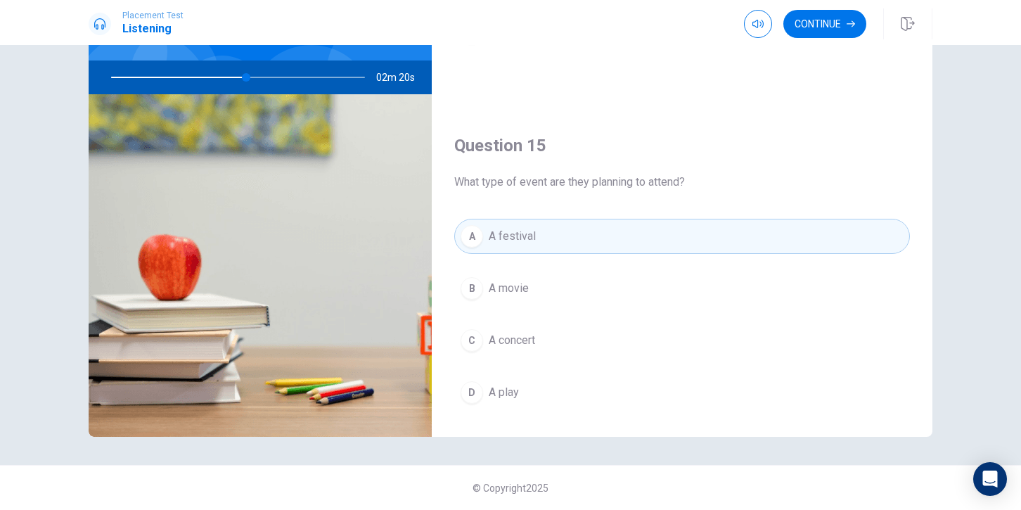
drag, startPoint x: 461, startPoint y: 392, endPoint x: 480, endPoint y: 373, distance: 26.4
click at [461, 392] on div "D" at bounding box center [472, 392] width 23 height 23
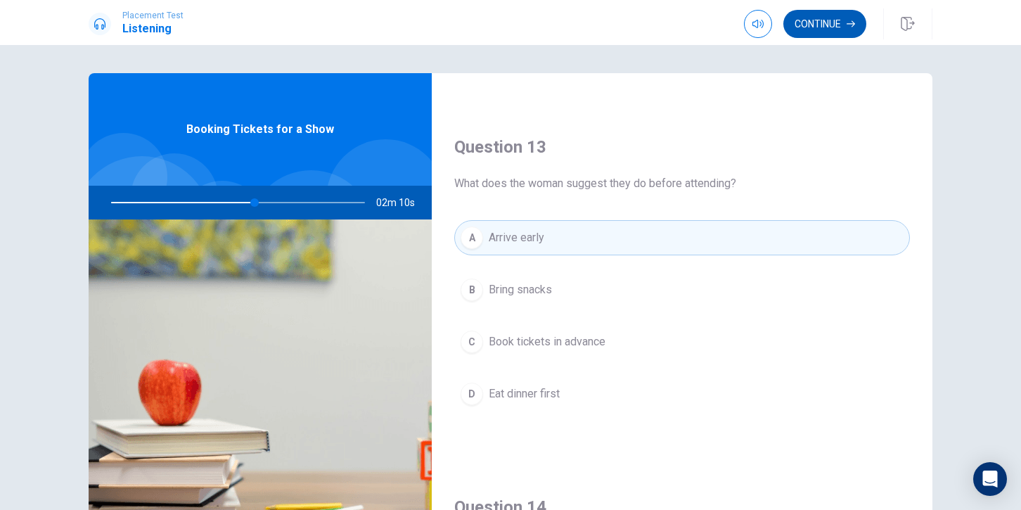
scroll to position [679, 0]
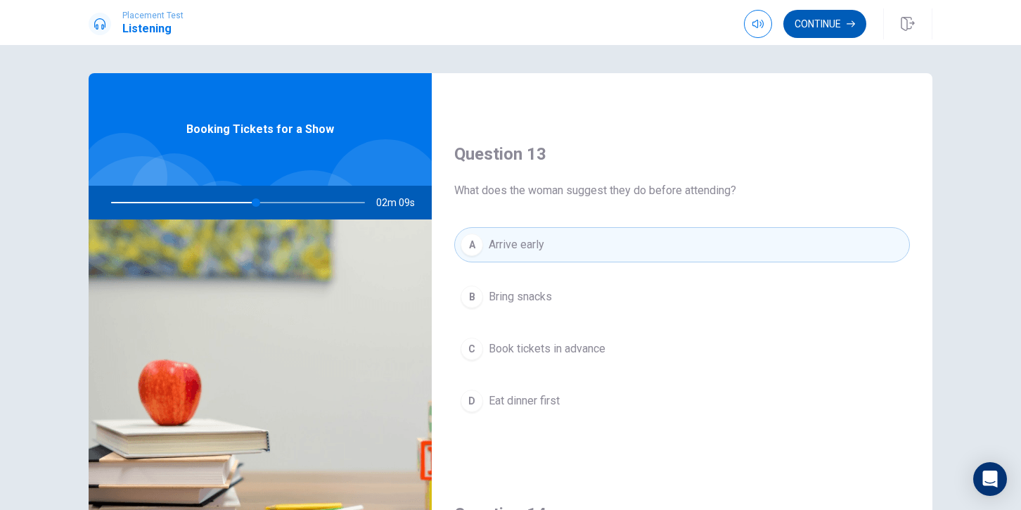
click at [836, 28] on button "Continue" at bounding box center [824, 24] width 83 height 28
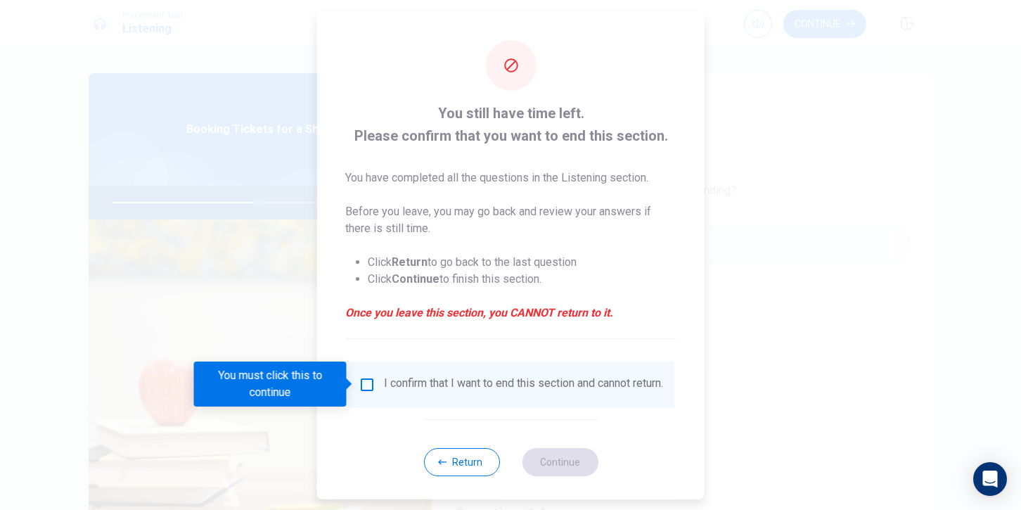
click at [369, 378] on input "You must click this to continue" at bounding box center [367, 383] width 17 height 17
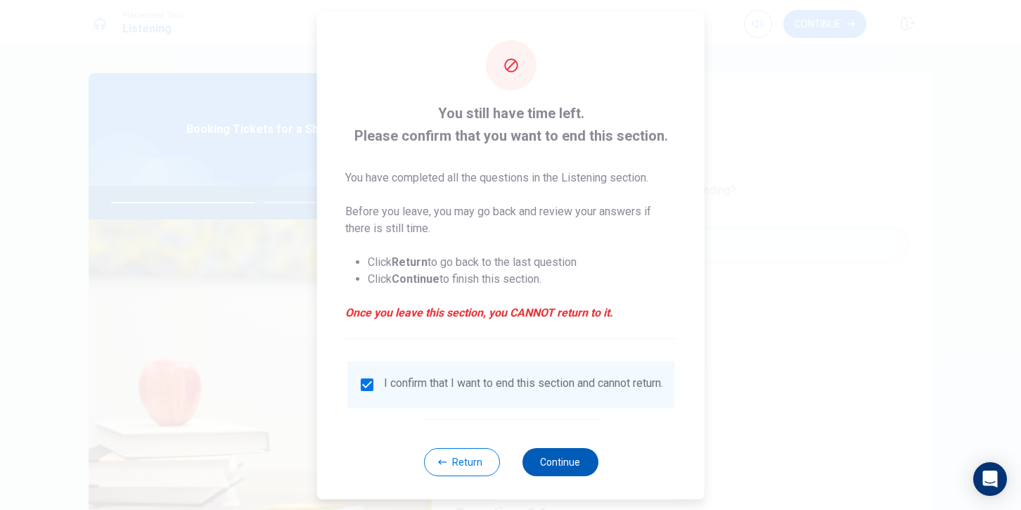
click at [548, 465] on button "Continue" at bounding box center [560, 461] width 76 height 28
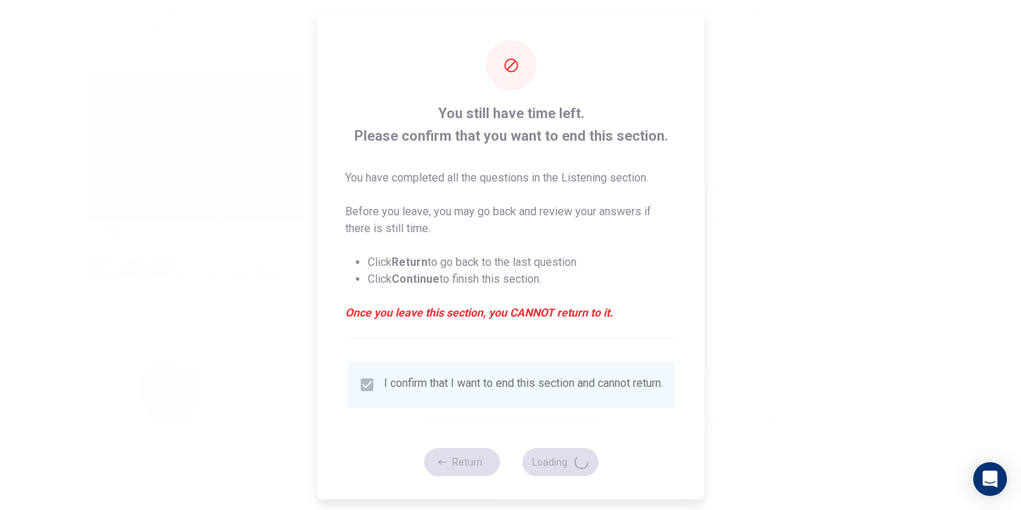
type input "59"
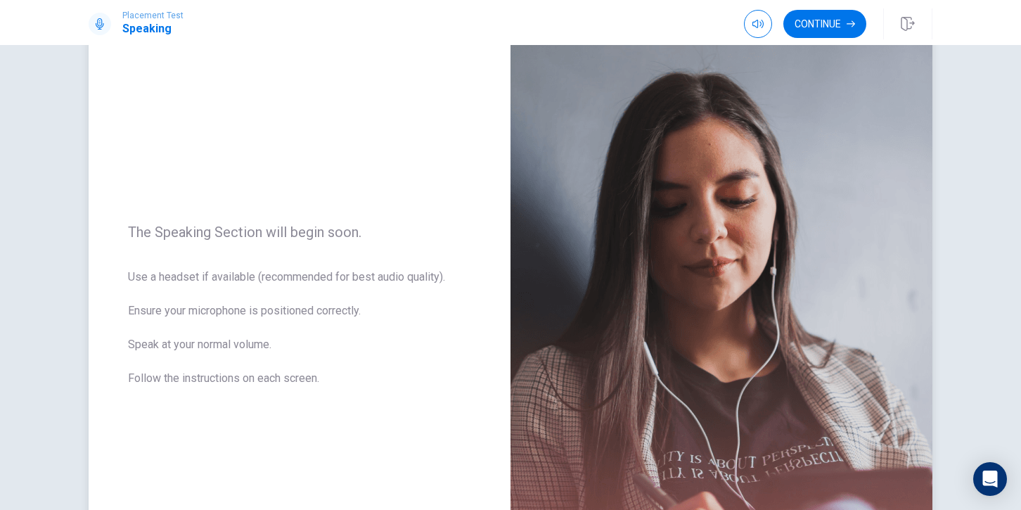
scroll to position [0, 0]
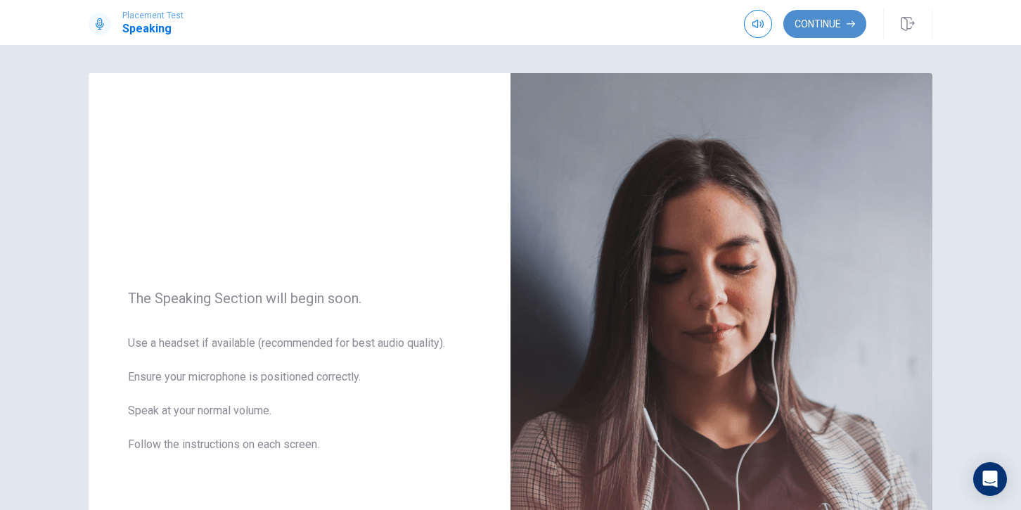
click at [832, 23] on button "Continue" at bounding box center [824, 24] width 83 height 28
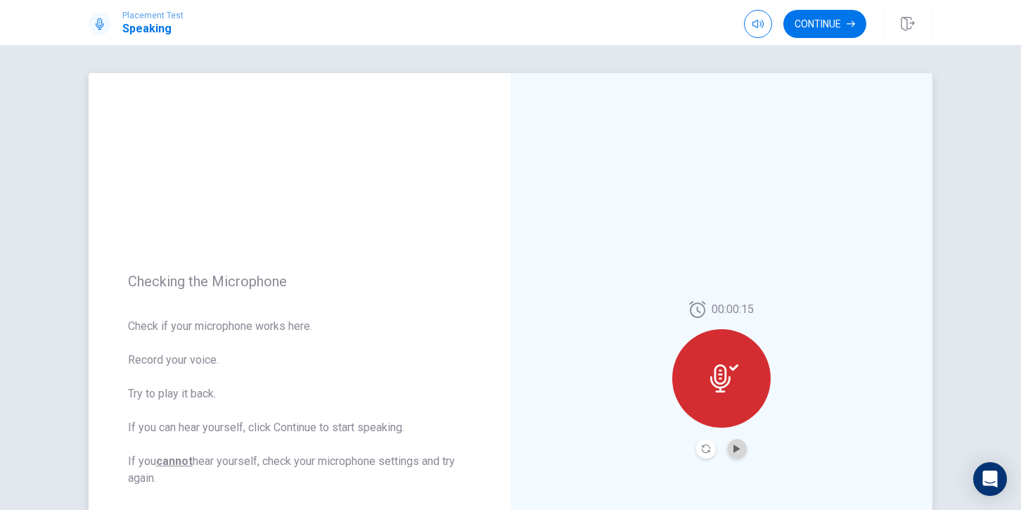
click at [731, 444] on button "Play Audio" at bounding box center [737, 449] width 20 height 20
click at [814, 27] on button "Continue" at bounding box center [824, 24] width 83 height 28
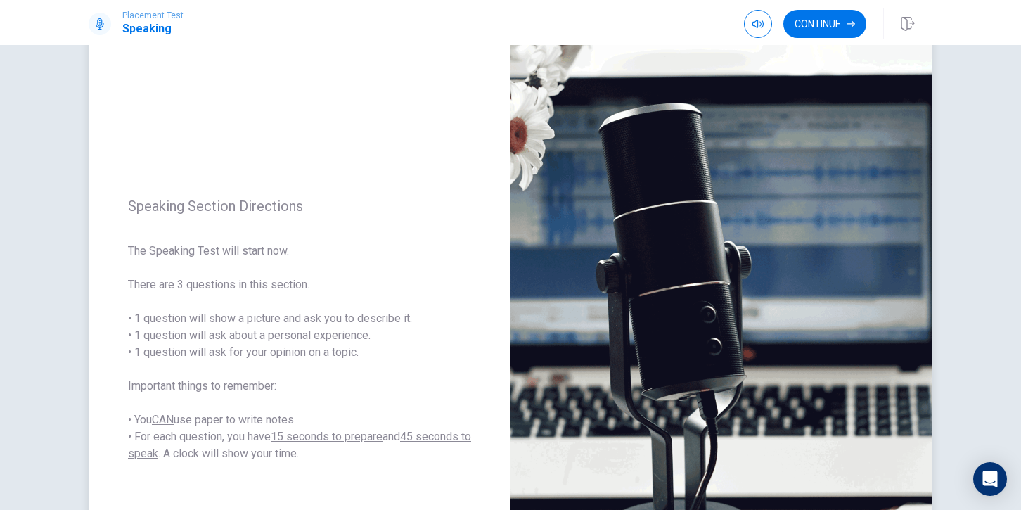
scroll to position [54, 0]
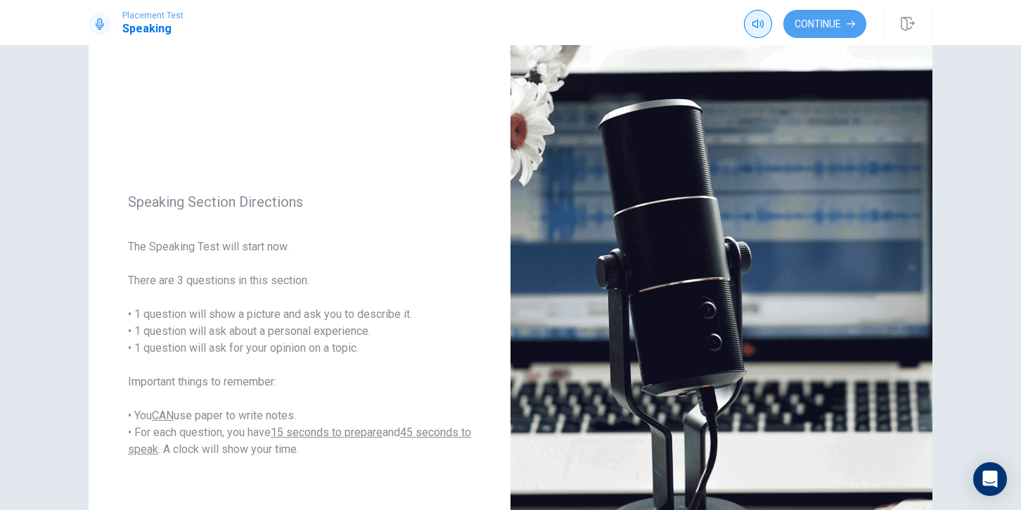
click at [847, 24] on icon "button" at bounding box center [851, 24] width 8 height 8
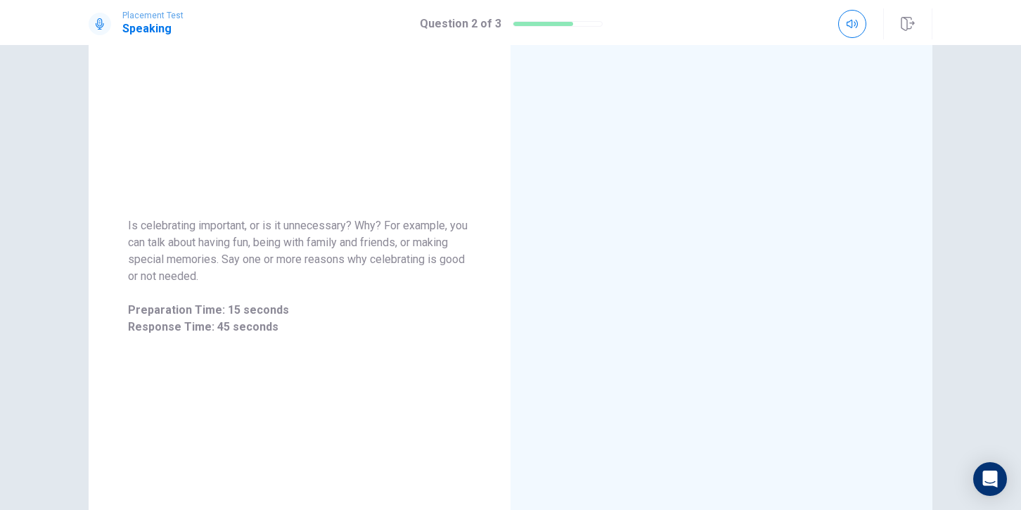
scroll to position [0, 0]
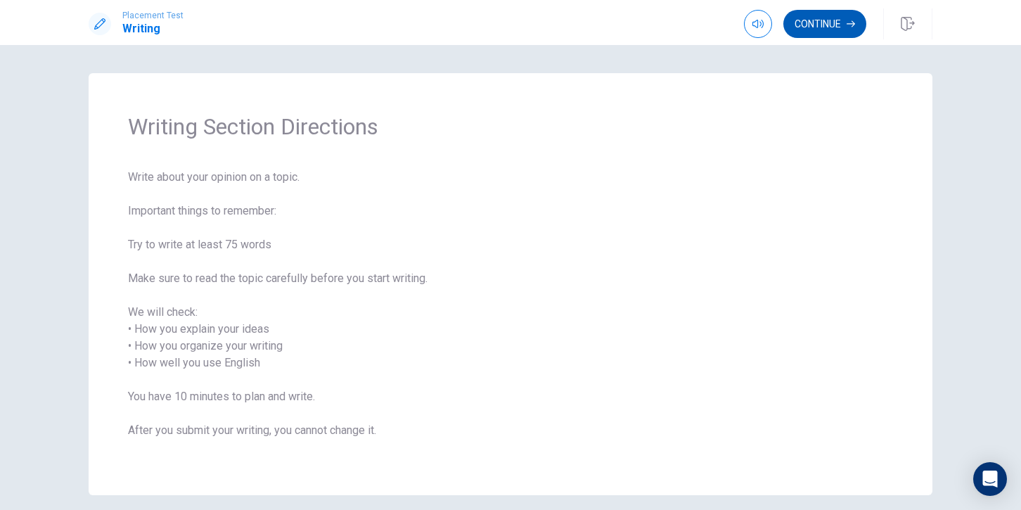
click at [842, 24] on button "Continue" at bounding box center [824, 24] width 83 height 28
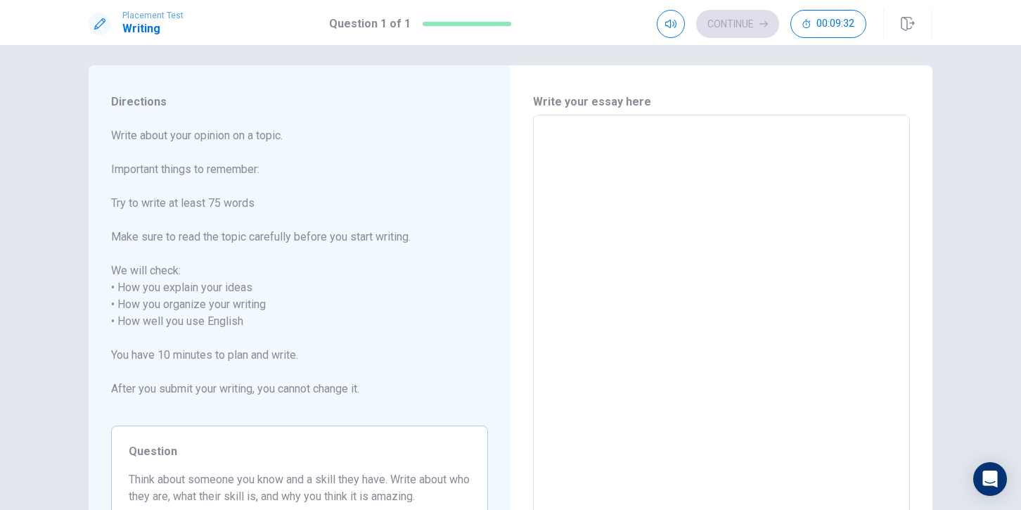
scroll to position [7, 0]
click at [614, 129] on textarea at bounding box center [721, 322] width 357 height 390
click at [642, 131] on textarea at bounding box center [721, 322] width 357 height 390
click at [554, 135] on textarea at bounding box center [721, 322] width 357 height 390
type textarea "M"
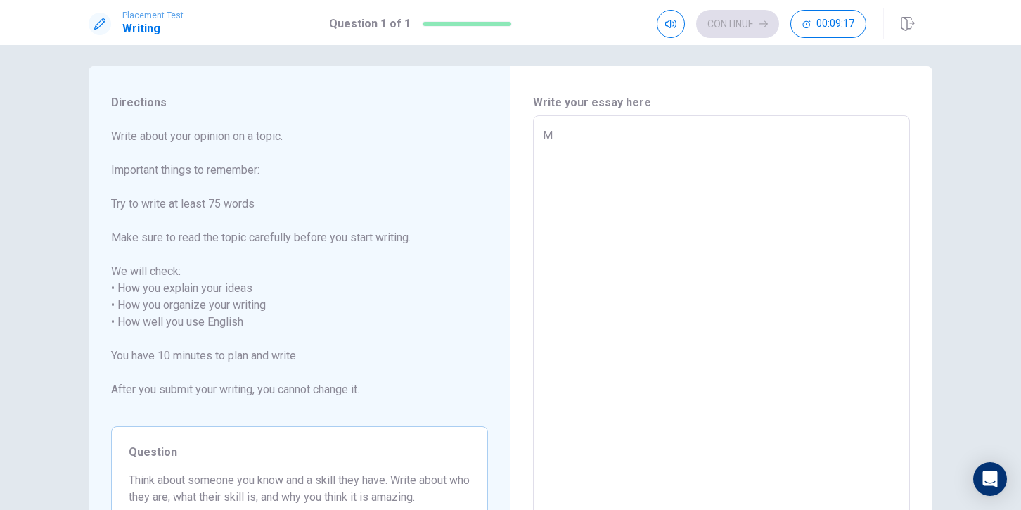
type textarea "x"
type textarea "My"
type textarea "x"
type textarea "M"
type textarea "x"
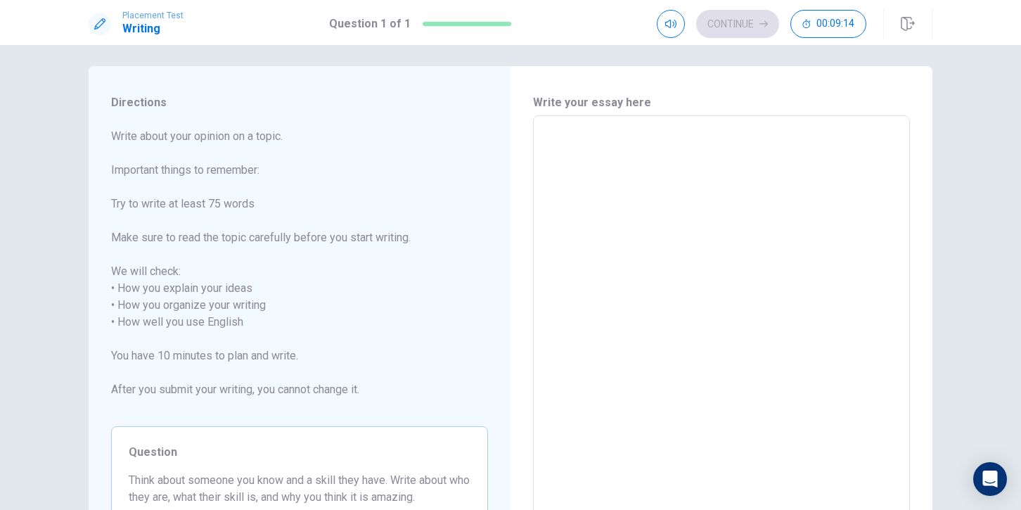
type textarea "x"
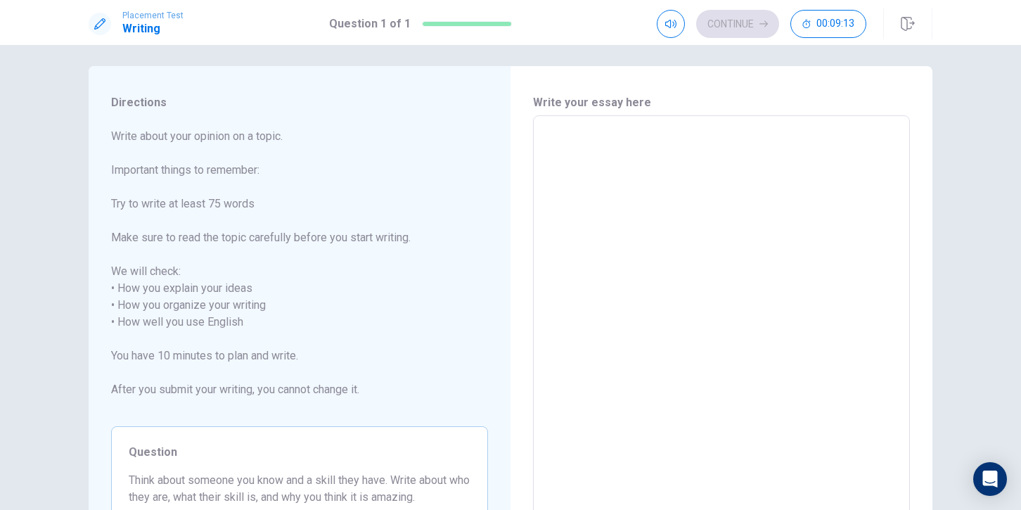
type textarea "x"
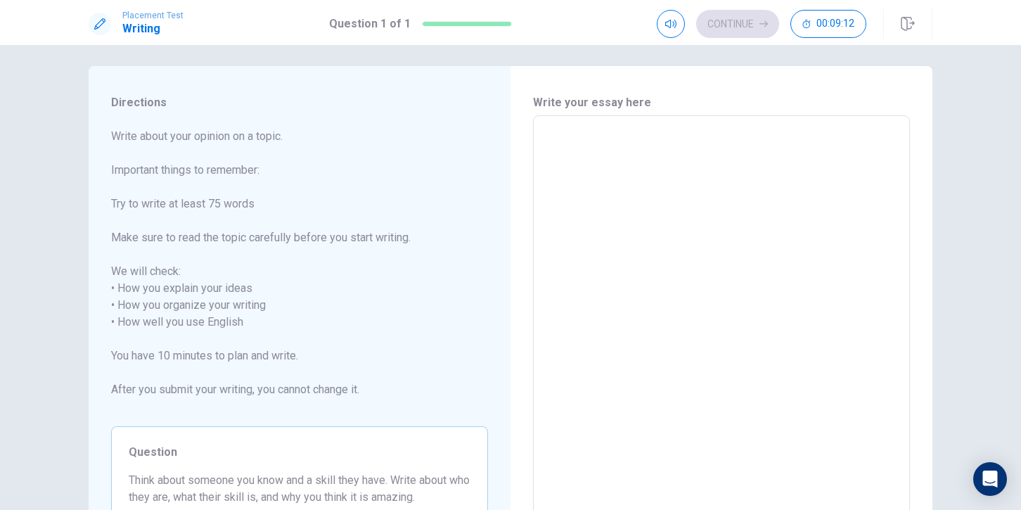
type textarea "x"
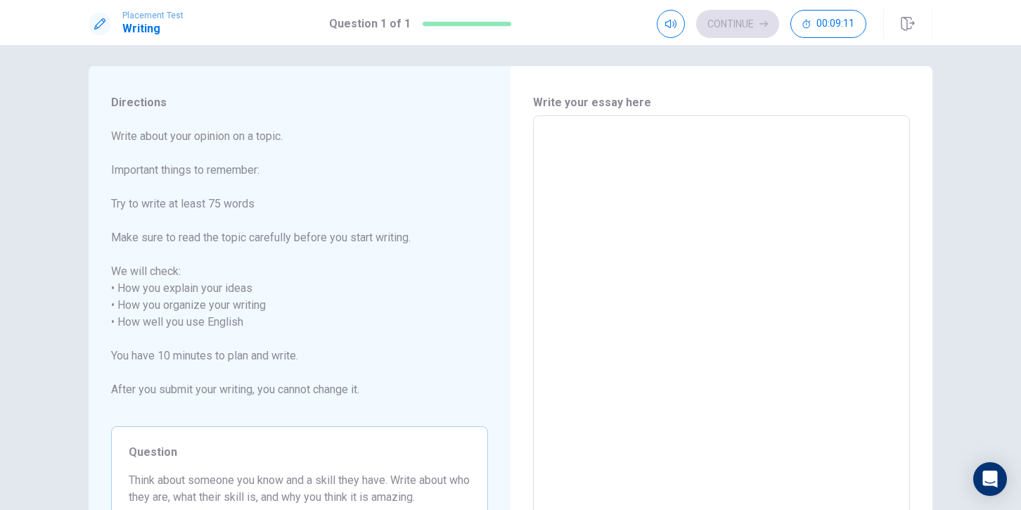
type textarea "x"
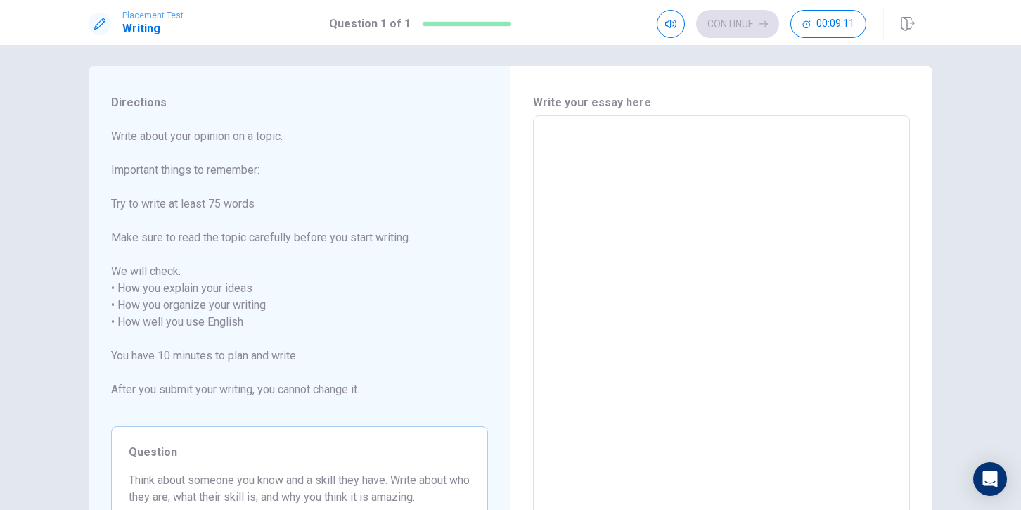
type textarea "x"
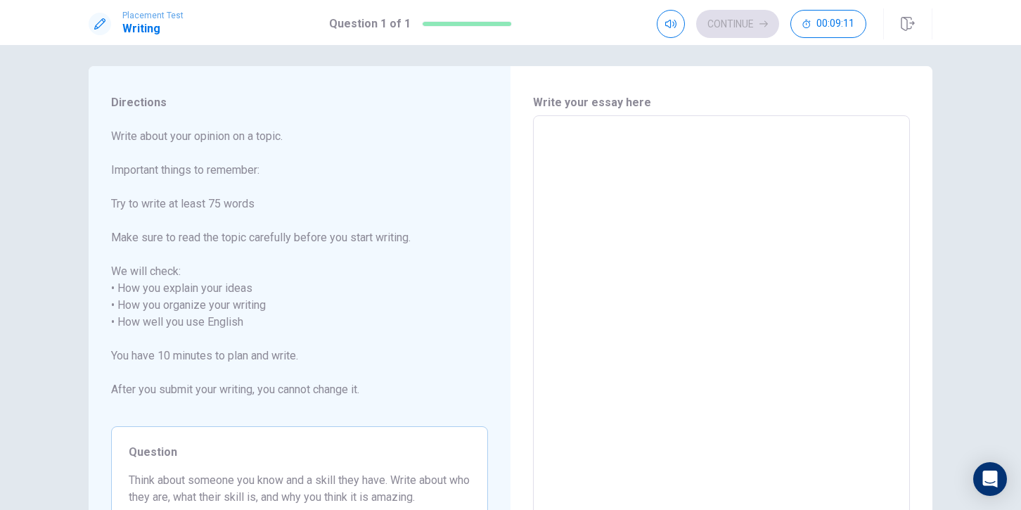
type textarea "x"
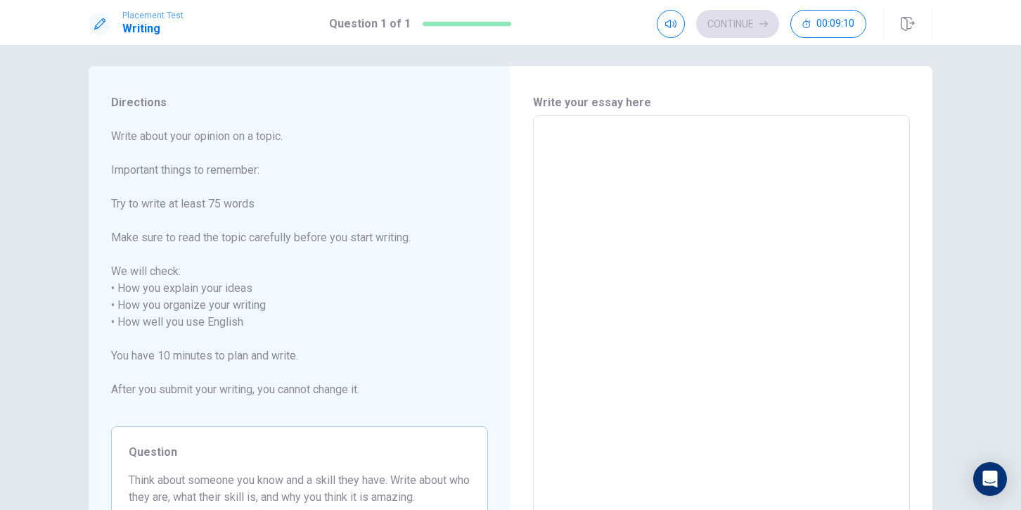
type textarea "x"
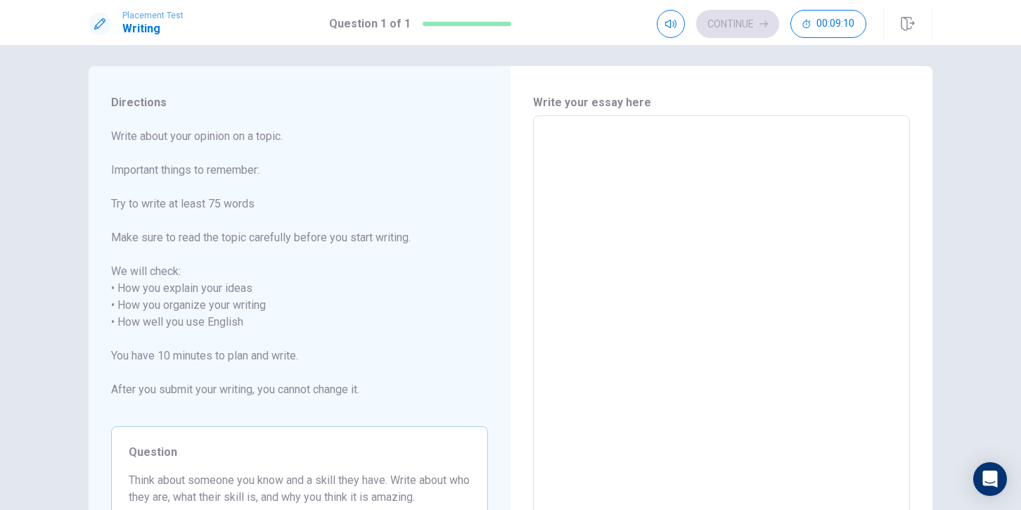
type textarea "x"
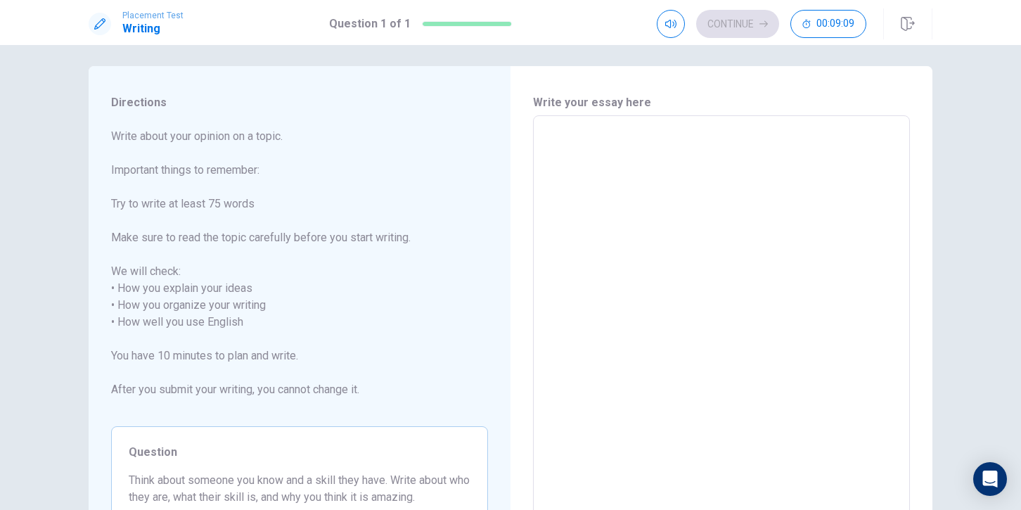
type textarea "x"
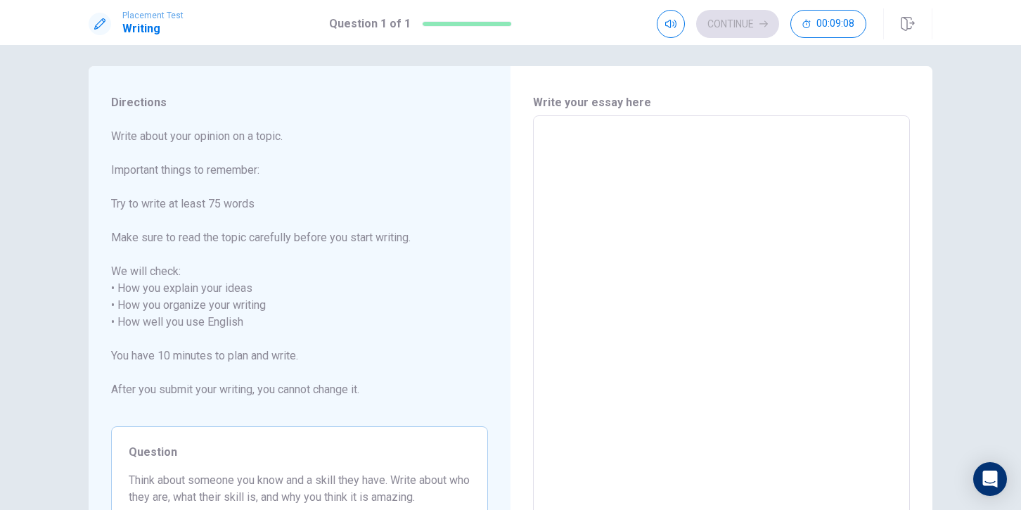
type textarea "m"
type textarea "x"
type textarea "M"
type textarea "x"
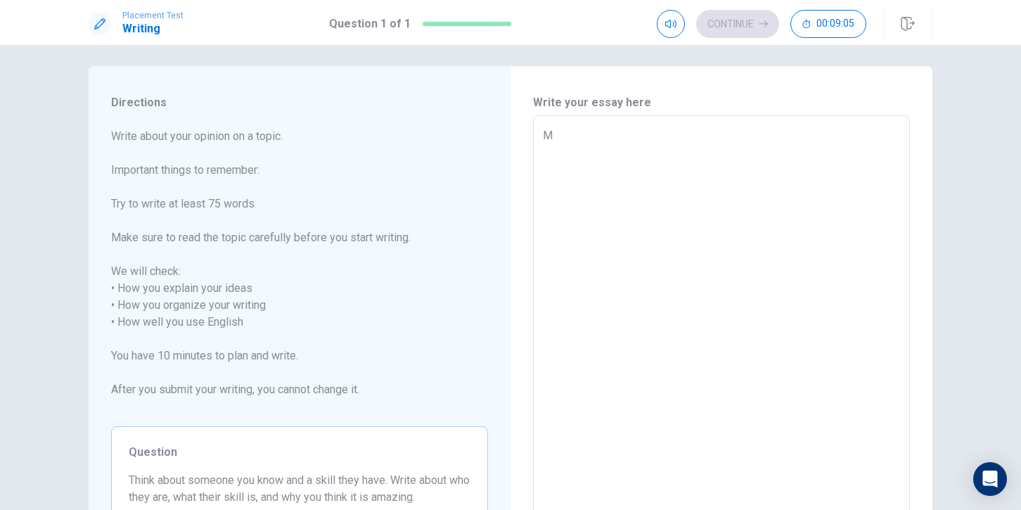
type textarea "MY"
type textarea "x"
type textarea "M"
type textarea "x"
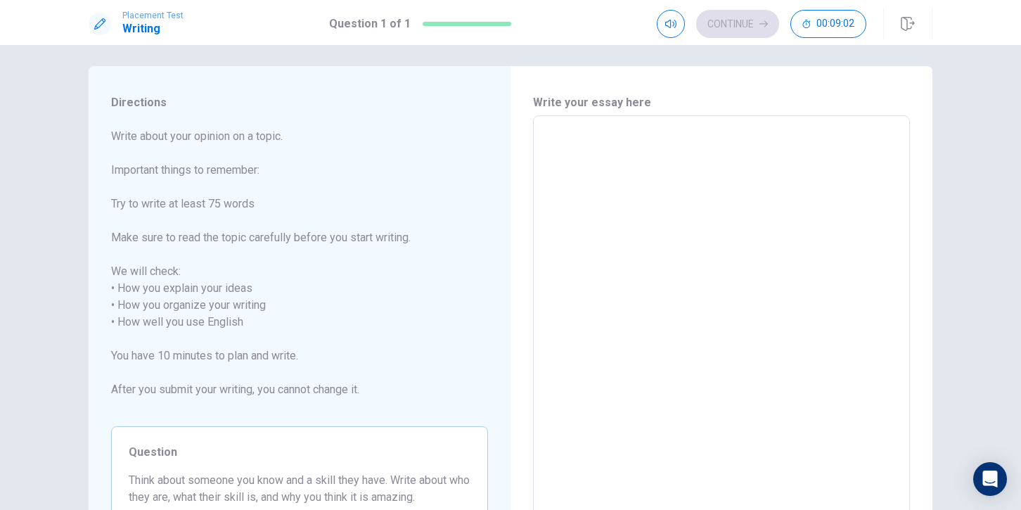
type textarea "x"
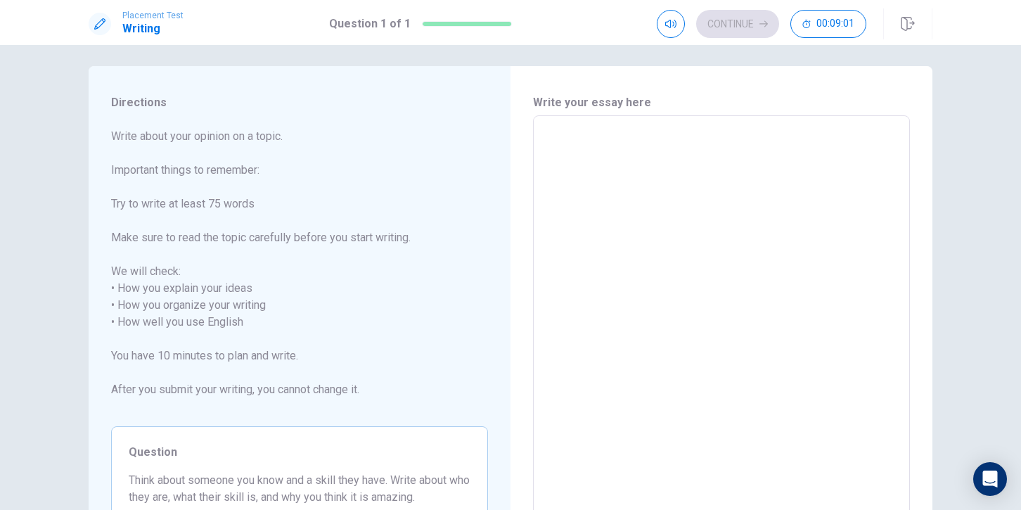
type textarea "x"
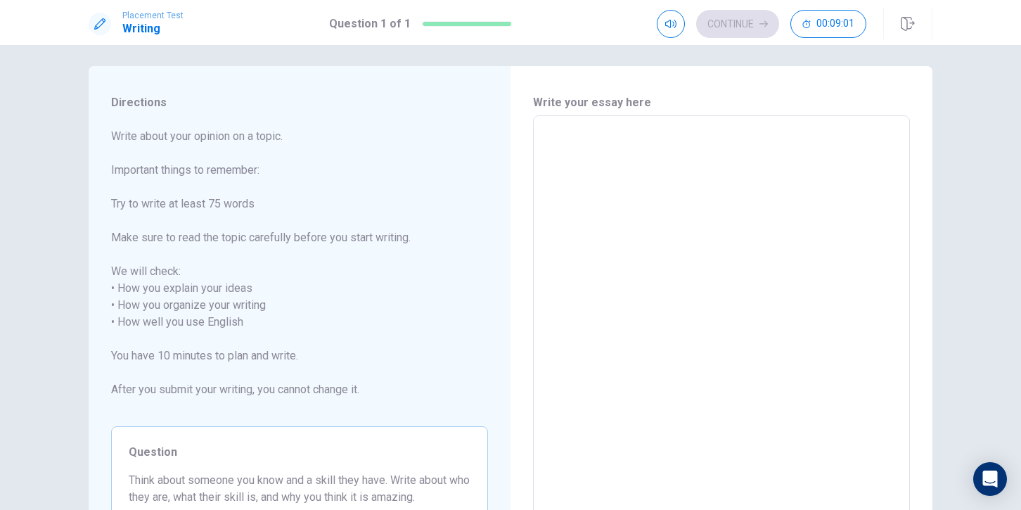
type textarea "x"
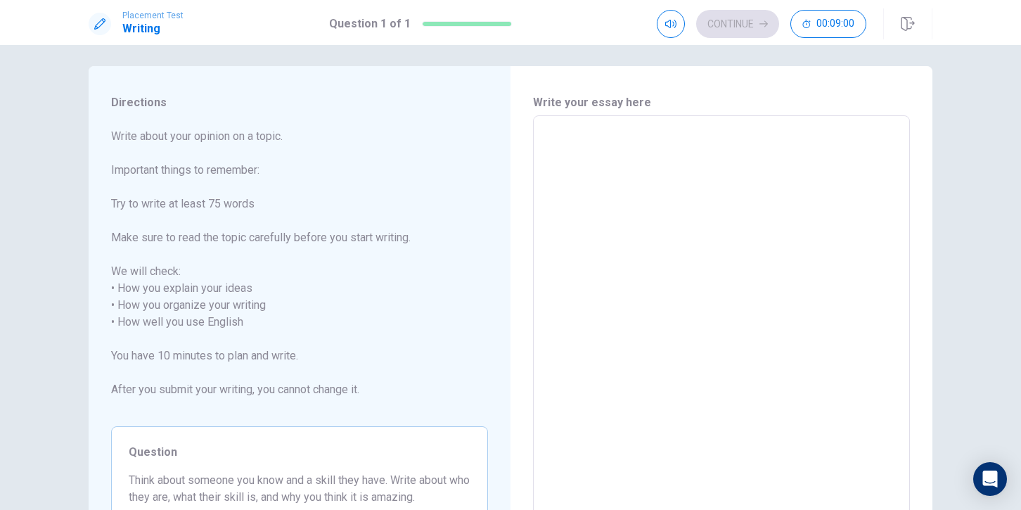
type textarea "x"
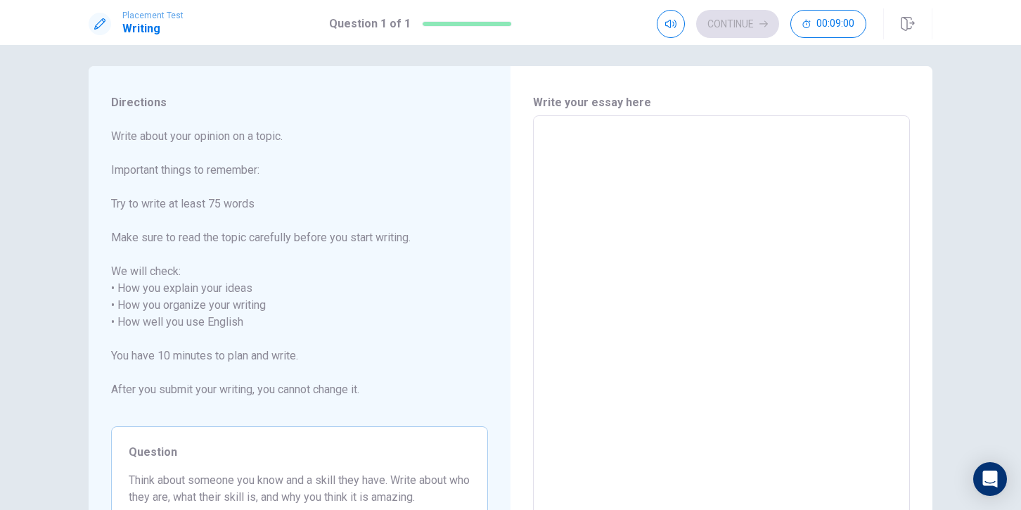
type textarea "x"
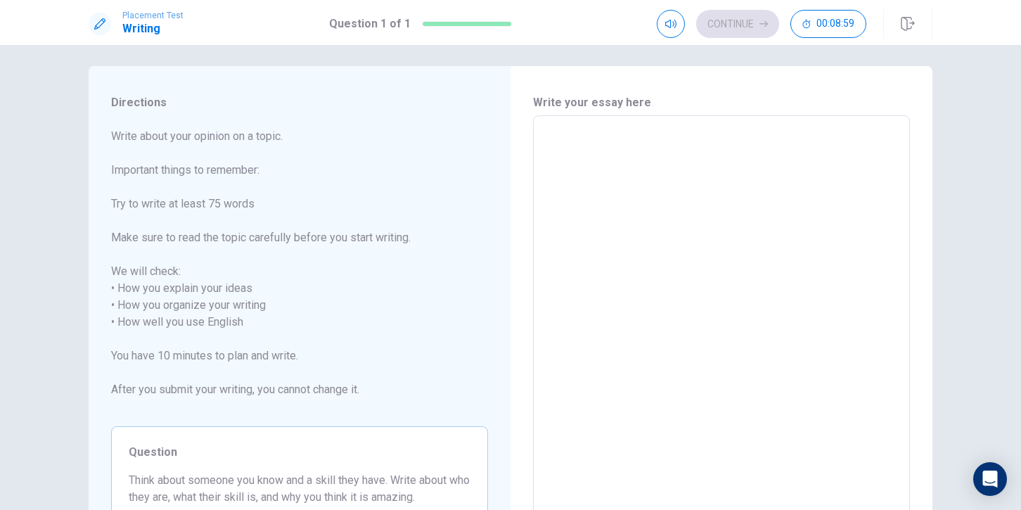
type textarea "x"
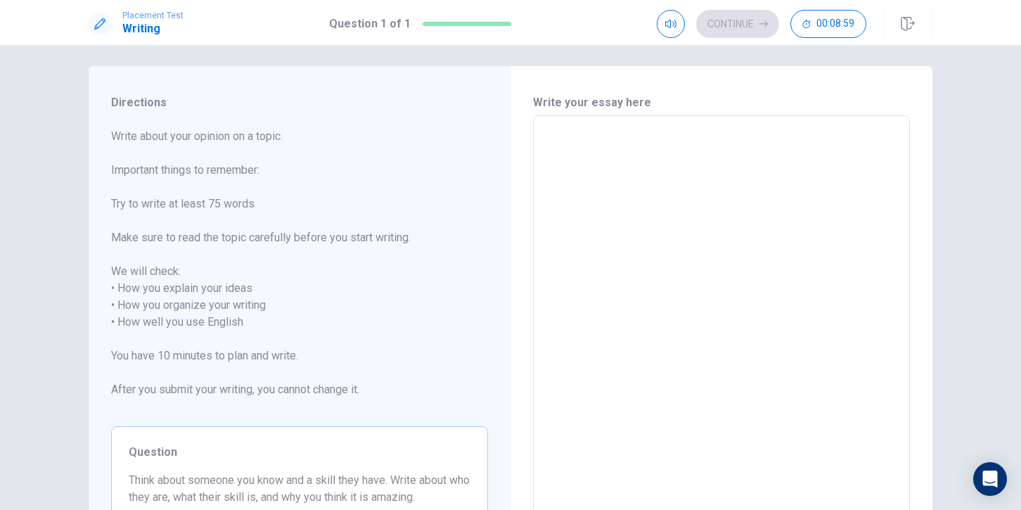
type textarea "x"
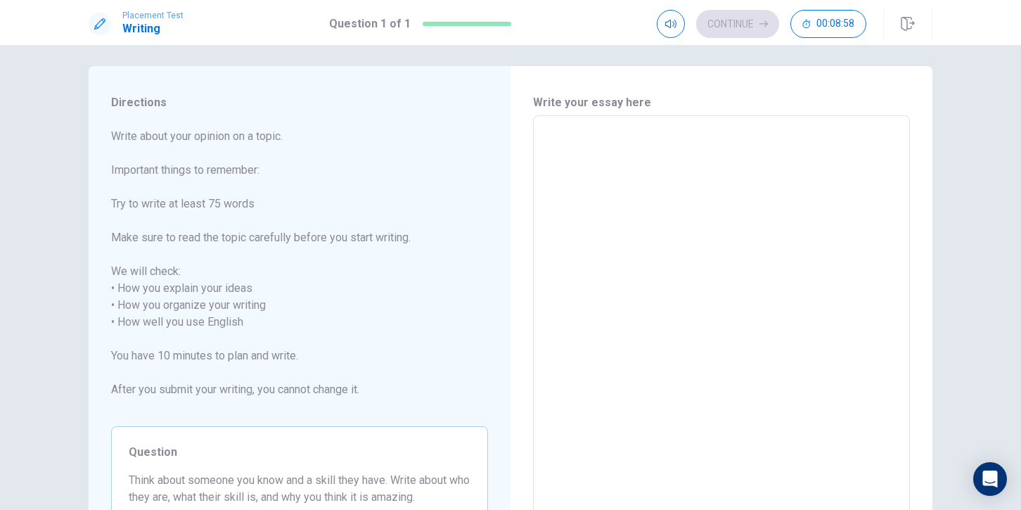
type textarea "x"
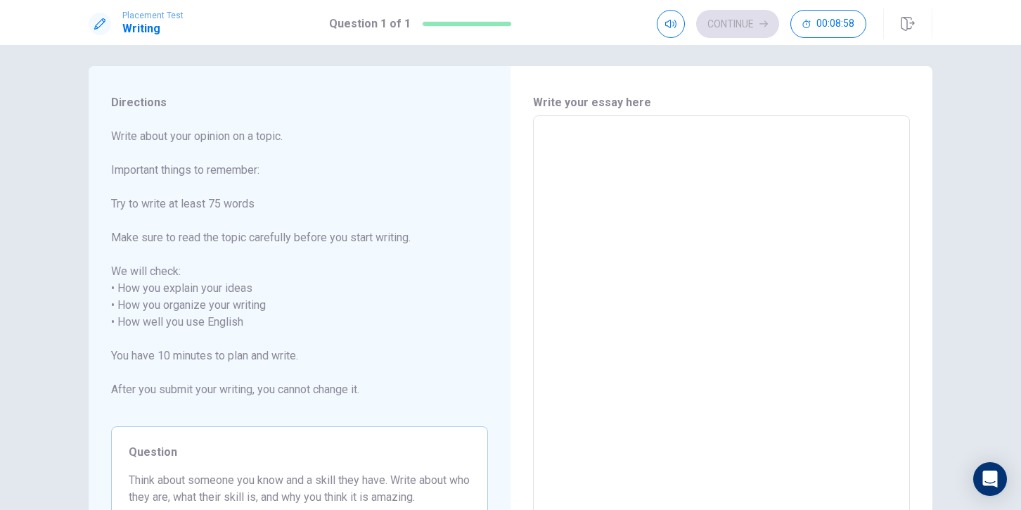
type textarea "x"
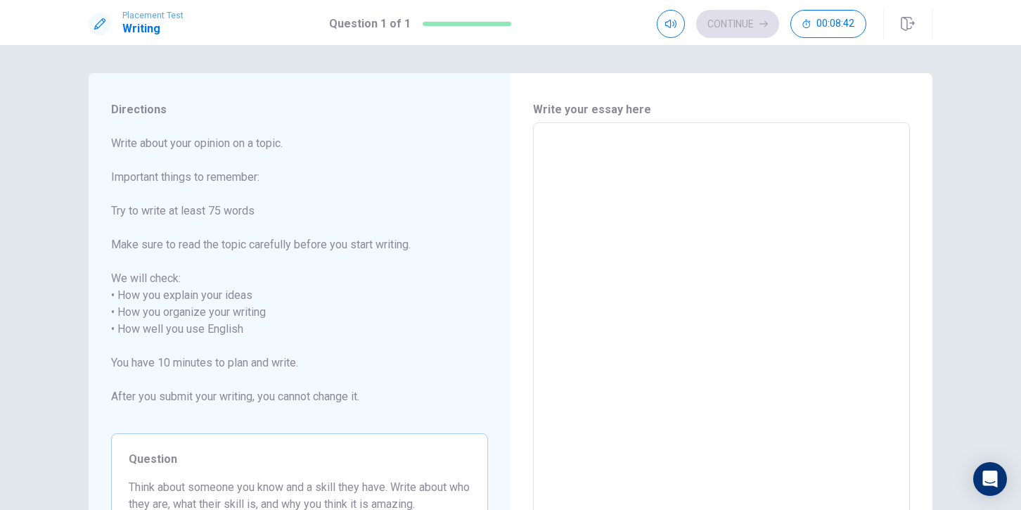
click at [570, 142] on textarea at bounding box center [721, 329] width 357 height 390
type textarea "M"
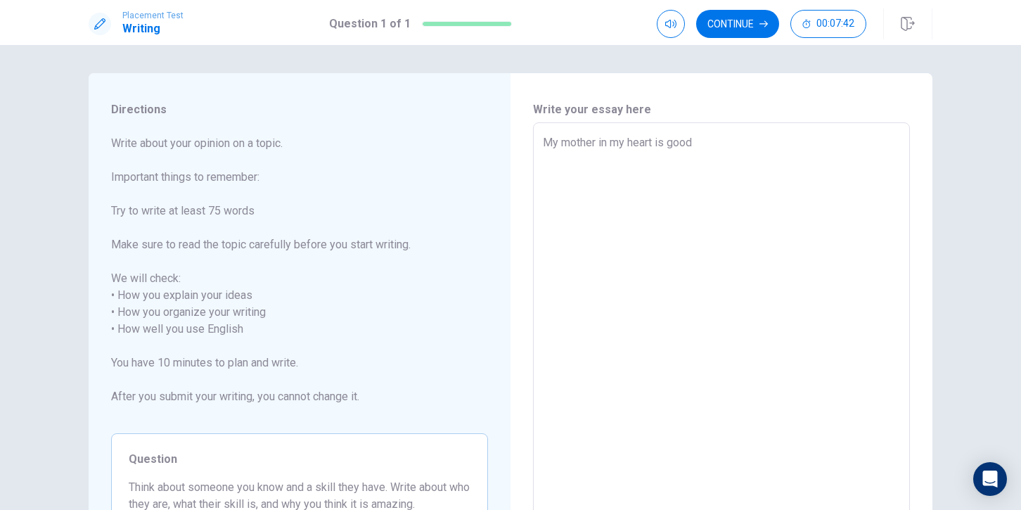
scroll to position [1, 0]
click at [713, 139] on textarea "My mother in my heart is good" at bounding box center [721, 329] width 357 height 390
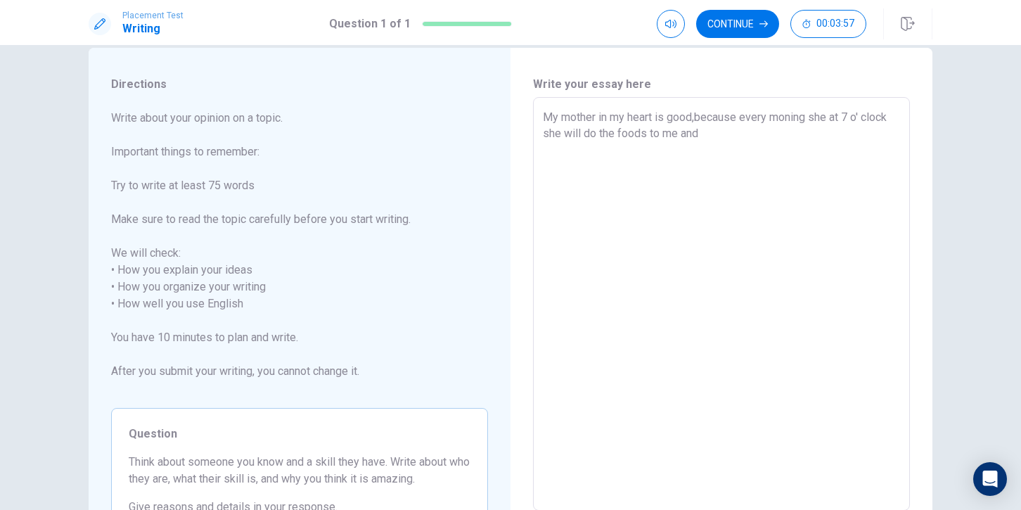
scroll to position [24, 0]
click at [899, 124] on textarea "My mother in my heart is good,because every moning she at 7 o' clock she will d…" at bounding box center [721, 305] width 357 height 390
click at [901, 124] on div "My mother in my heart is good,because every moning she at 7 o' clock she will d…" at bounding box center [721, 304] width 377 height 413
click at [900, 122] on div "My mother in my heart is good,because every moning she at 7 o' clock she will d…" at bounding box center [721, 304] width 377 height 413
click at [894, 121] on textarea "My mother in my heart is good,because every moning she at 7 o' clock she will d…" at bounding box center [721, 305] width 357 height 390
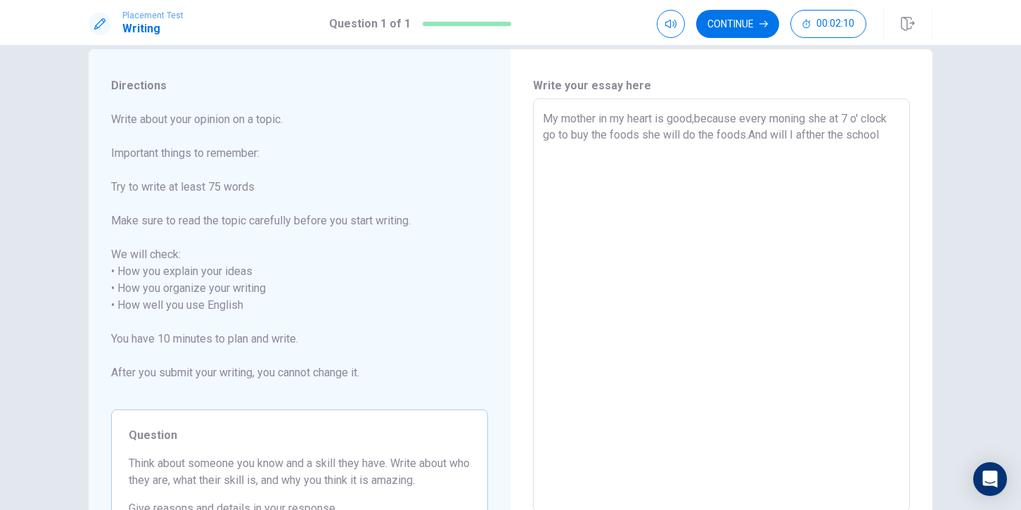
click at [642, 135] on textarea "My mother in my heart is good,because every moning she at 7 o' clock go to buy …" at bounding box center [721, 305] width 357 height 390
click at [738, 134] on textarea "My mother in my heart is good,because every moning she at 7 o' clock go to buy …" at bounding box center [721, 305] width 357 height 390
click at [768, 136] on textarea "My mother in my heart is good,because every moning she at 7 o' clock go to buy …" at bounding box center [721, 305] width 357 height 390
click at [600, 154] on textarea "My mother in my heart is good,because every moning she at 7 o' clock go to buy …" at bounding box center [721, 305] width 357 height 390
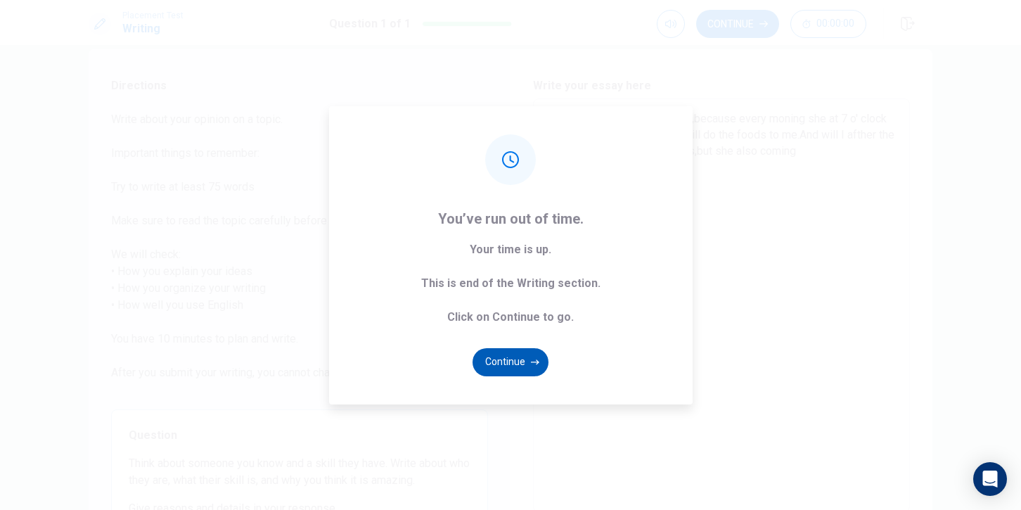
click at [503, 367] on button "Continue" at bounding box center [511, 362] width 76 height 28
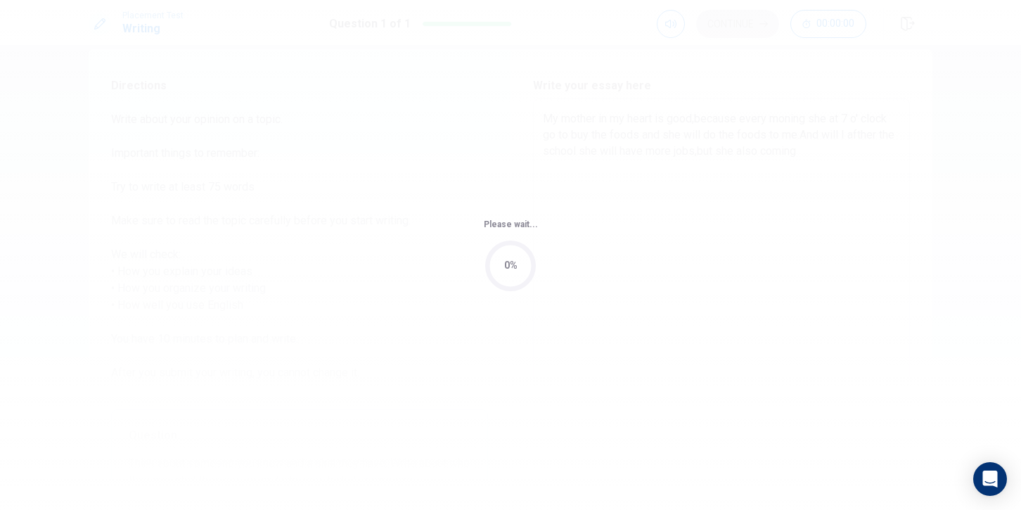
scroll to position [0, 0]
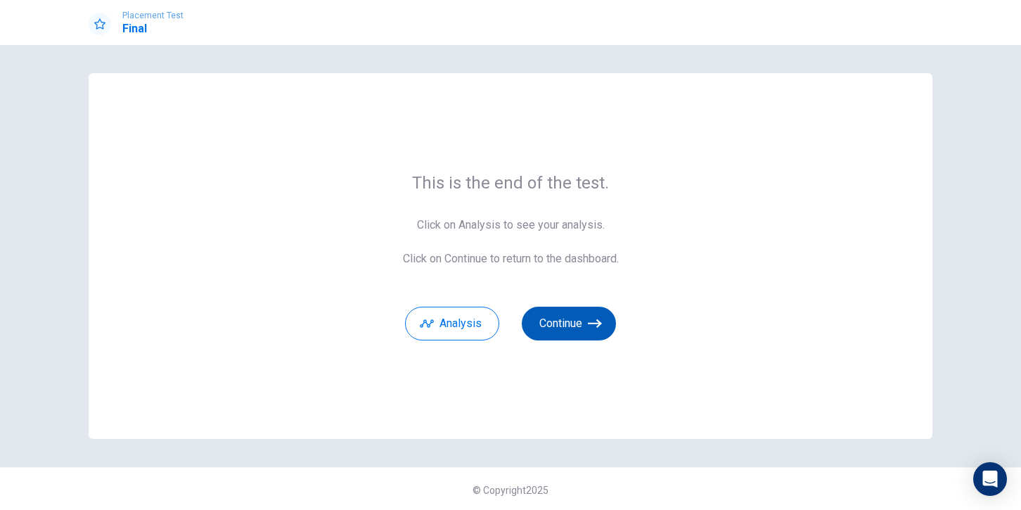
click at [588, 332] on button "Continue" at bounding box center [569, 324] width 94 height 34
